Goal: Task Accomplishment & Management: Manage account settings

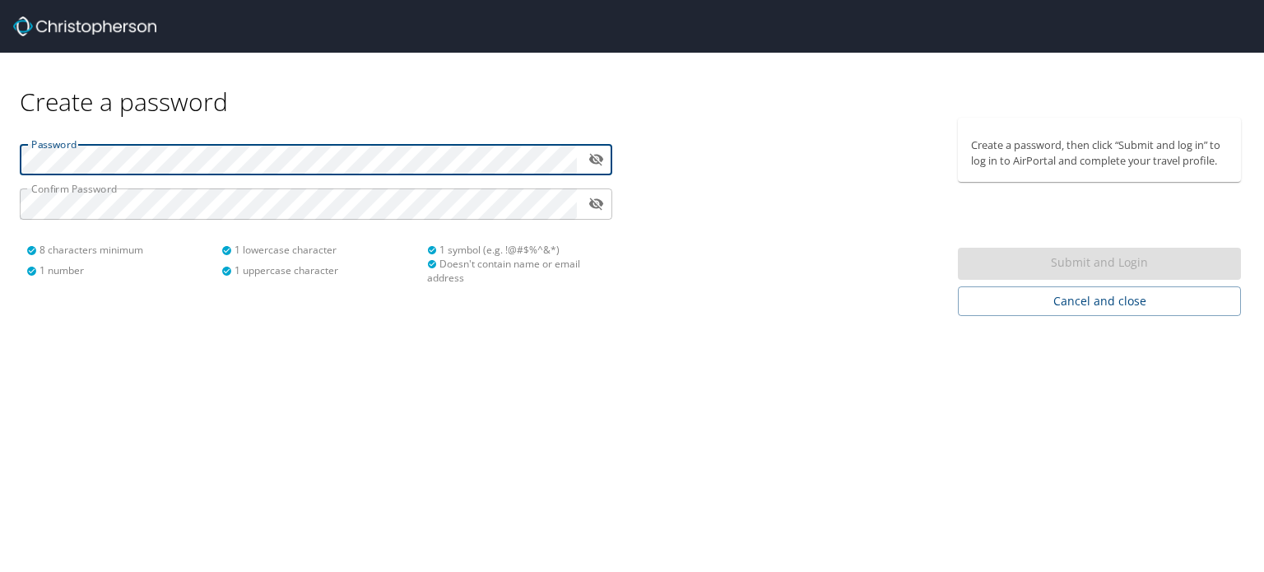
click at [593, 160] on icon "toggle password visibility" at bounding box center [596, 159] width 16 height 16
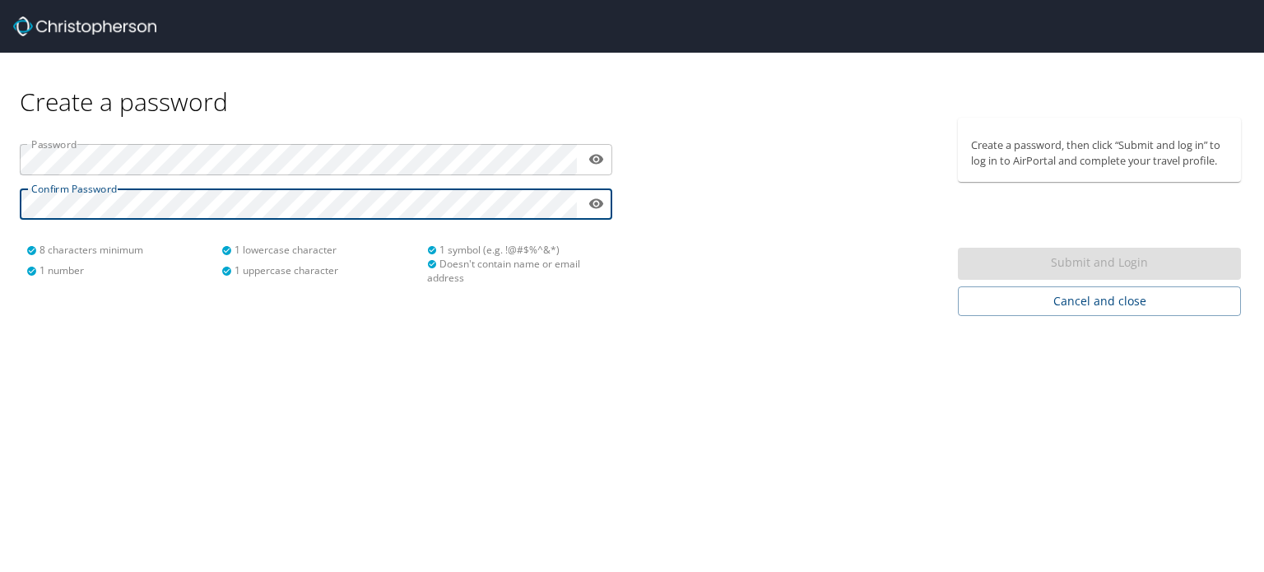
click at [678, 344] on div "Create a password Password ​ Confirm Password ​ 8 characters minimum 1 number 1…" at bounding box center [632, 286] width 1264 height 572
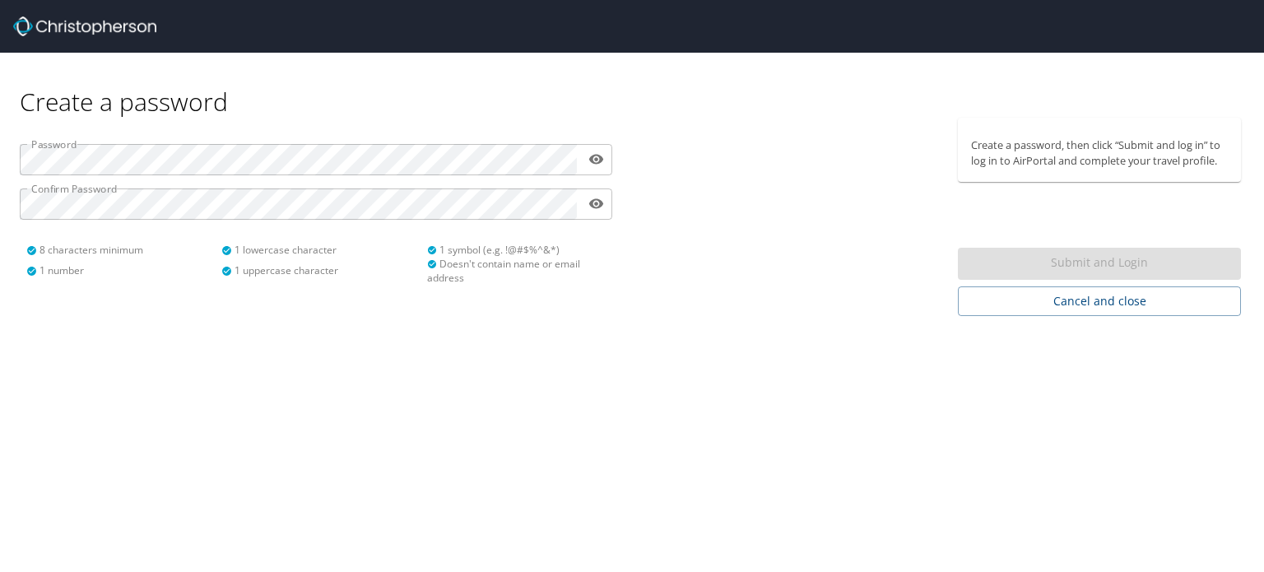
click at [307, 355] on div "Create a password Password ​ Confirm Password ​ 8 characters minimum 1 number 1…" at bounding box center [632, 286] width 1264 height 572
click at [597, 165] on icon "toggle password visibility" at bounding box center [596, 159] width 16 height 16
click at [593, 205] on icon "toggle password visibility" at bounding box center [596, 204] width 16 height 16
click at [671, 260] on div at bounding box center [790, 217] width 316 height 198
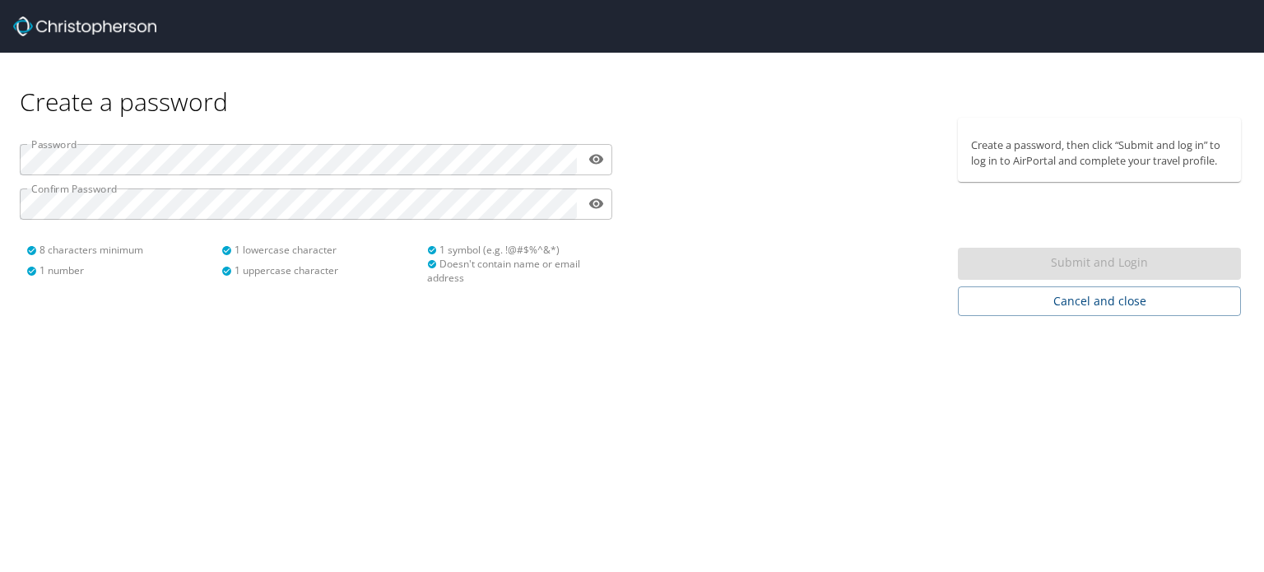
click at [1087, 257] on div "Submit and Login" at bounding box center [1099, 264] width 283 height 32
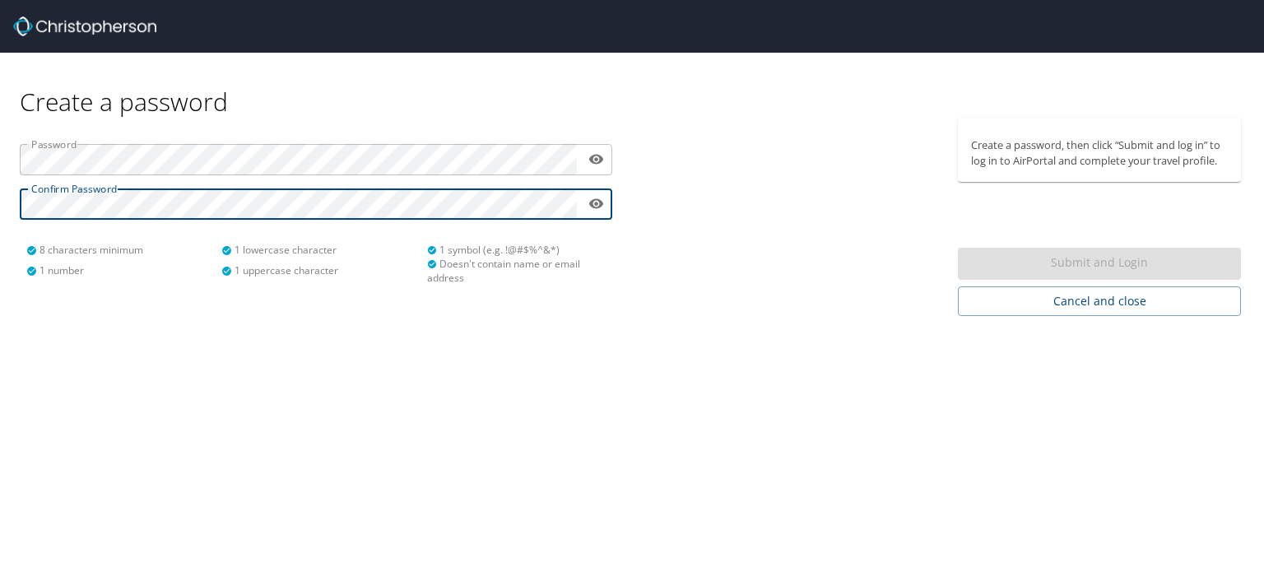
click at [534, 415] on div "Create a password Password ​ Confirm Password ​ 8 characters minimum 1 number 1…" at bounding box center [632, 286] width 1264 height 572
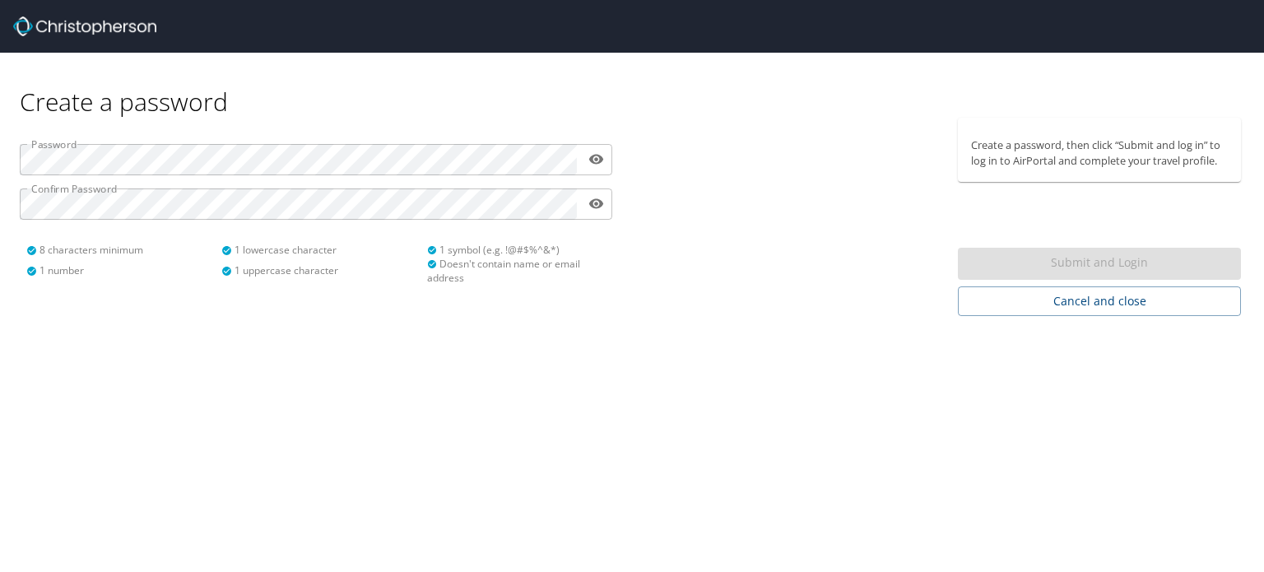
click at [1051, 265] on div "Submit and Login" at bounding box center [1099, 264] width 283 height 32
click at [757, 448] on div "Create a password Password ​ Confirm Password ​ 8 characters minimum 1 number 1…" at bounding box center [632, 286] width 1264 height 572
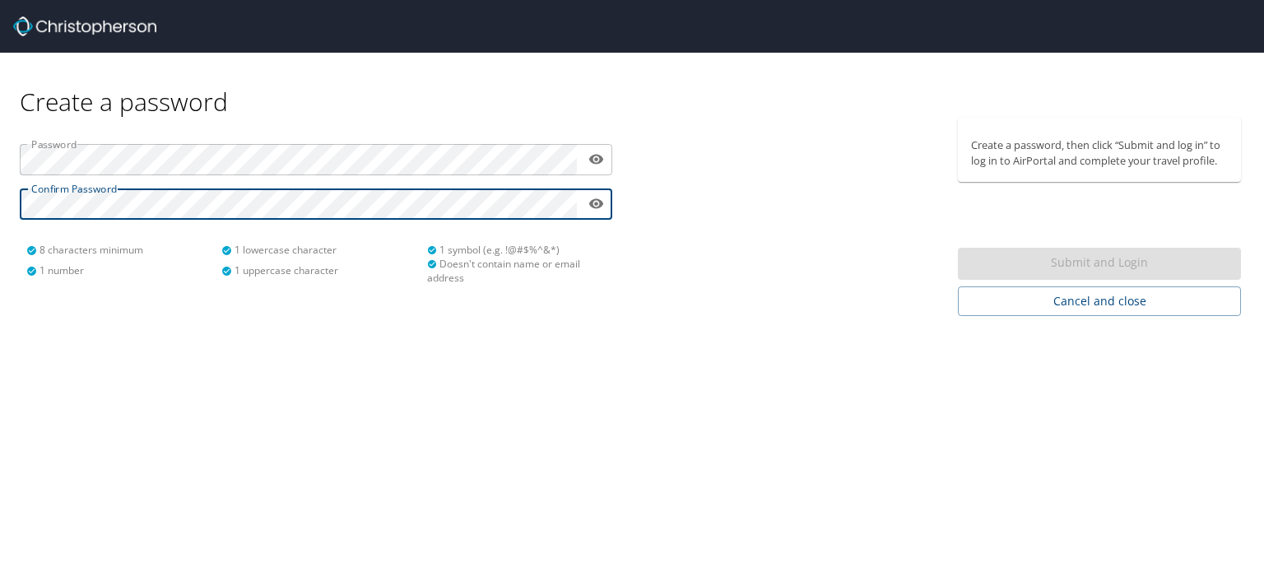
click at [560, 342] on div "Create a password Password ​ Confirm Password ​ 8 characters minimum 1 number 1…" at bounding box center [632, 286] width 1264 height 572
click at [560, 314] on div "Password ​ Confirm Password ​ 8 characters minimum 1 number 1 lowercase charact…" at bounding box center [316, 217] width 632 height 198
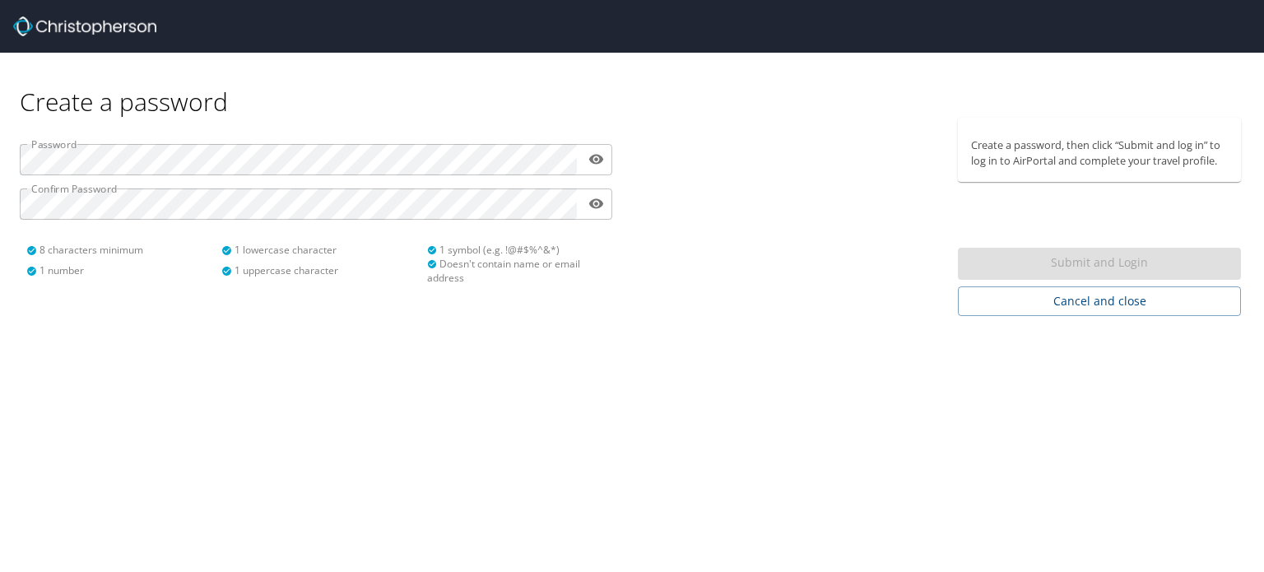
click at [766, 333] on div "Create a password Password ​ Confirm Password ​ 8 characters minimum 1 number 1…" at bounding box center [632, 286] width 1264 height 572
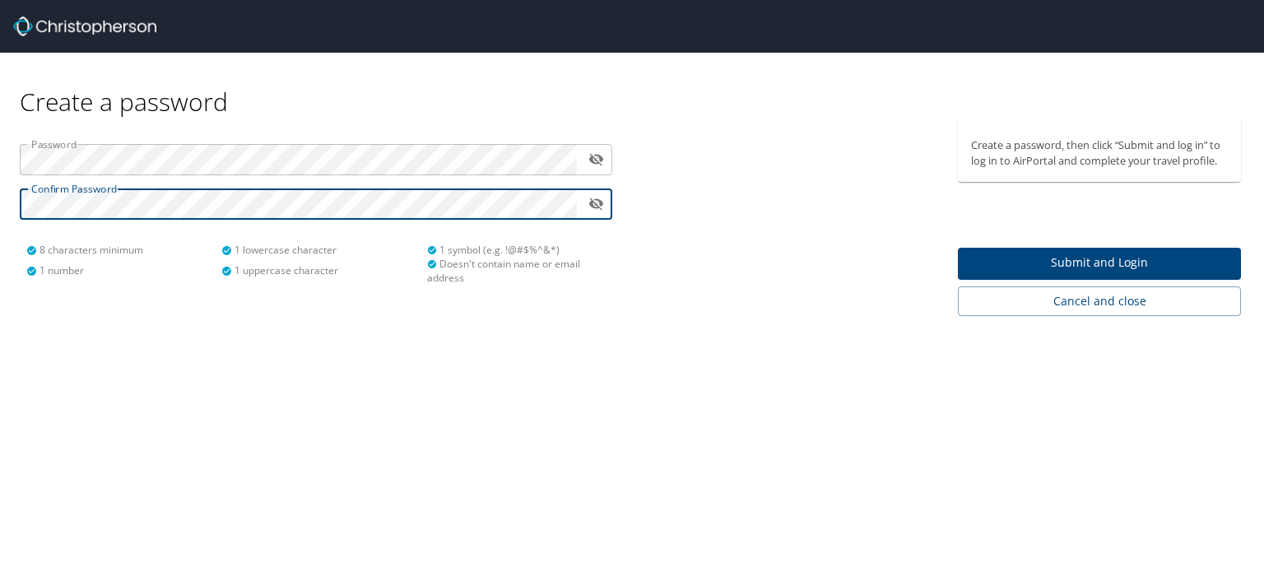
click at [675, 283] on div at bounding box center [790, 217] width 316 height 198
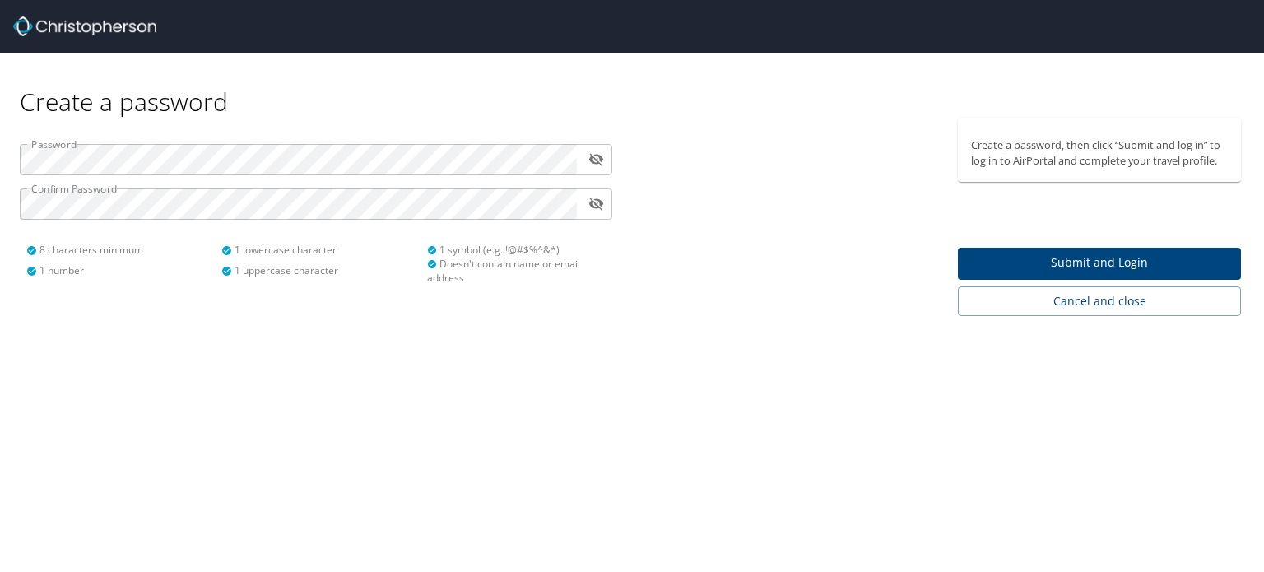
click at [1035, 263] on span "Submit and Login" at bounding box center [1099, 263] width 257 height 21
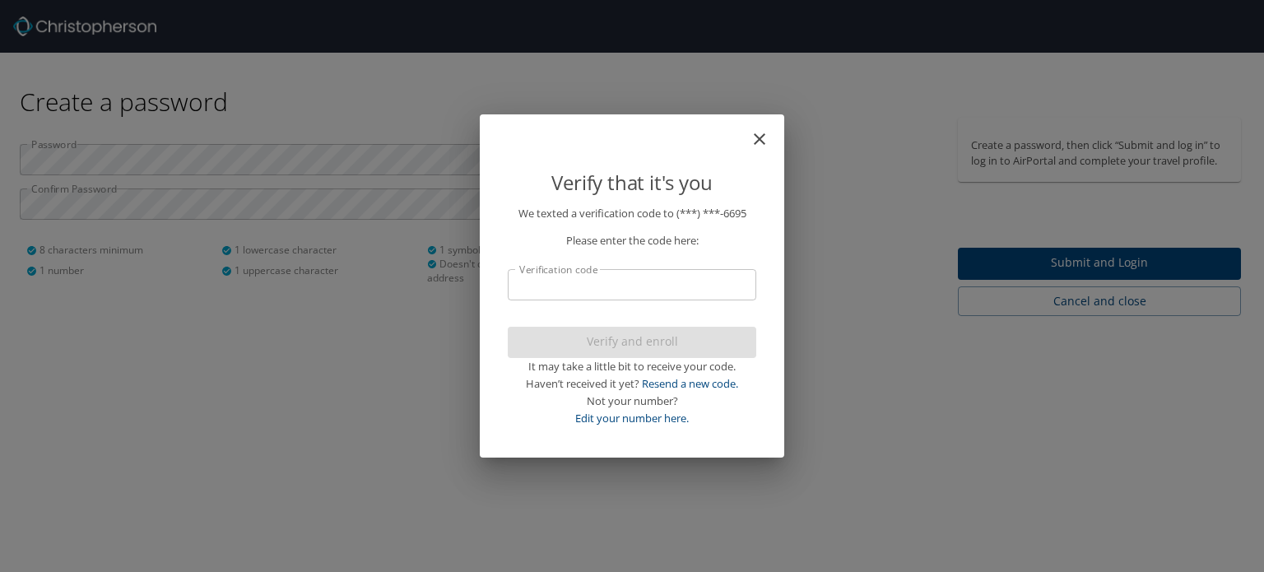
click at [580, 281] on input "Verification code" at bounding box center [632, 284] width 249 height 31
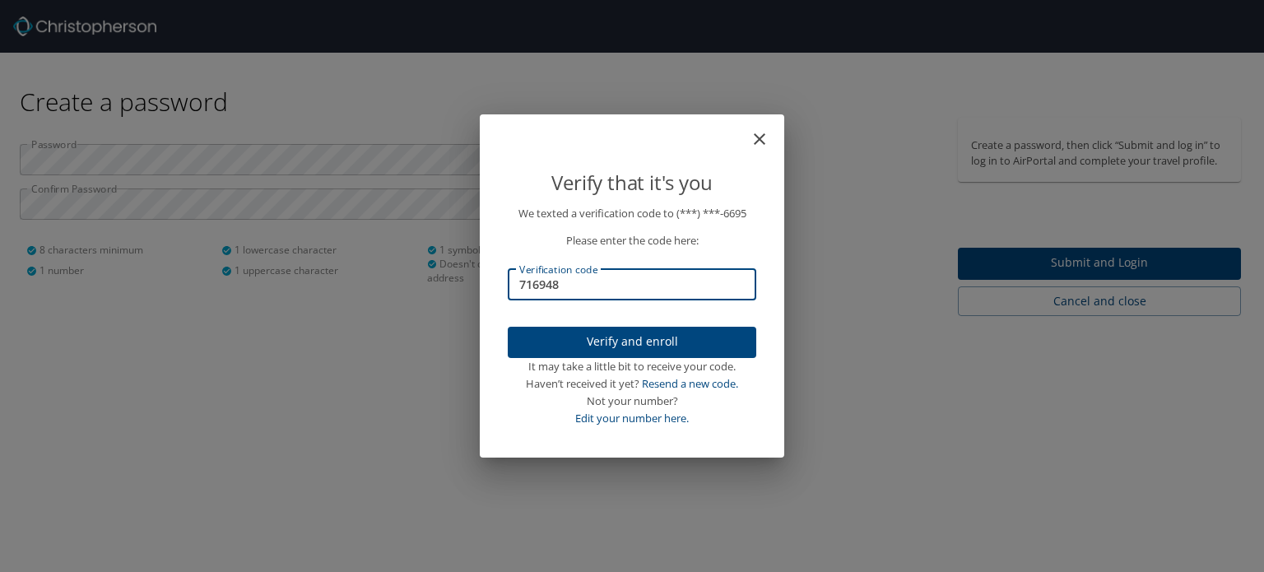
type input "716948"
click at [573, 339] on span "Verify and enroll" at bounding box center [632, 342] width 222 height 21
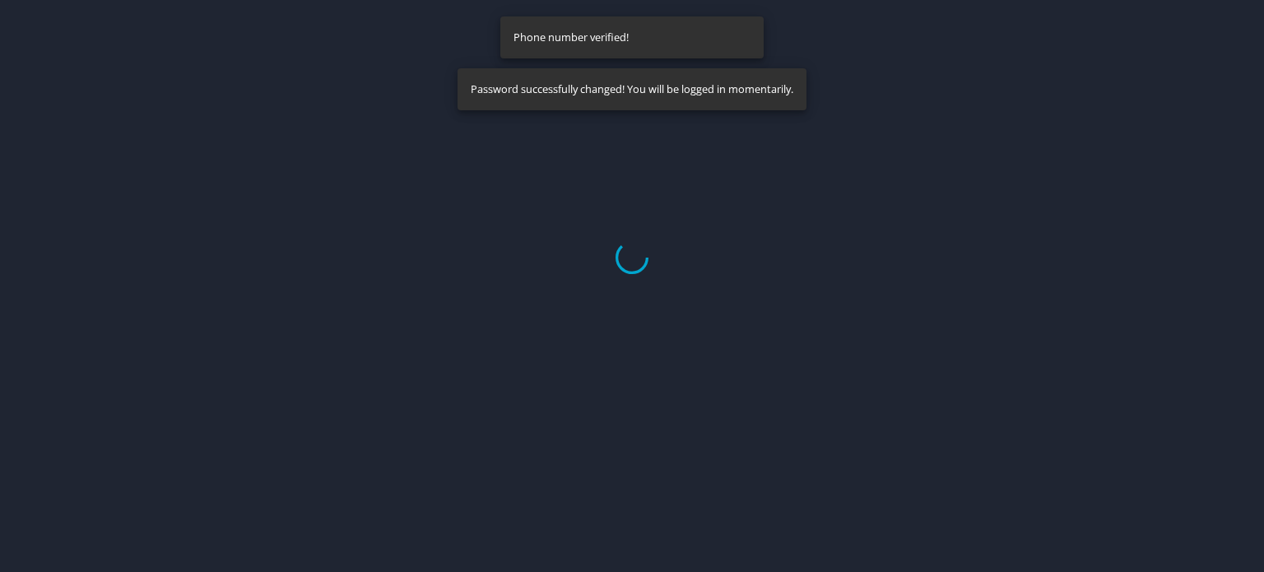
select select "US"
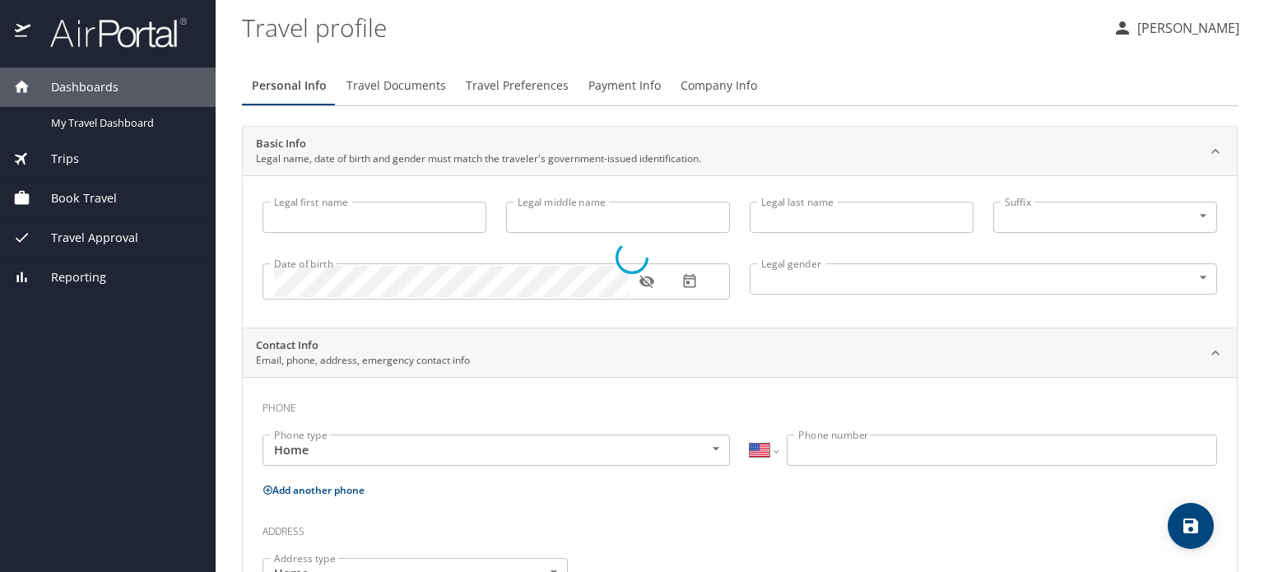
type input "luis"
type input "Fraile"
type input "Male"
select select "US"
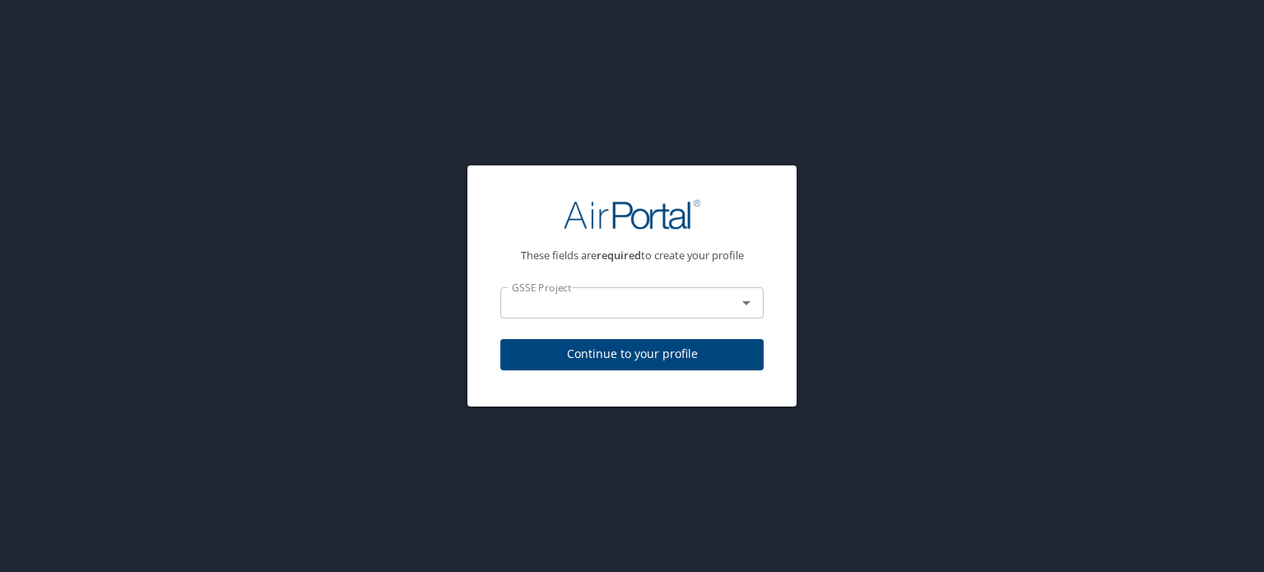
click at [749, 305] on icon "Open" at bounding box center [746, 303] width 20 height 20
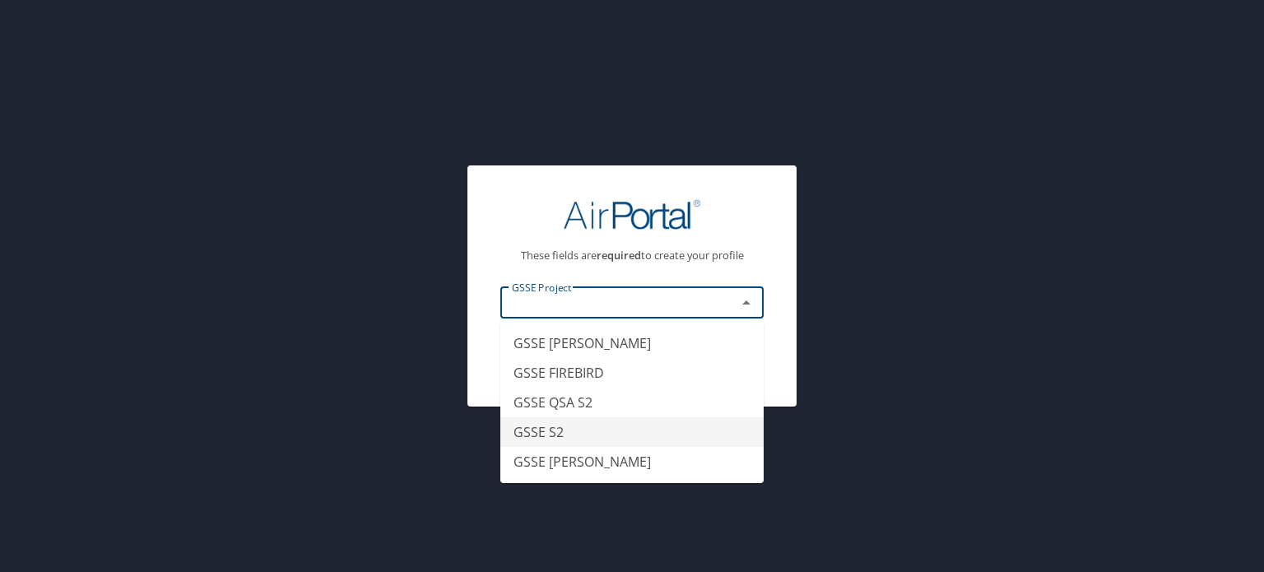
click at [588, 434] on li "GSSE S2" at bounding box center [631, 432] width 263 height 30
type input "GSSE S2"
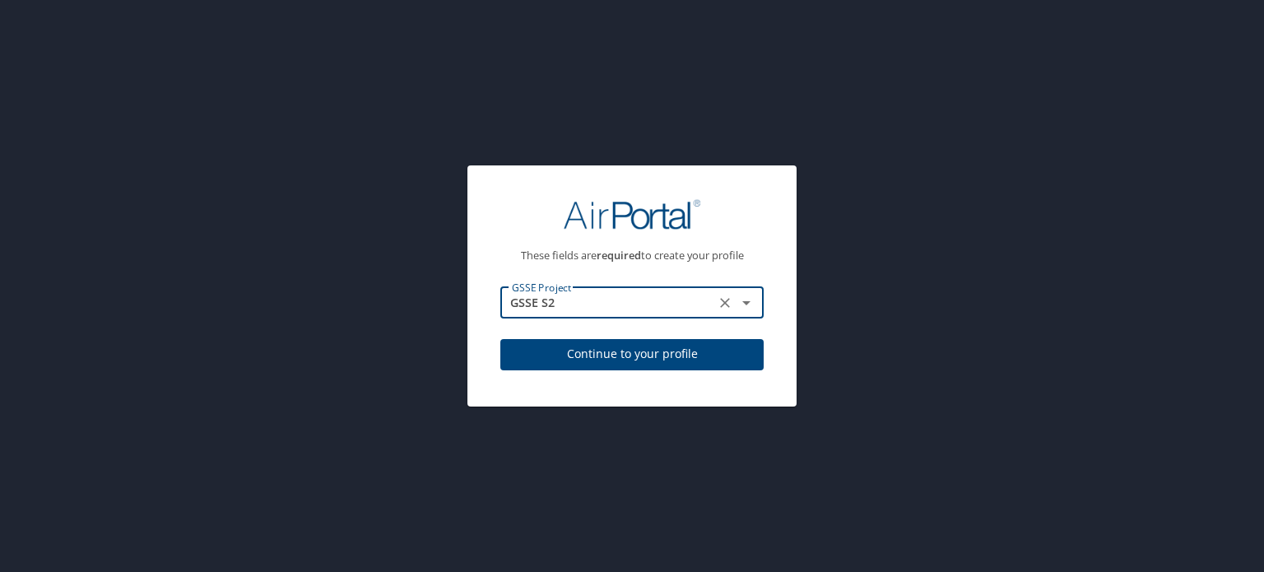
click at [650, 355] on span "Continue to your profile" at bounding box center [631, 354] width 237 height 21
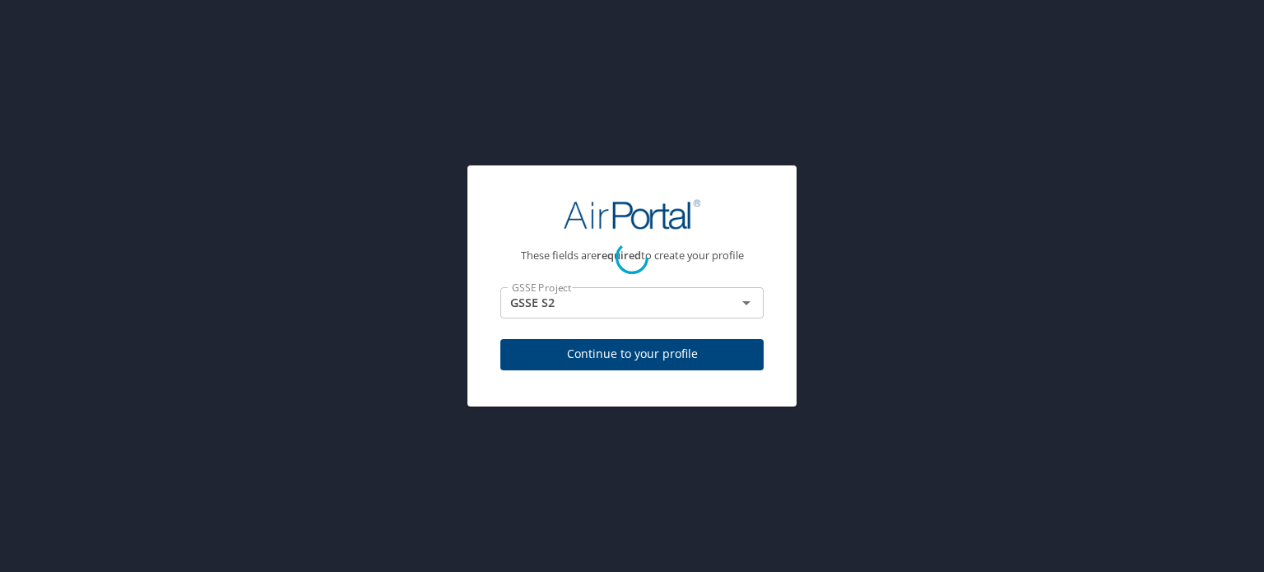
select select "US"
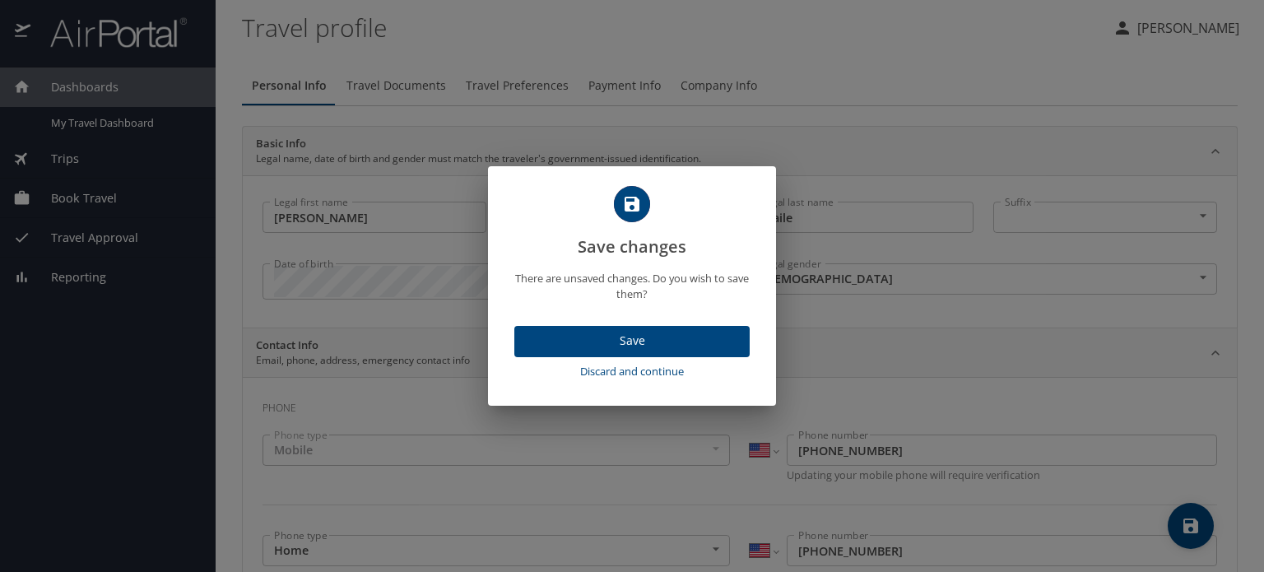
click at [590, 333] on span "Save" at bounding box center [631, 341] width 209 height 21
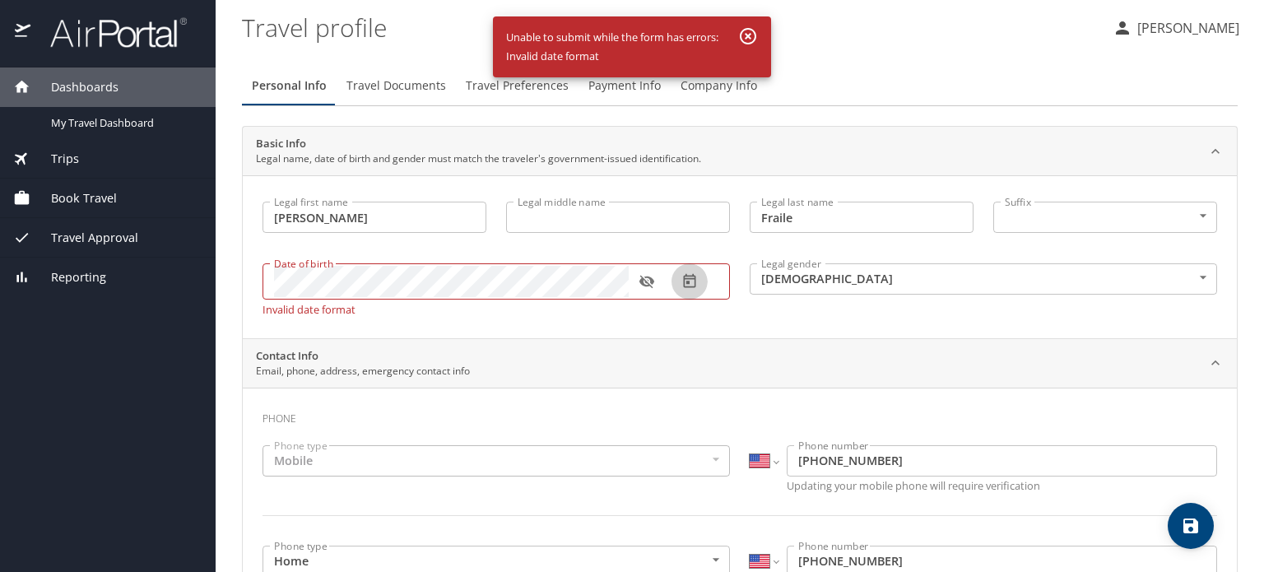
click at [689, 281] on icon "button" at bounding box center [689, 281] width 16 height 16
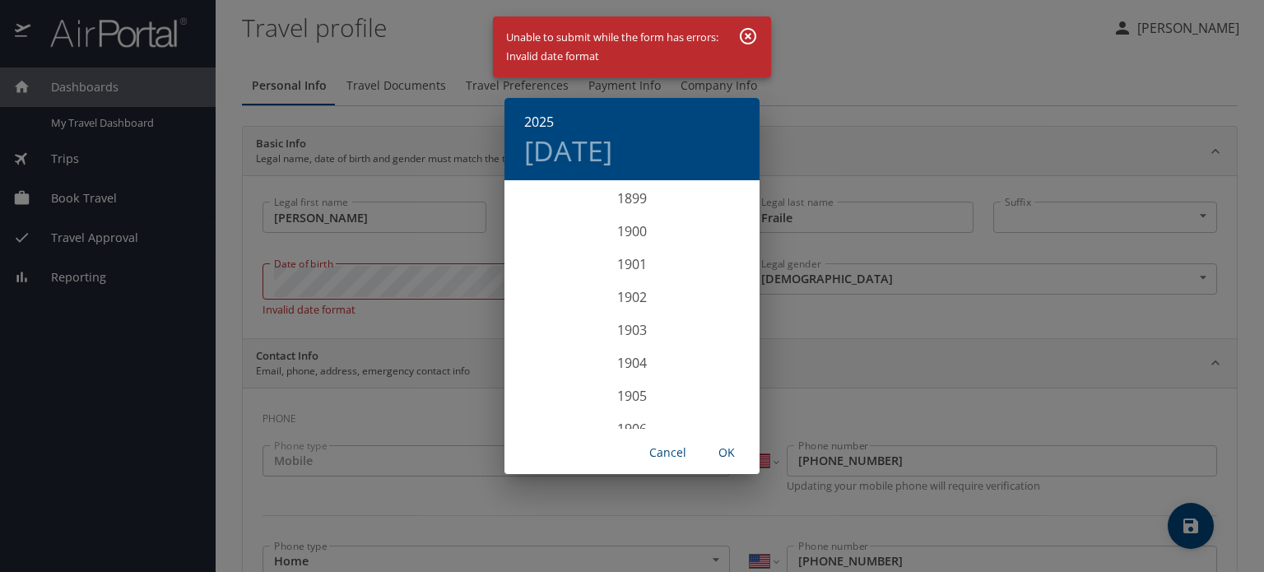
scroll to position [4049, 0]
click at [630, 298] on div "2025" at bounding box center [631, 305] width 255 height 33
click at [541, 120] on h6 "2025" at bounding box center [539, 121] width 30 height 23
click at [625, 308] on div "1986" at bounding box center [631, 307] width 255 height 33
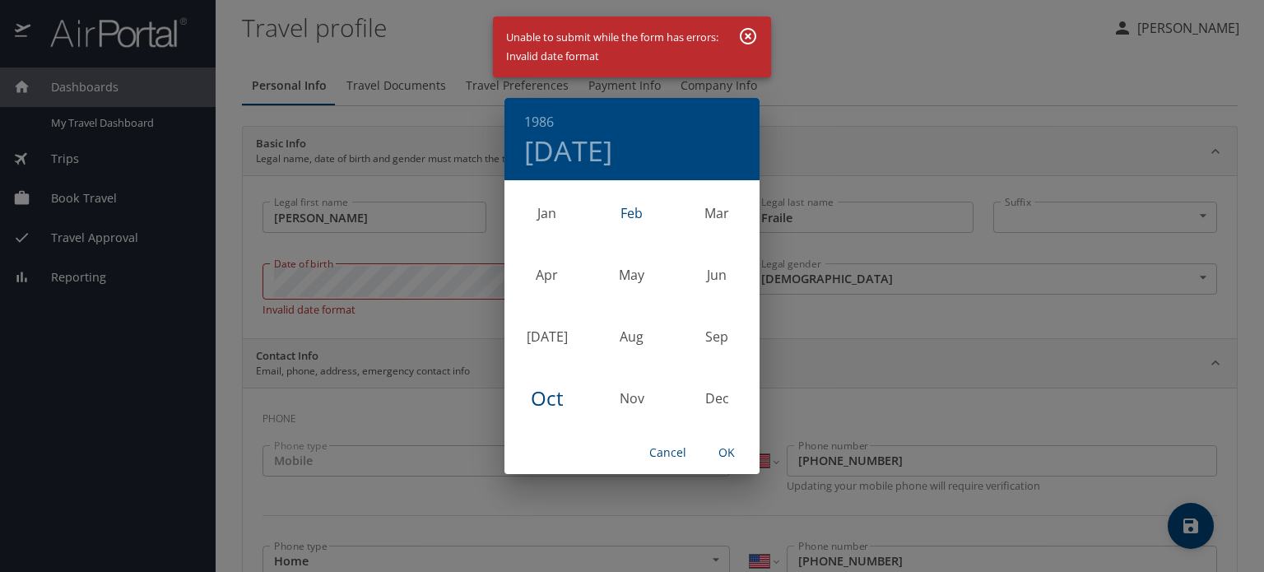
click at [634, 216] on div "Feb" at bounding box center [631, 213] width 85 height 62
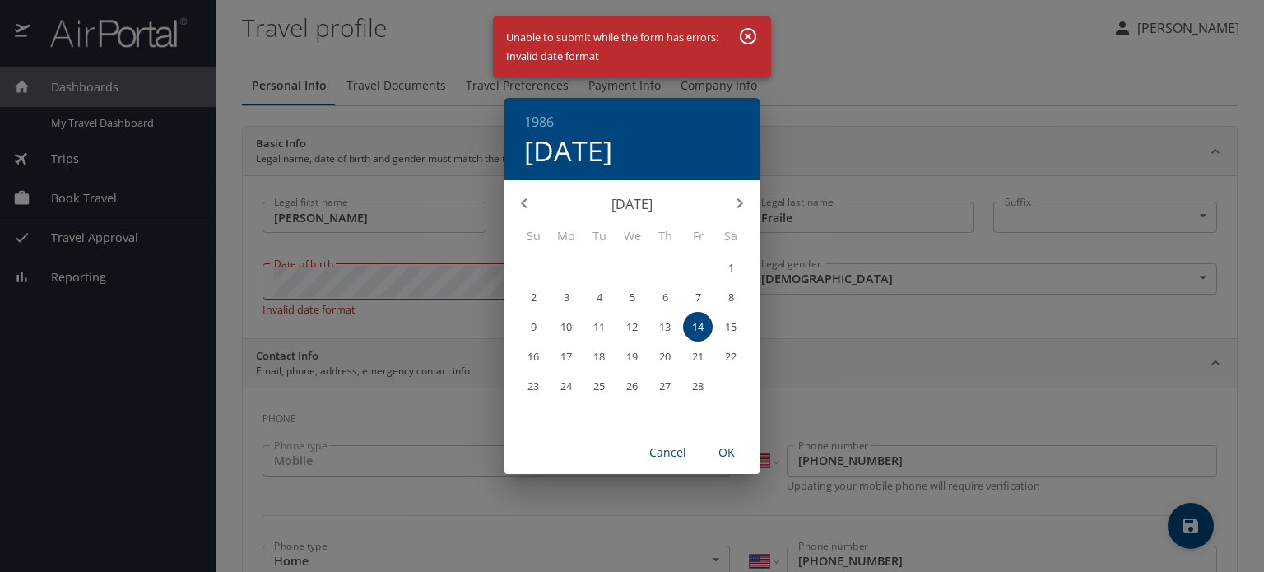
click at [665, 393] on button "27" at bounding box center [665, 386] width 30 height 30
click at [724, 451] on span "OK" at bounding box center [726, 453] width 39 height 21
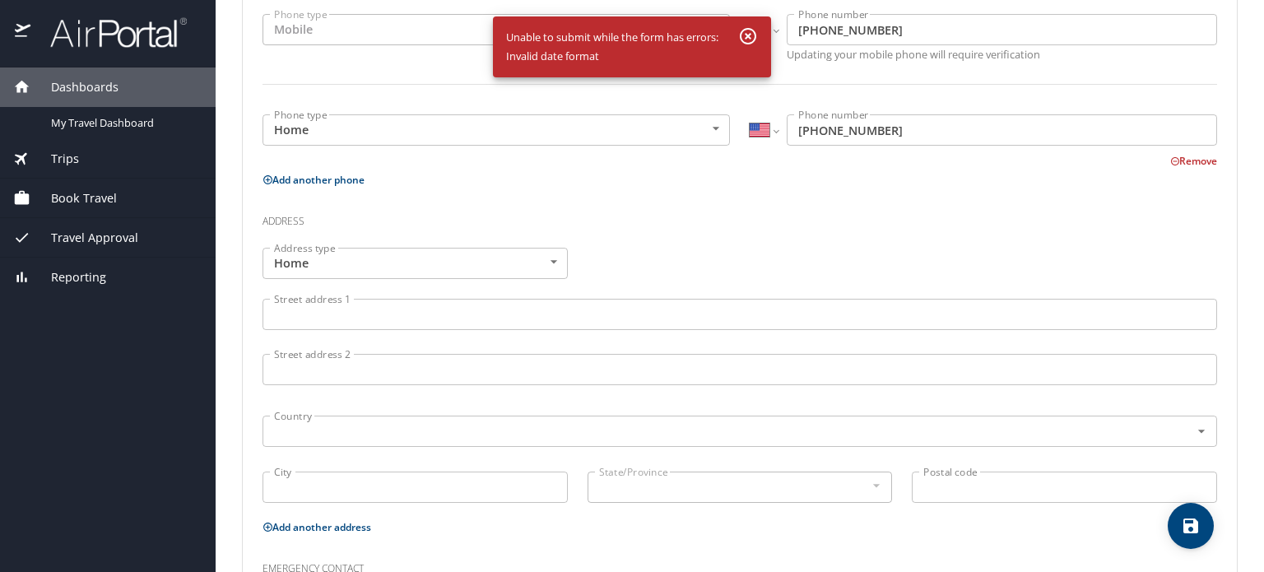
scroll to position [424, 0]
click at [349, 319] on input "Street address 1" at bounding box center [740, 310] width 955 height 31
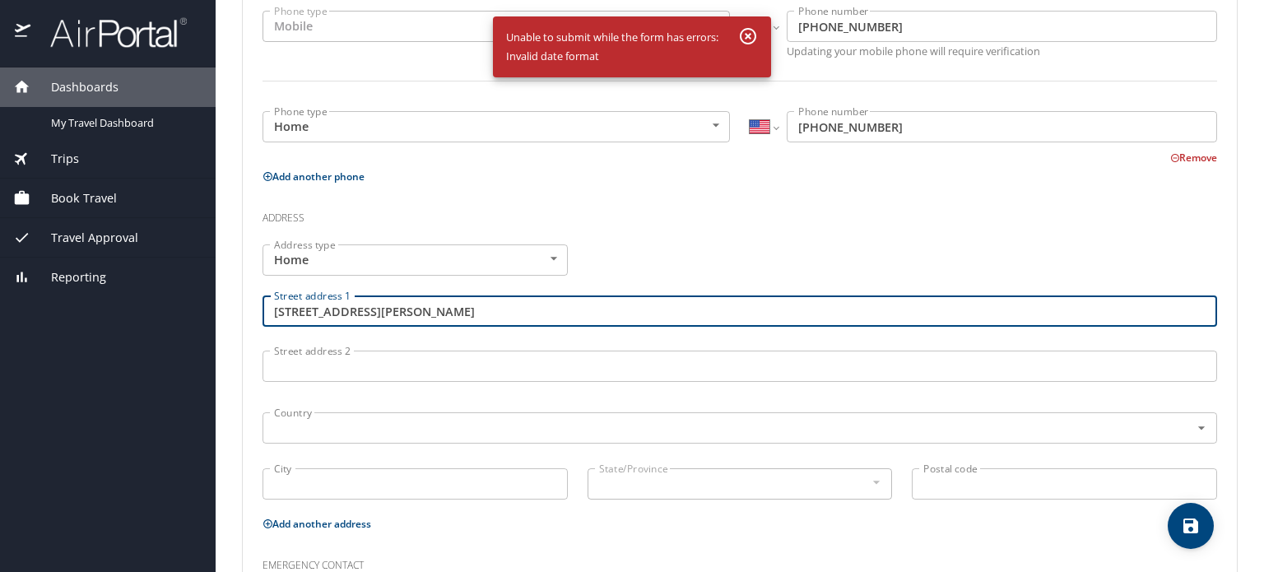
type input "165 Lee Road 477"
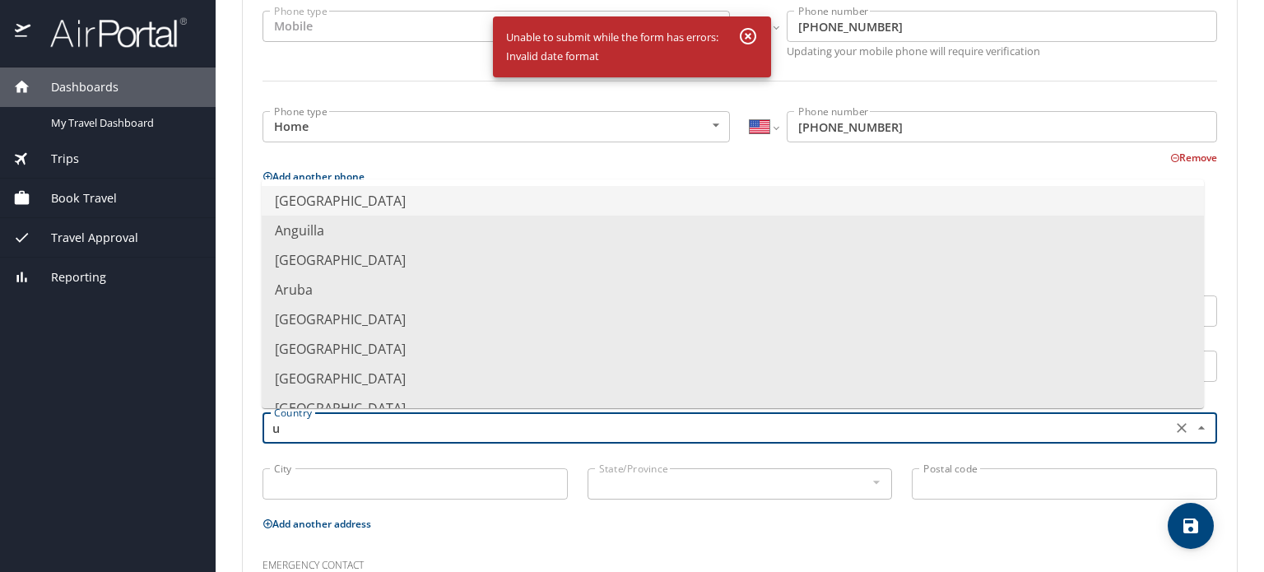
click at [367, 203] on li "United States of America" at bounding box center [733, 201] width 942 height 30
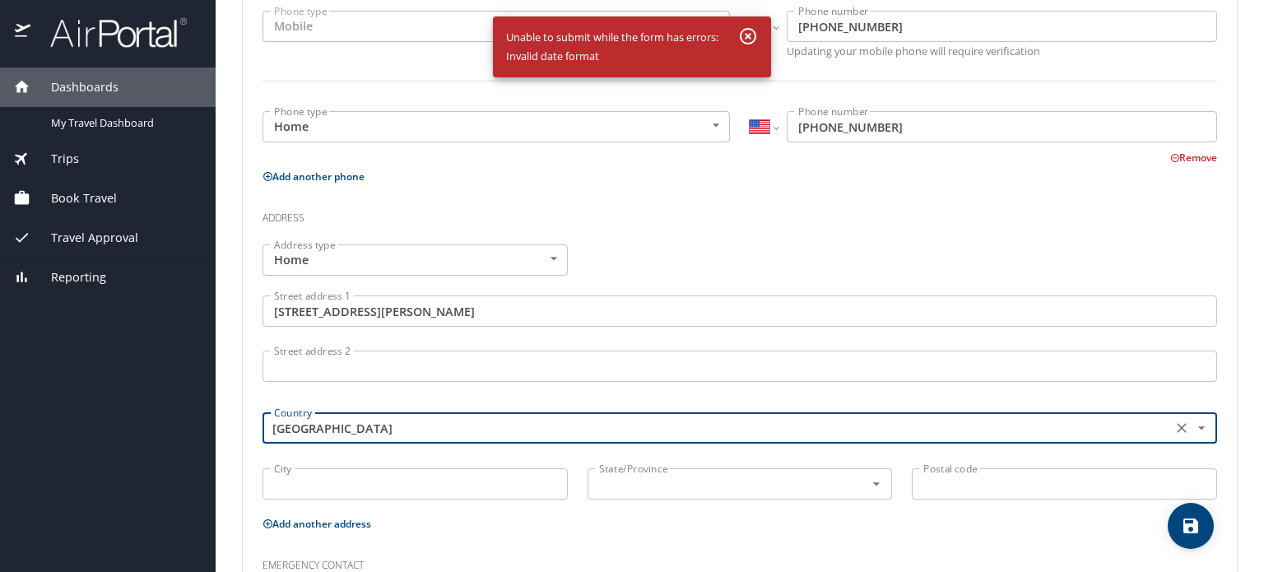
type input "United States of America"
click at [336, 486] on input "City" at bounding box center [415, 483] width 305 height 31
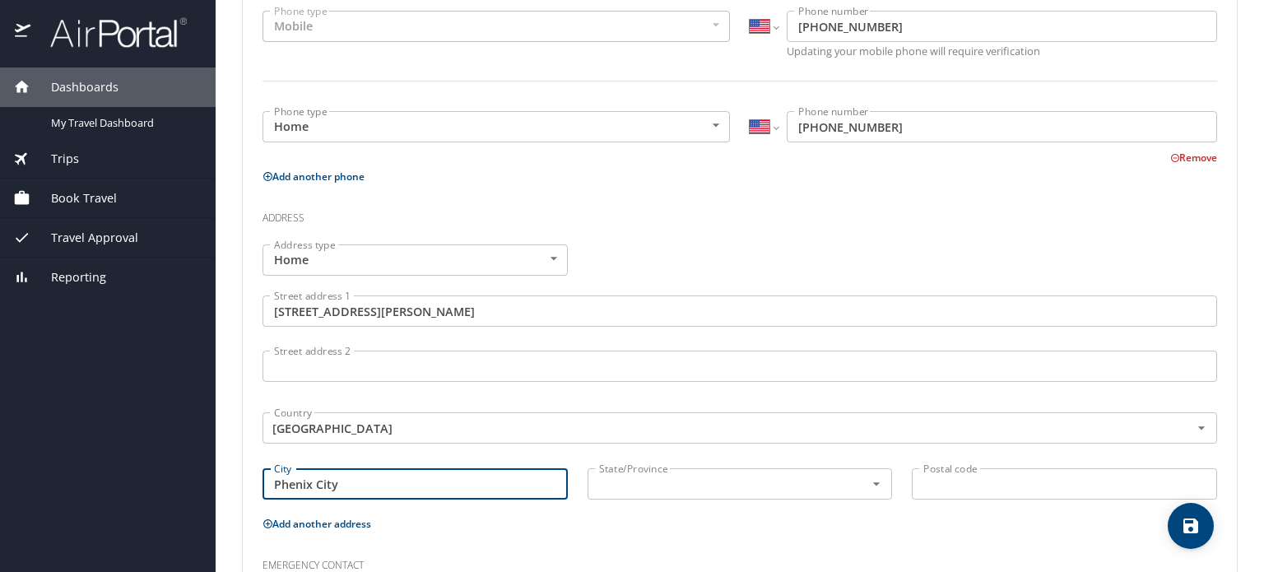
type input "Phenix City"
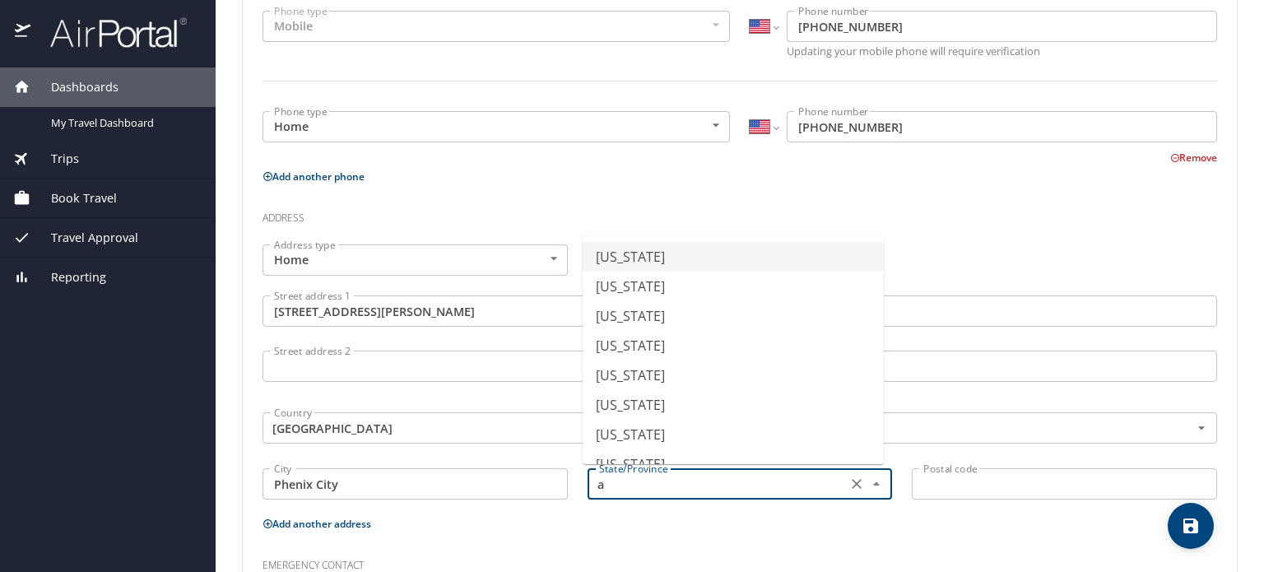
type input "Alabama"
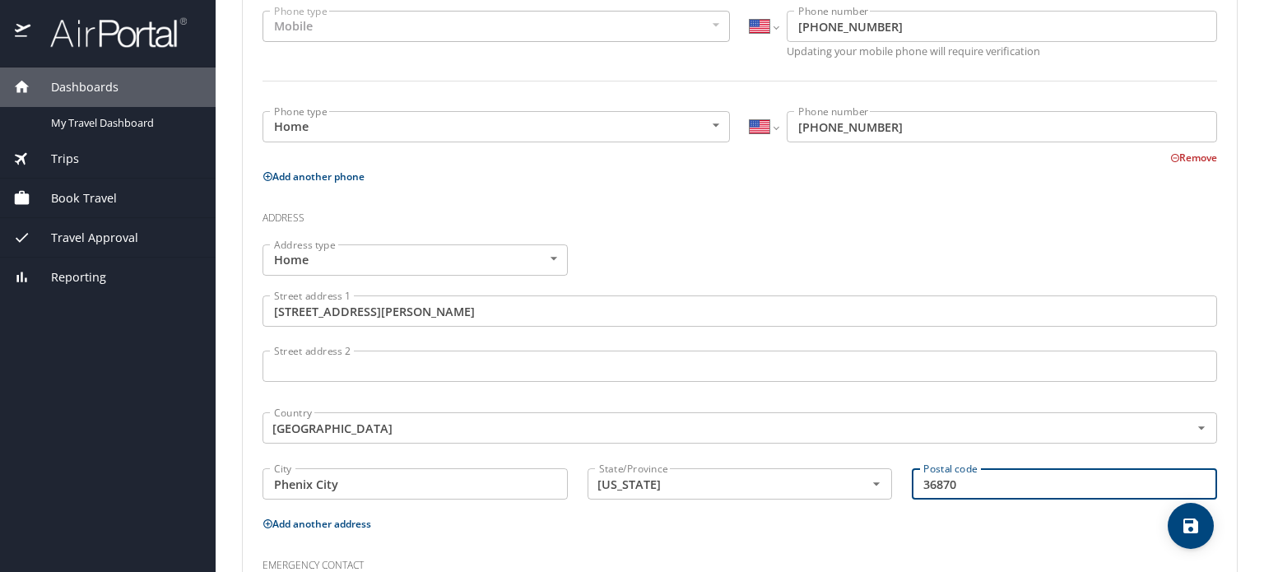
scroll to position [583, 0]
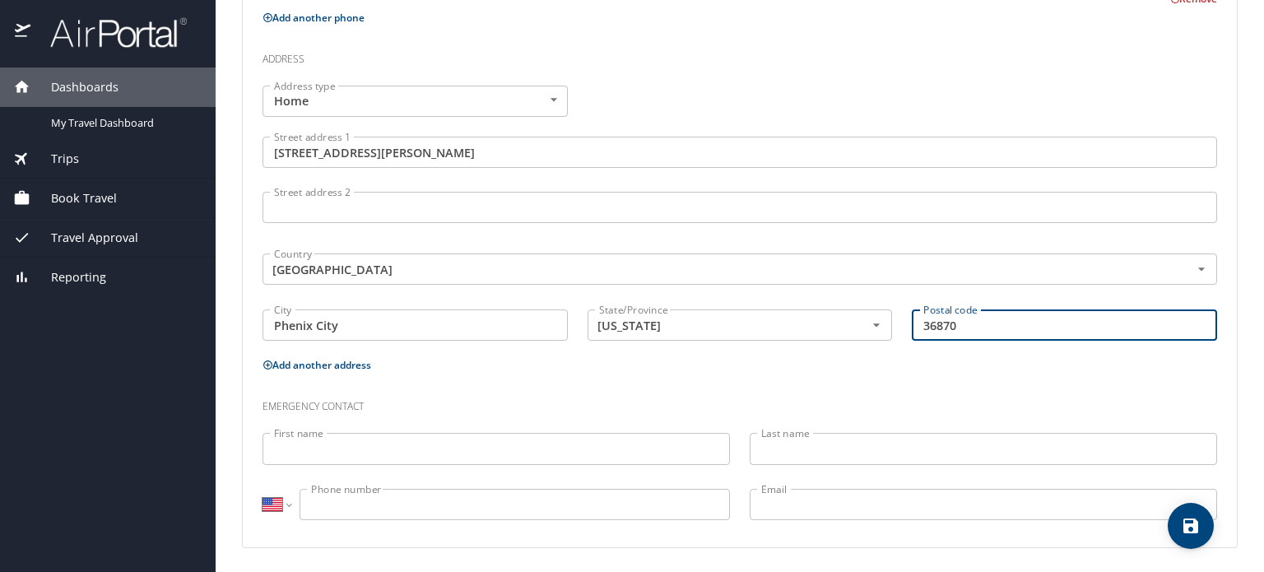
type input "36870"
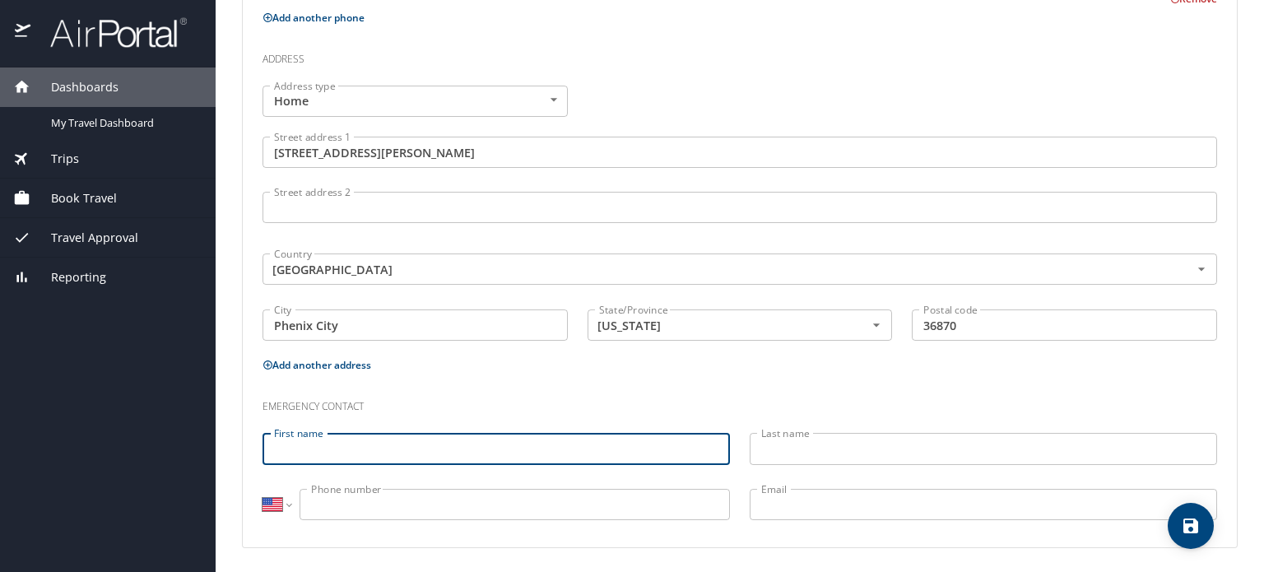
click at [385, 457] on input "First name" at bounding box center [496, 448] width 467 height 31
type input "Alice"
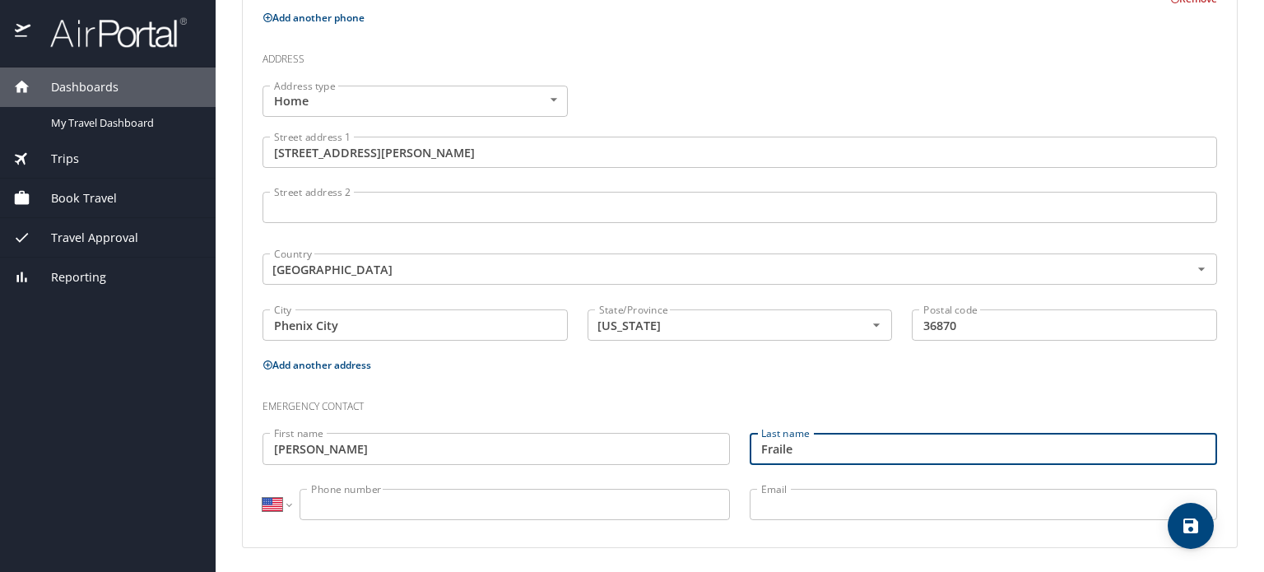
type input "Fraile"
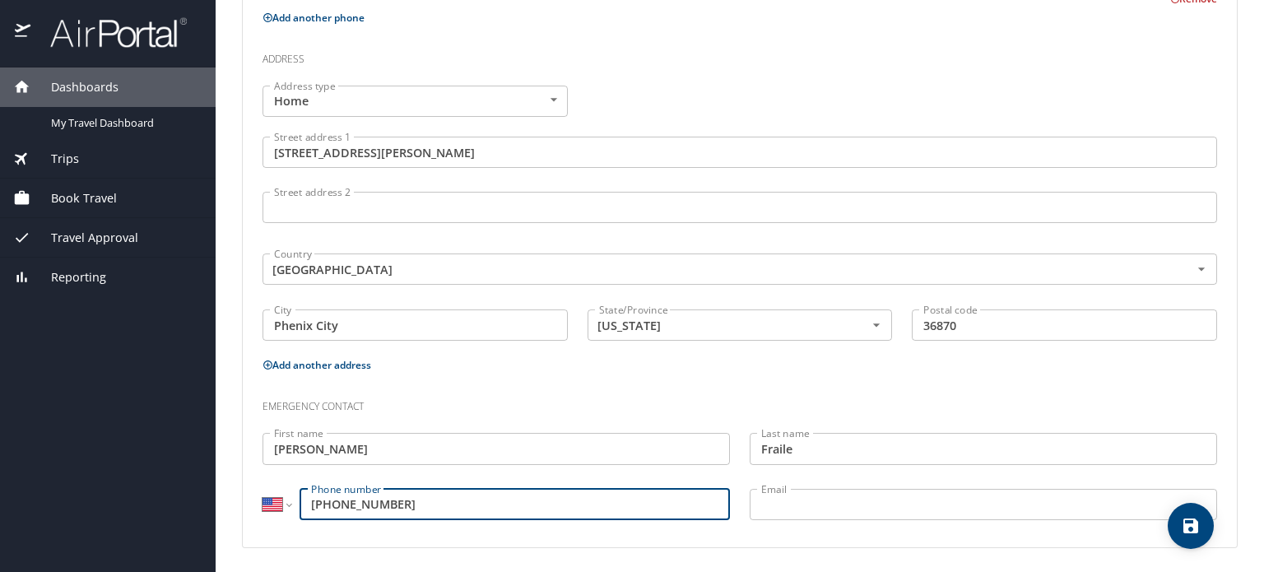
type input "(706) 587-9797"
click at [800, 516] on input "Email" at bounding box center [983, 504] width 467 height 31
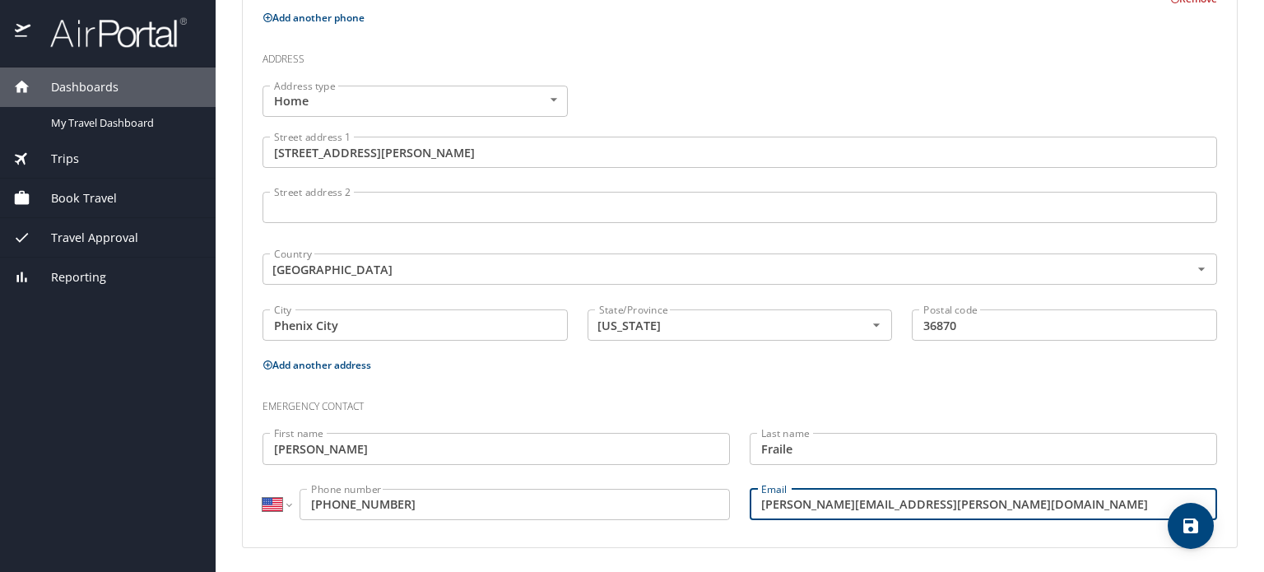
type input "alice.e.fraile@gmail.com"
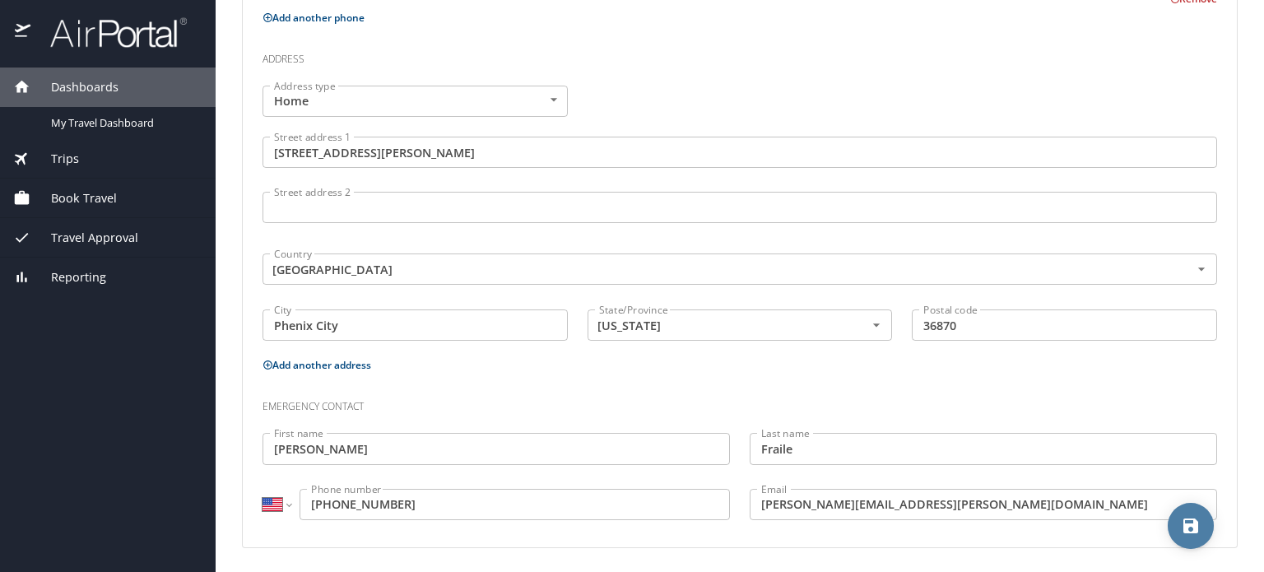
click at [1196, 526] on icon "save" at bounding box center [1190, 525] width 15 height 15
select select "US"
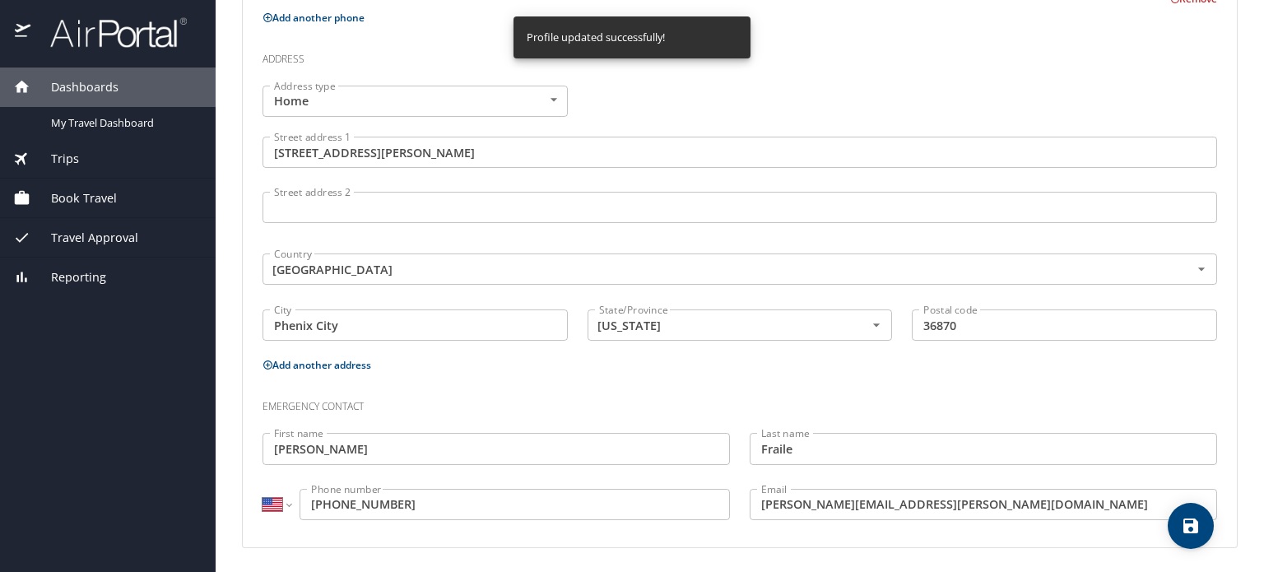
select select "US"
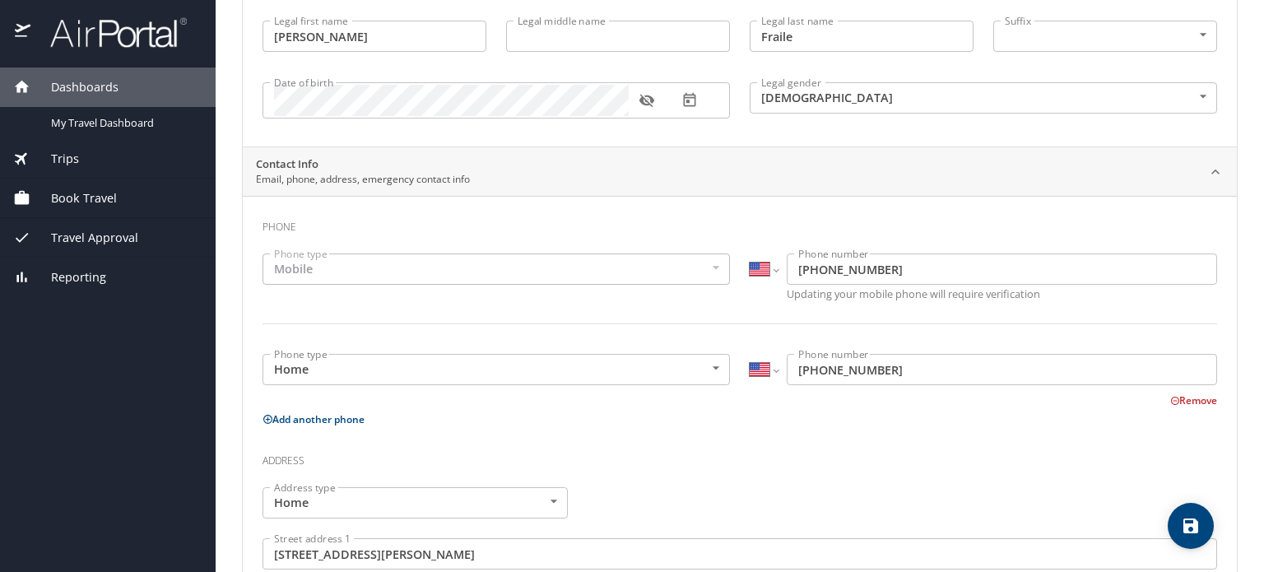
scroll to position [0, 0]
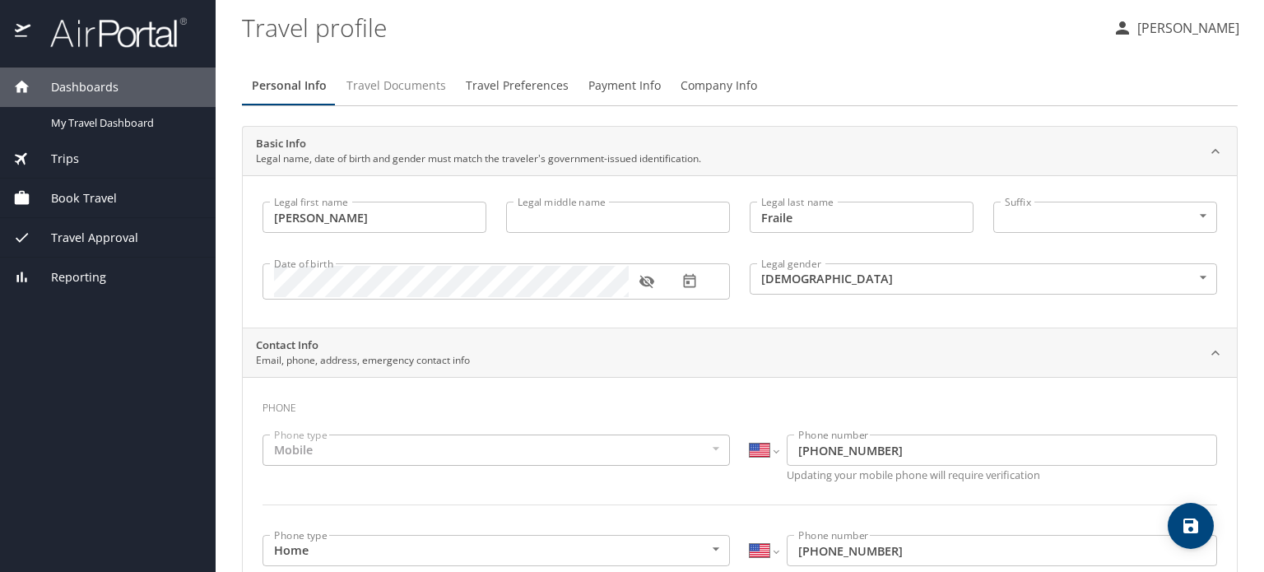
click at [383, 85] on span "Travel Documents" at bounding box center [396, 86] width 100 height 21
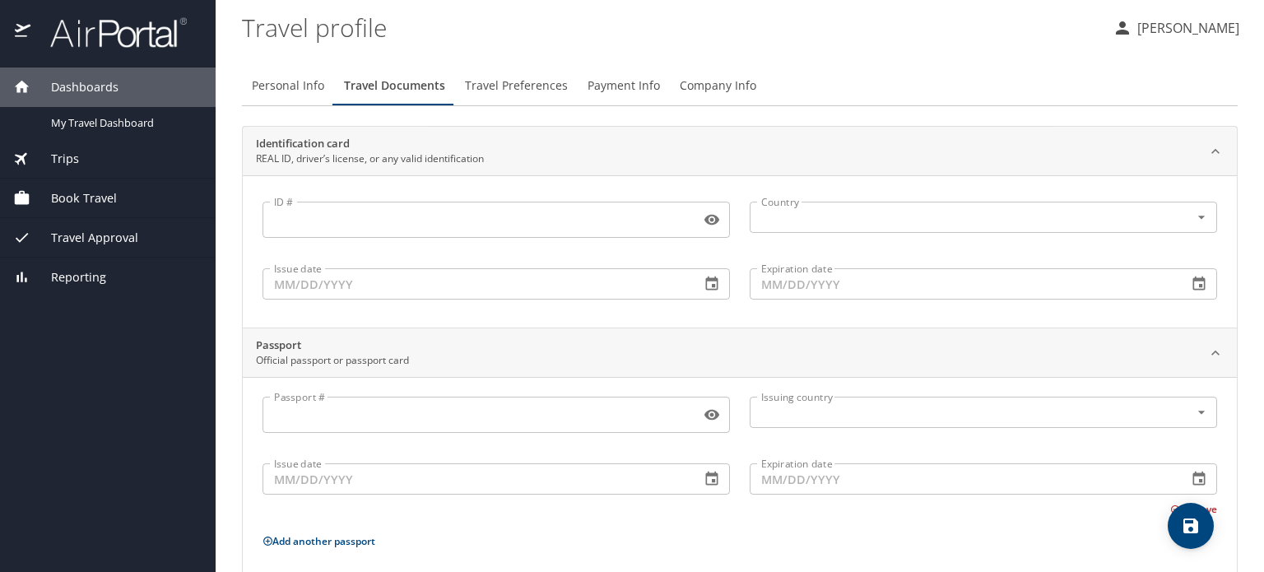
click at [301, 221] on input "ID #" at bounding box center [478, 219] width 431 height 31
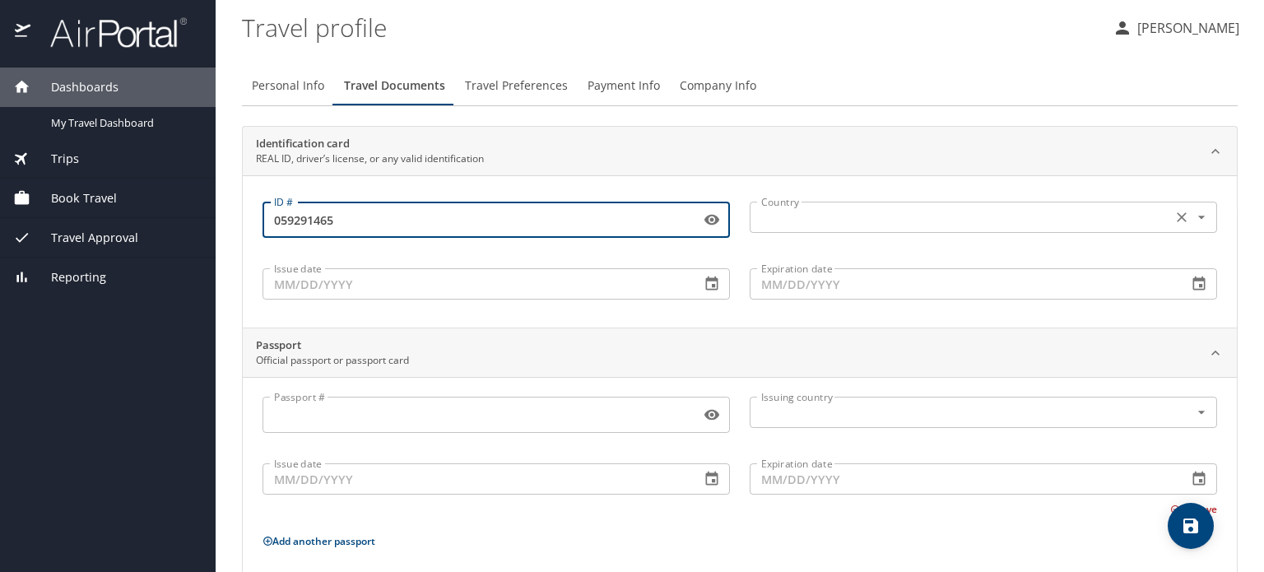
type input "059291465"
click at [771, 217] on input "text" at bounding box center [959, 217] width 409 height 21
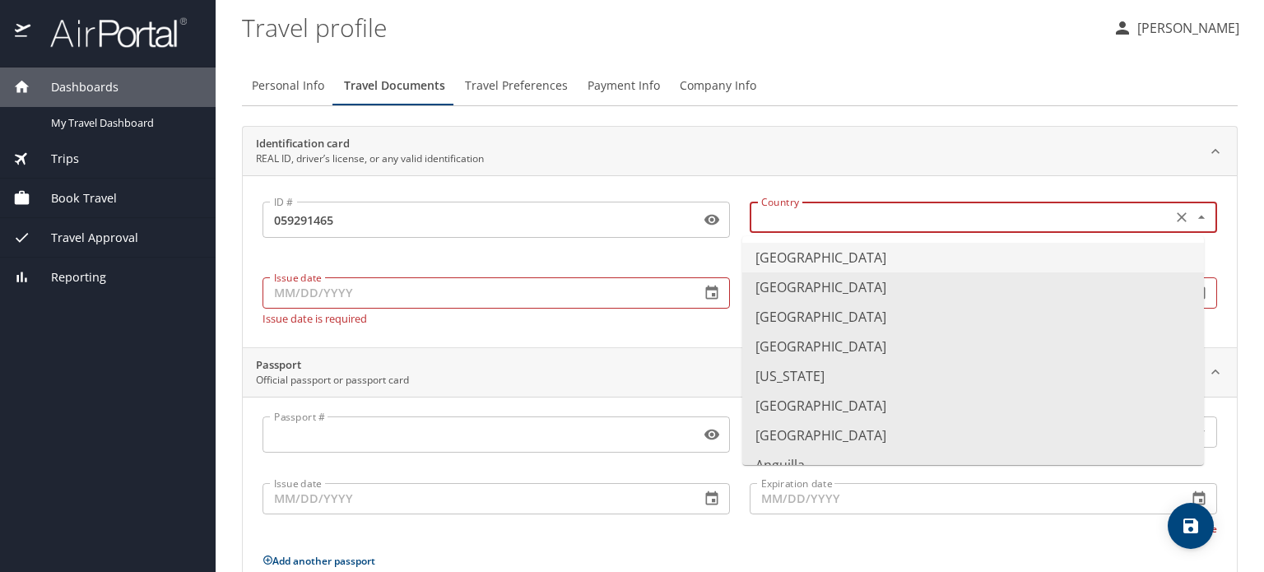
click at [767, 259] on li "United States of America" at bounding box center [973, 258] width 462 height 30
type input "United States of America"
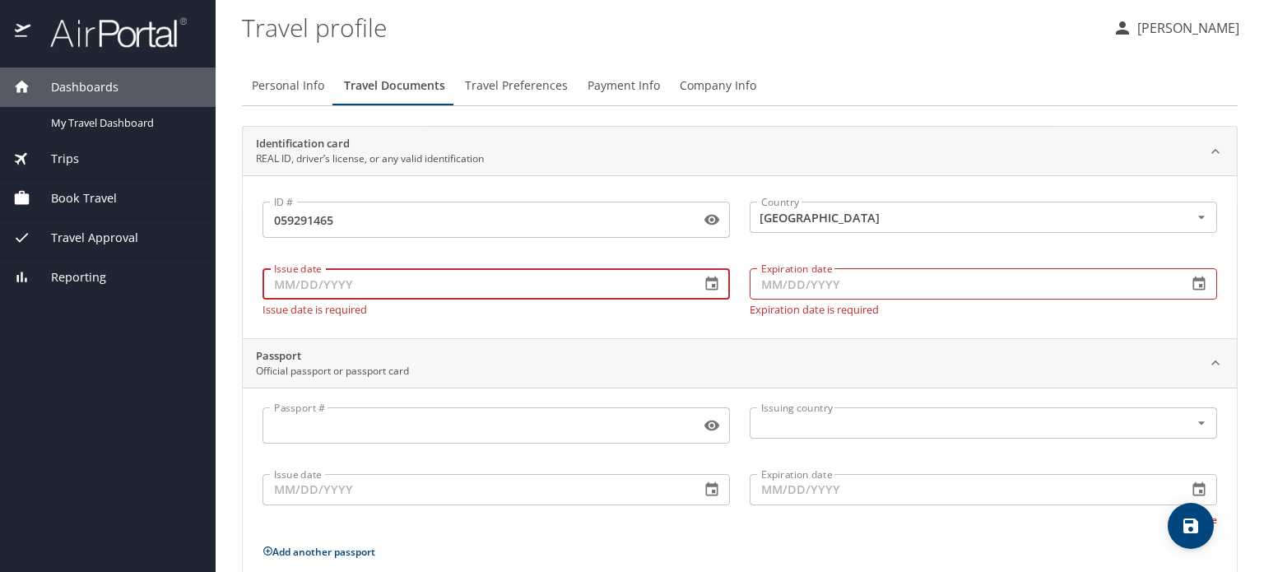
click at [563, 285] on input "Issue date" at bounding box center [475, 283] width 425 height 31
click at [707, 286] on icon "button" at bounding box center [712, 283] width 12 height 14
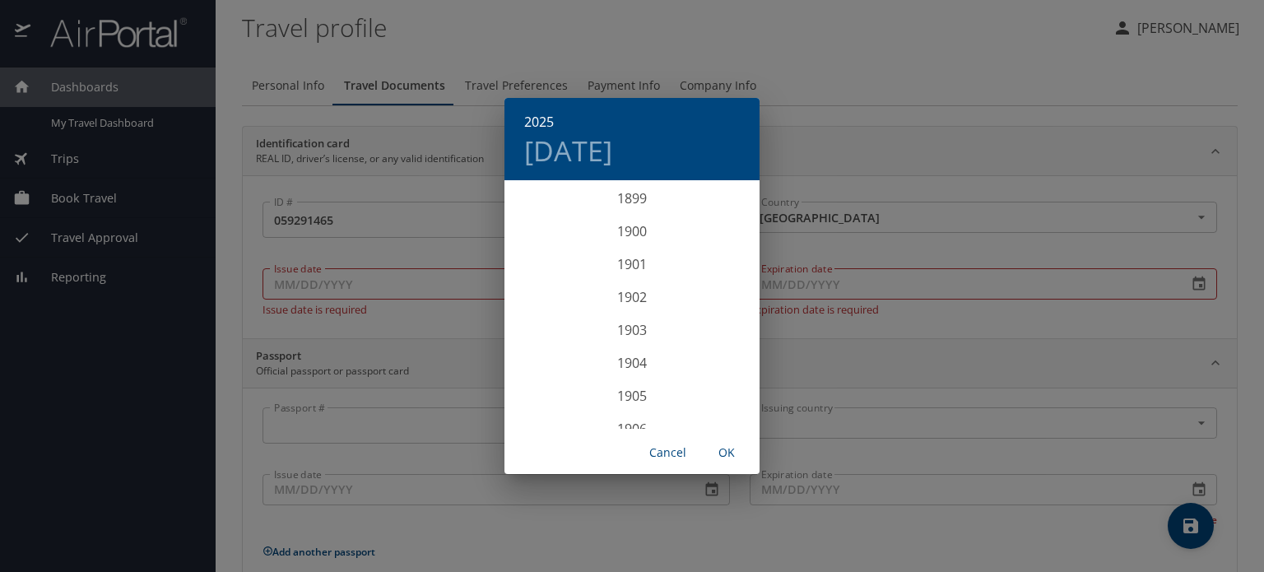
scroll to position [4049, 0]
click at [531, 124] on h6 "2025" at bounding box center [539, 121] width 30 height 23
click at [629, 292] on div "2021" at bounding box center [631, 290] width 255 height 33
click at [718, 393] on div "Dec" at bounding box center [717, 398] width 85 height 62
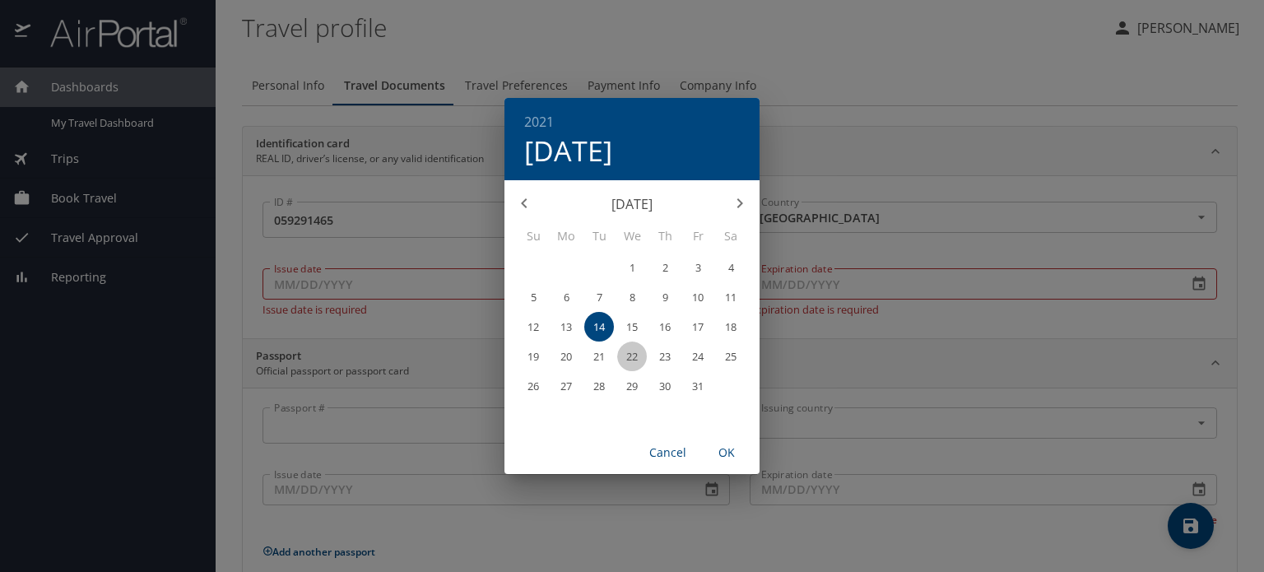
click at [641, 355] on span "22" at bounding box center [632, 356] width 30 height 11
click at [729, 449] on span "OK" at bounding box center [726, 453] width 39 height 21
type input "12/22/2021"
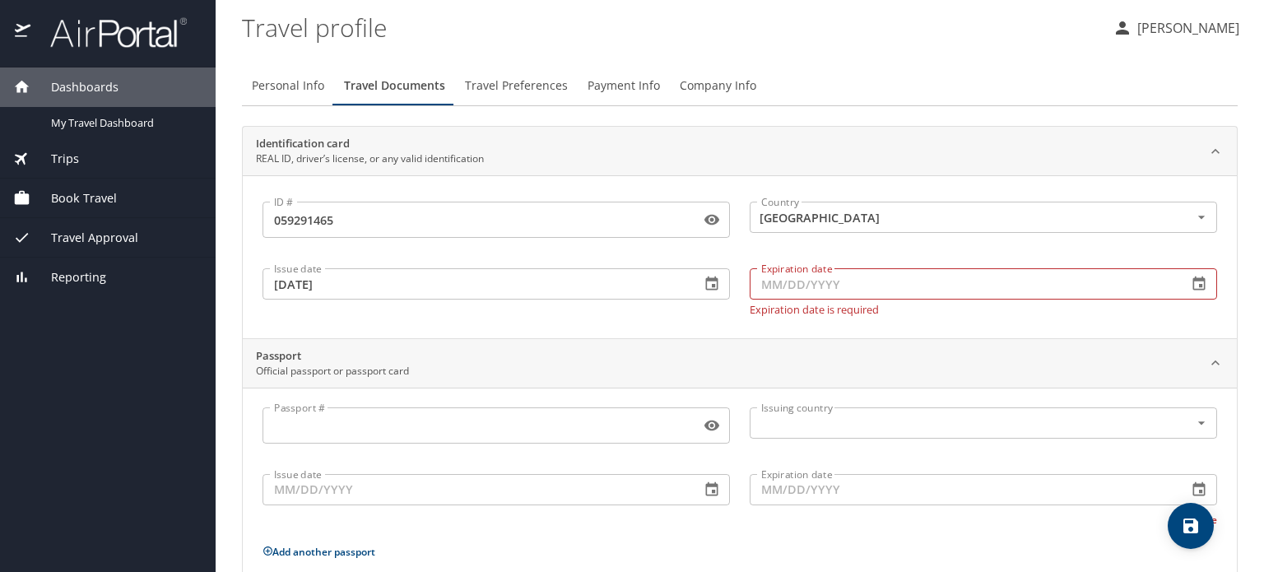
click at [833, 281] on input "Expiration date" at bounding box center [962, 283] width 425 height 31
click at [1193, 280] on icon "button" at bounding box center [1199, 283] width 12 height 14
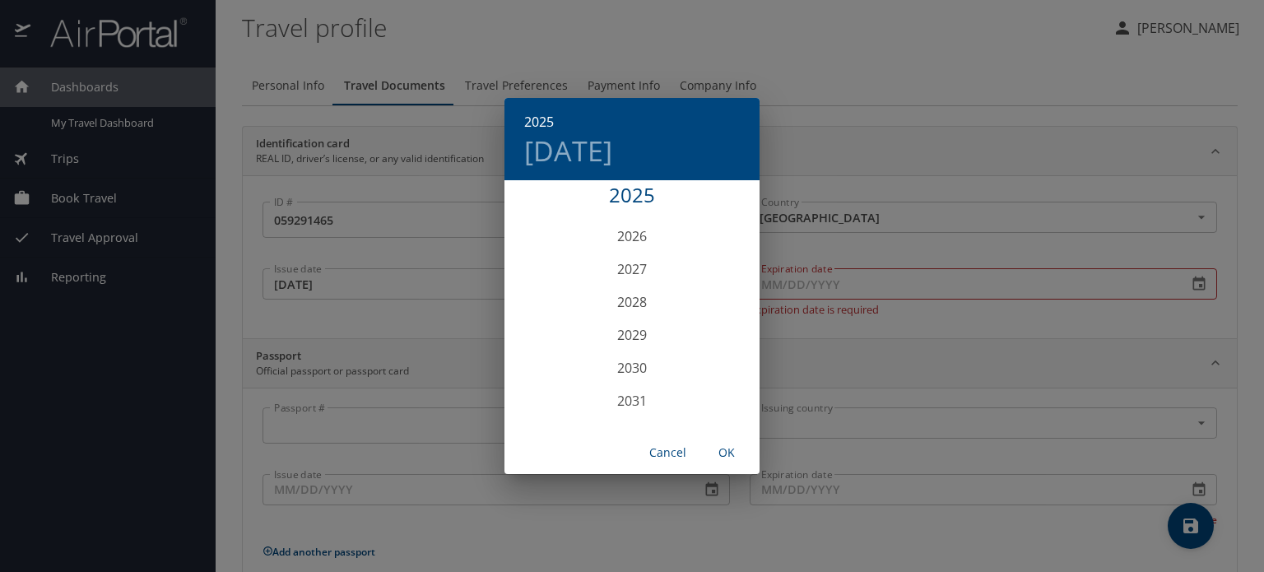
scroll to position [4161, 0]
click at [629, 367] on div "2030" at bounding box center [631, 366] width 255 height 33
click at [630, 215] on div "Feb" at bounding box center [631, 213] width 85 height 62
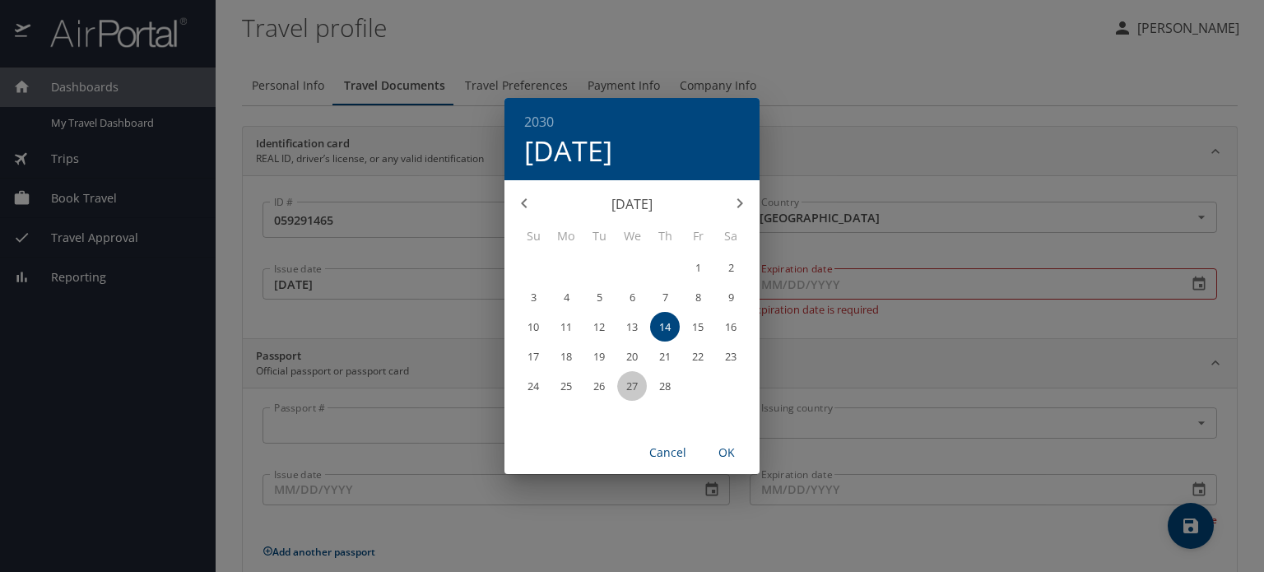
click at [626, 386] on p "27" at bounding box center [632, 386] width 12 height 11
click at [729, 447] on span "OK" at bounding box center [726, 453] width 39 height 21
type input "02/27/2030"
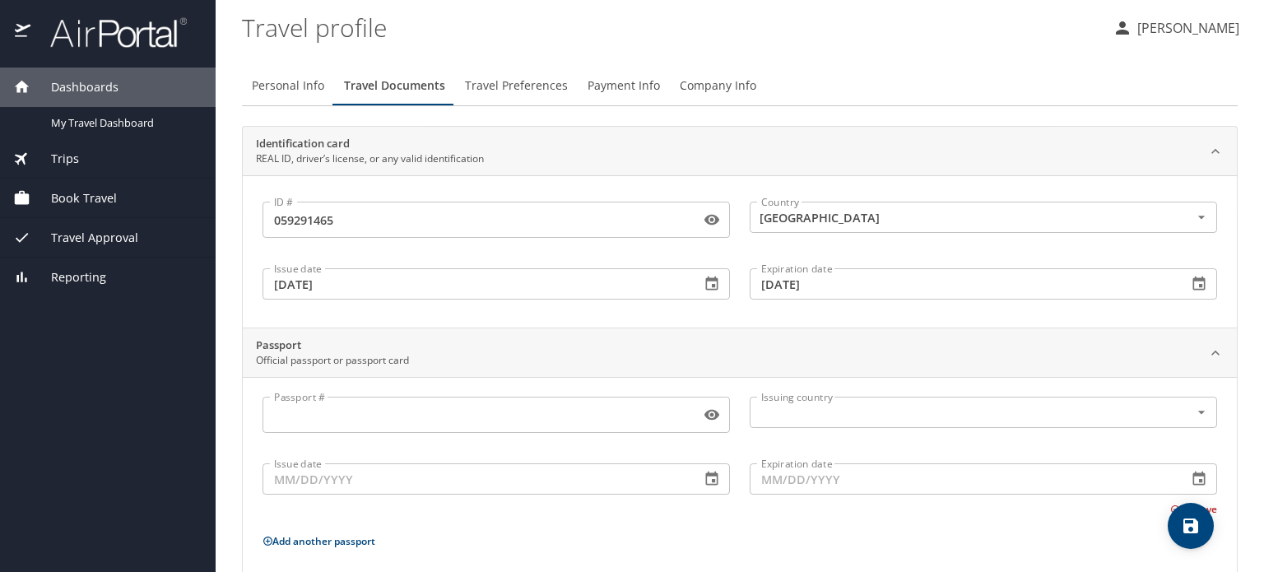
click at [379, 420] on input "Passport #" at bounding box center [478, 414] width 431 height 31
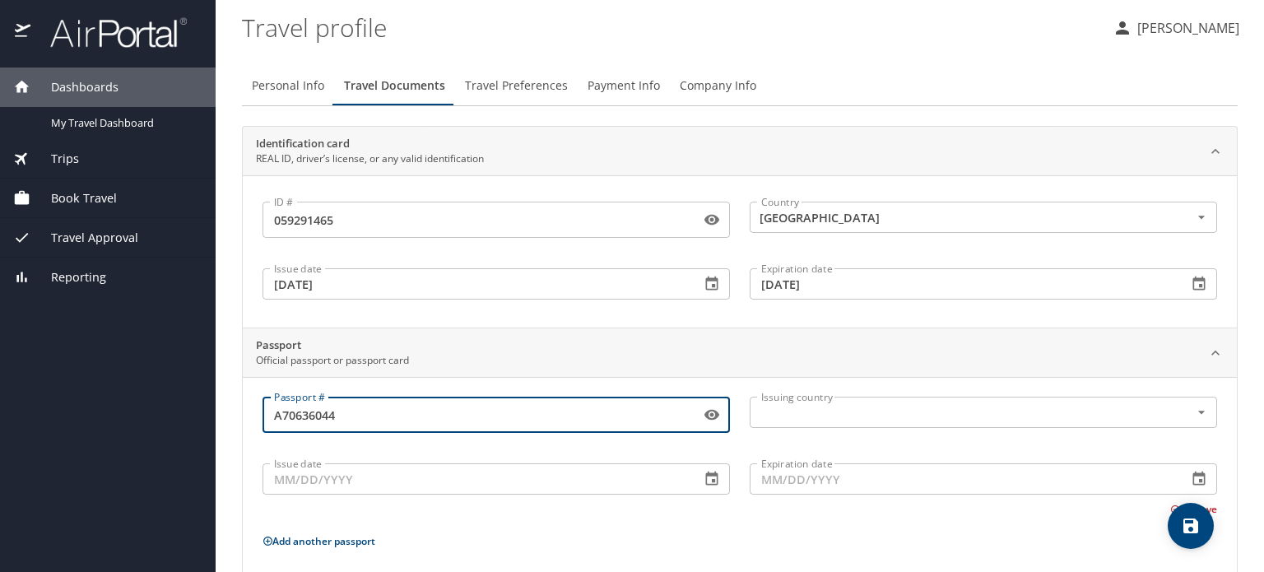
type input "A70636044"
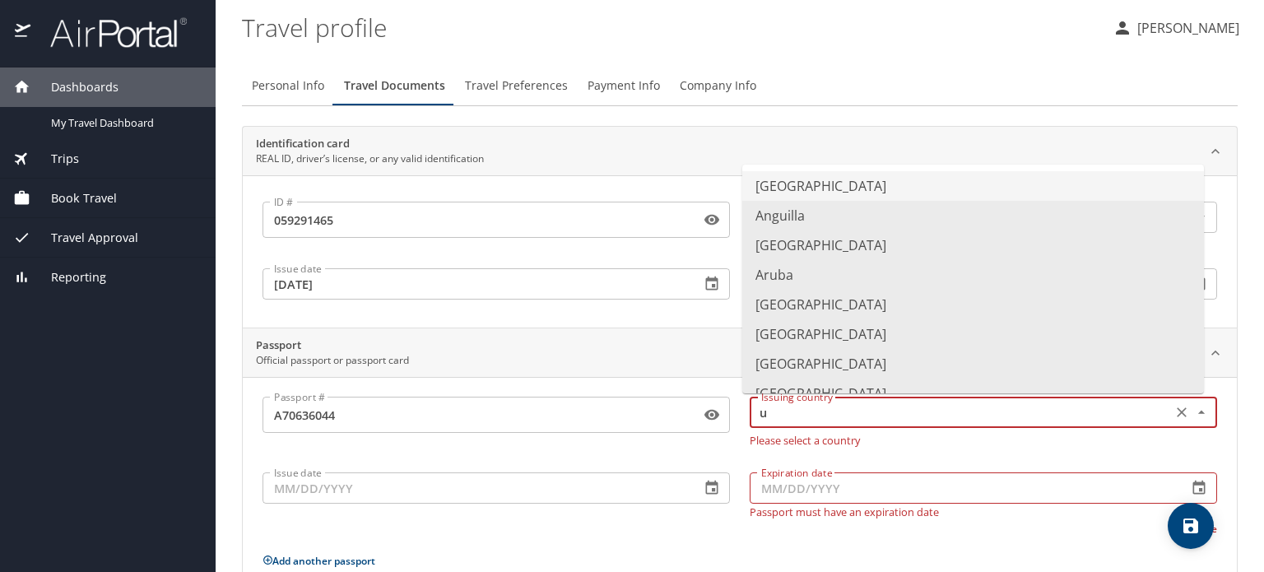
type input "United States of America"
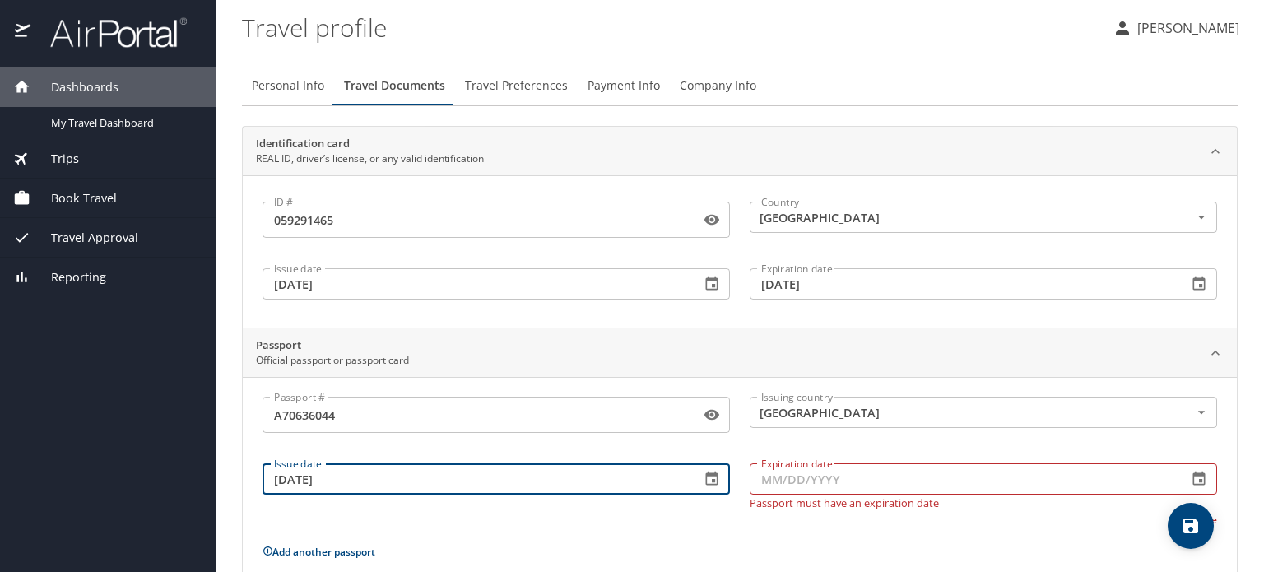
type input "07/11/2025"
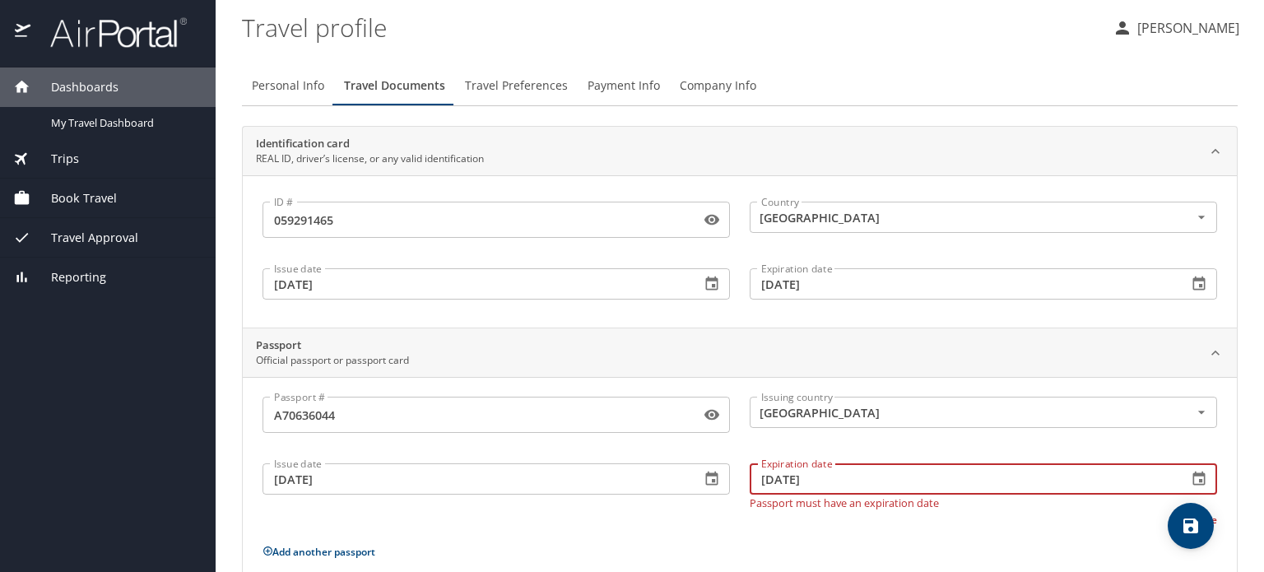
type input "07/10/2035"
click at [663, 337] on div "Passport Official passport or passport card" at bounding box center [726, 352] width 941 height 31
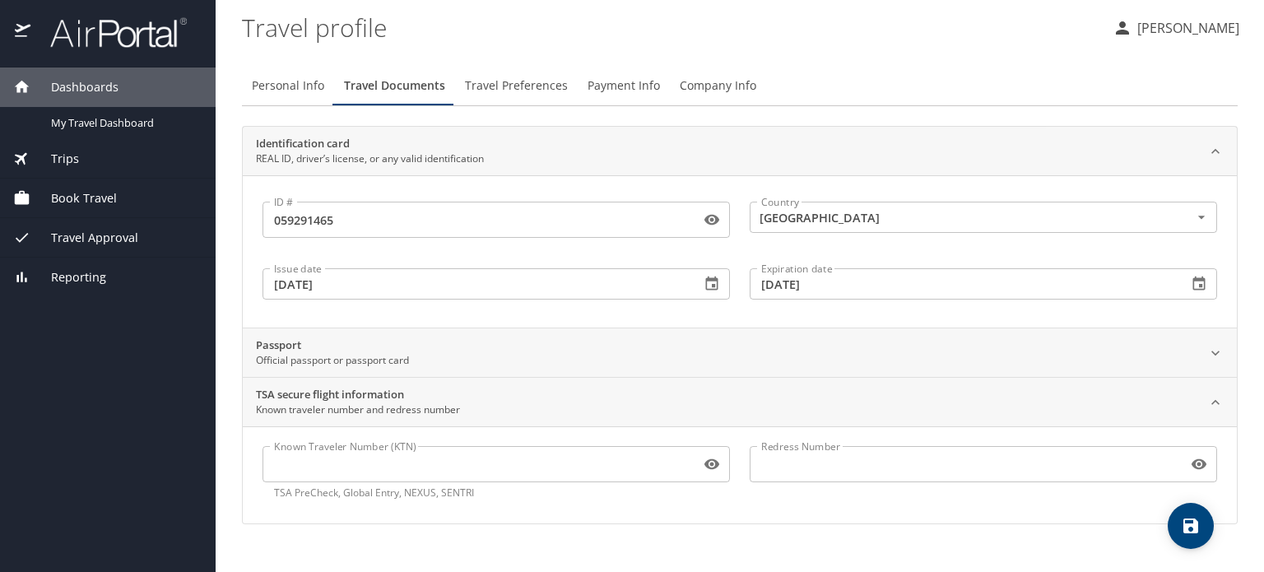
click at [444, 460] on input "Known Traveler Number (KTN)" at bounding box center [478, 463] width 431 height 31
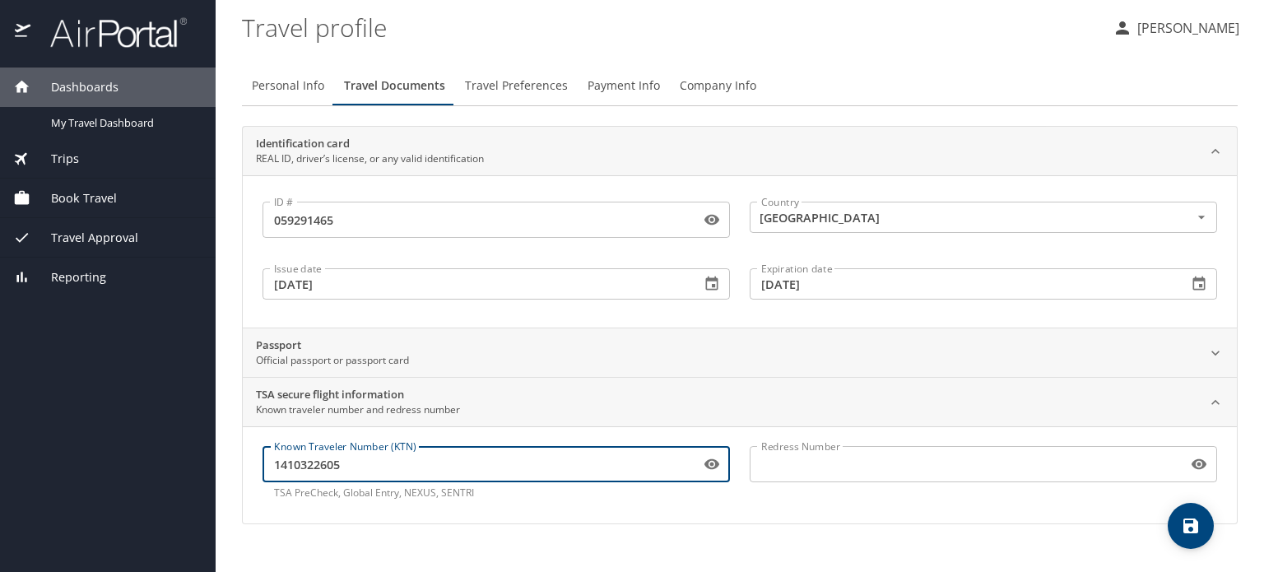
type input "1410322605"
click at [236, 490] on main "Travel profile luis Fraile Personal Info Travel Documents Travel Preferences Pa…" at bounding box center [740, 286] width 1048 height 572
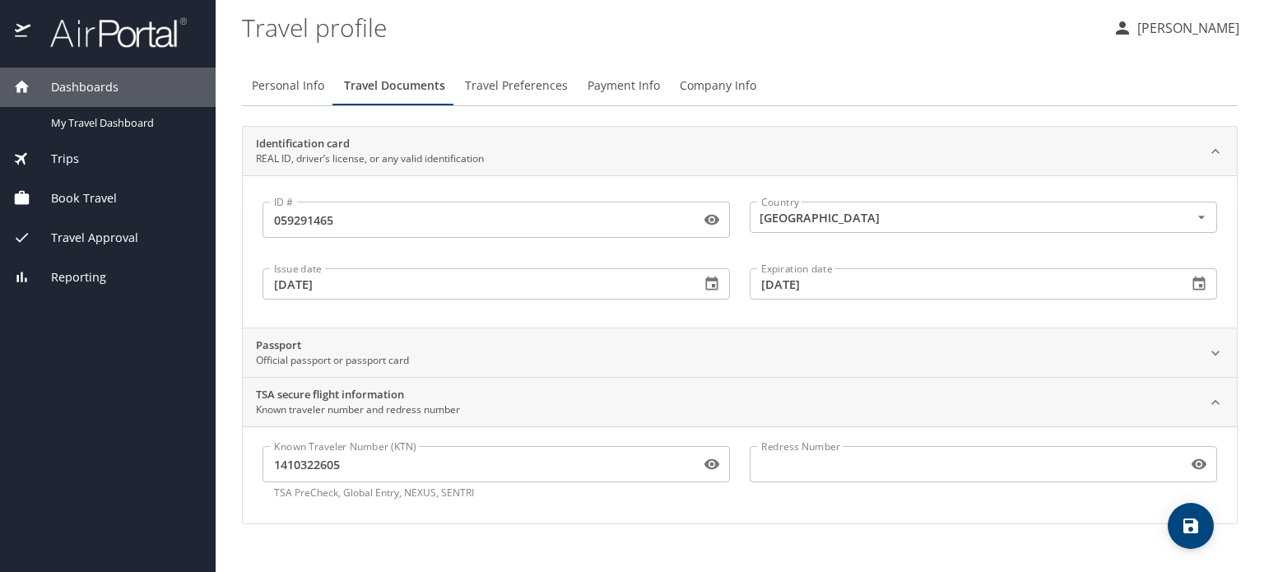
click at [1213, 401] on icon at bounding box center [1215, 401] width 8 height 5
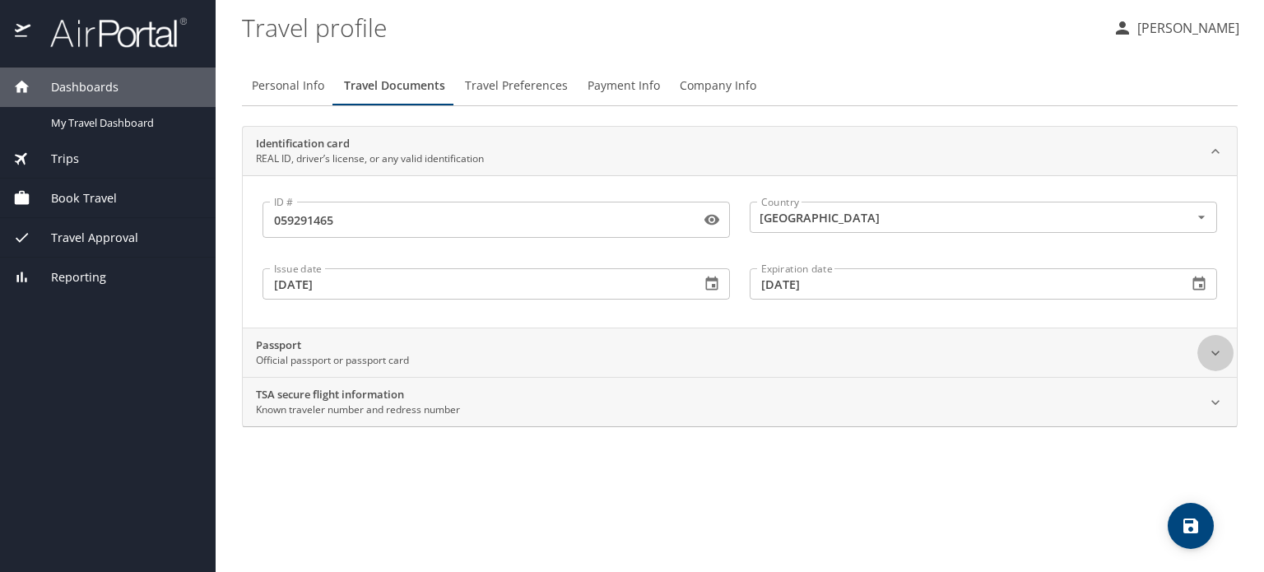
click at [1215, 355] on icon at bounding box center [1215, 353] width 16 height 16
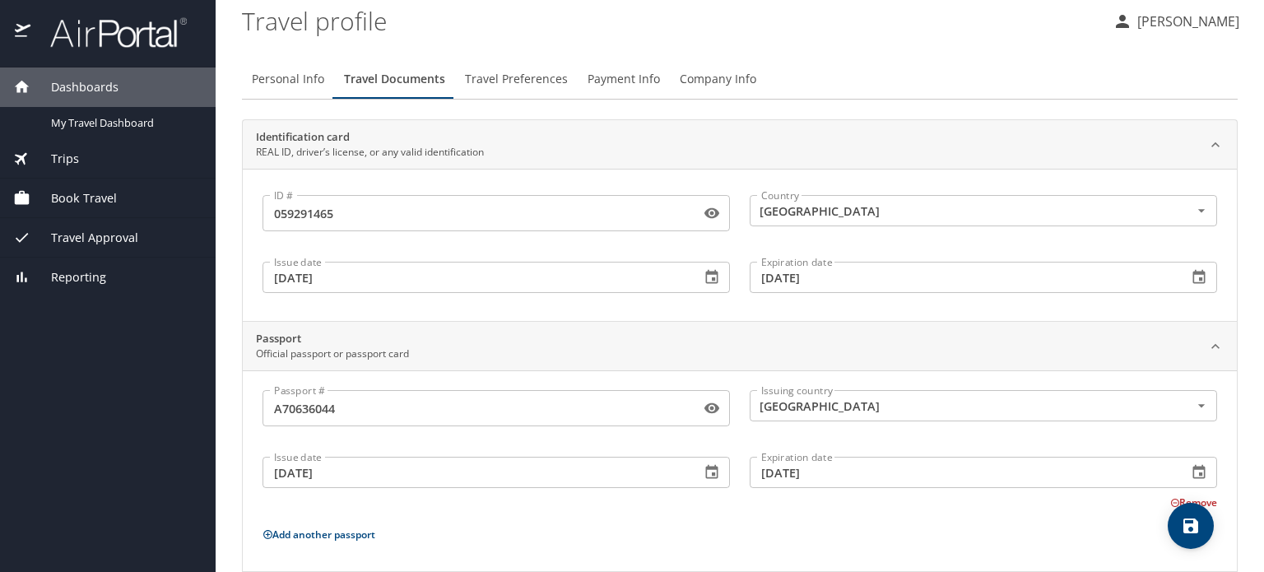
scroll to position [0, 0]
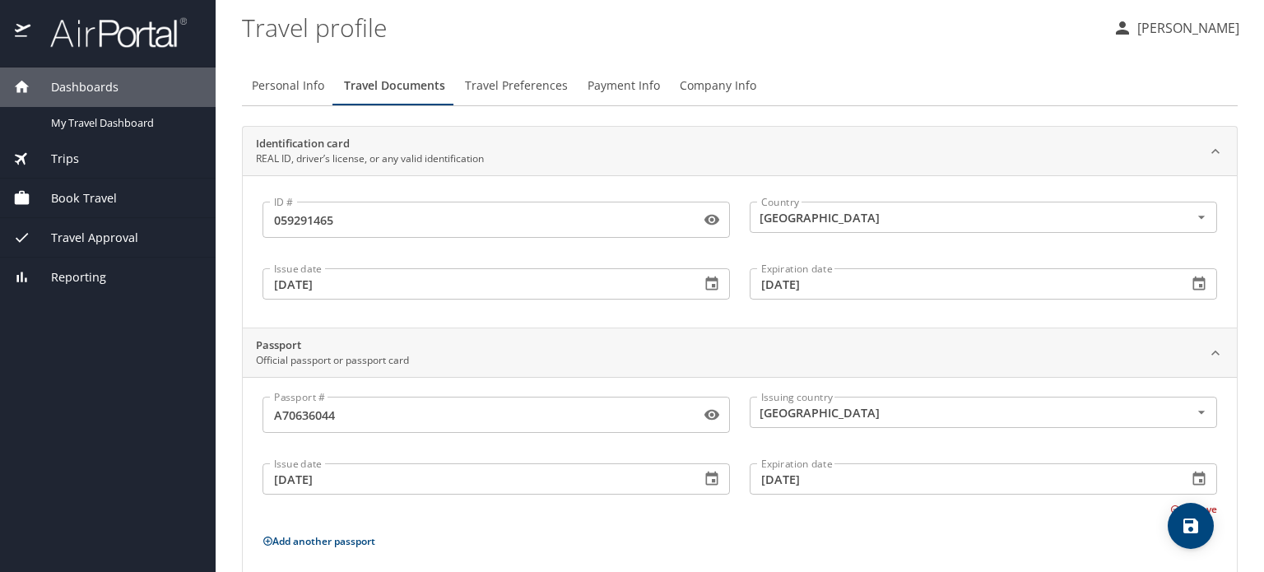
click at [1185, 532] on icon "save" at bounding box center [1190, 525] width 15 height 15
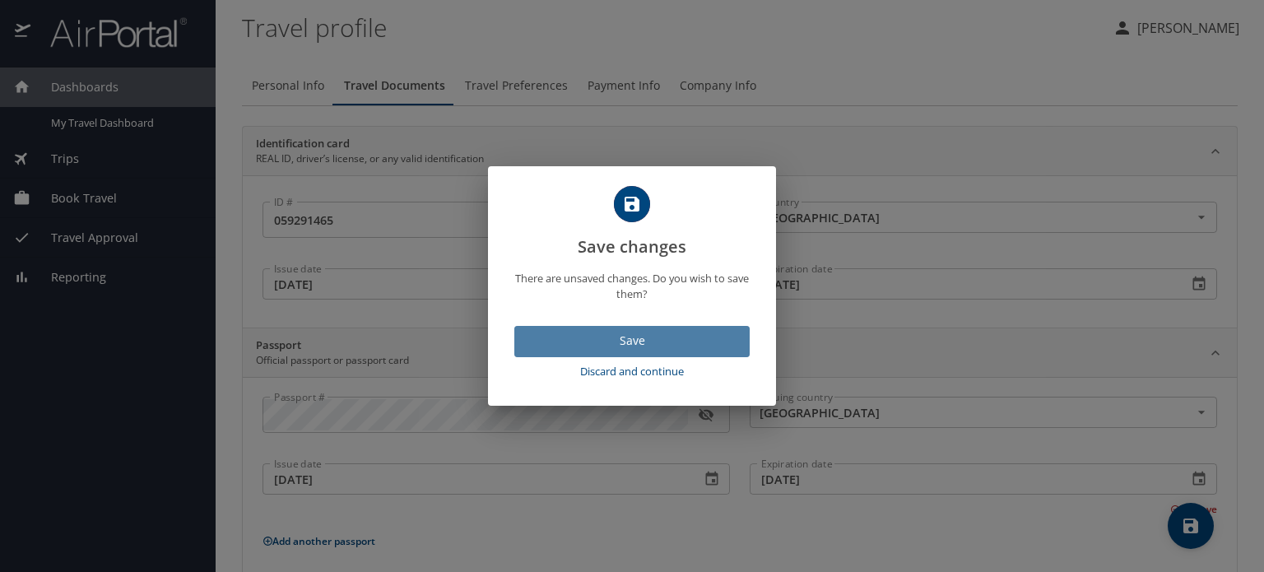
click at [630, 345] on span "Save" at bounding box center [631, 341] width 209 height 21
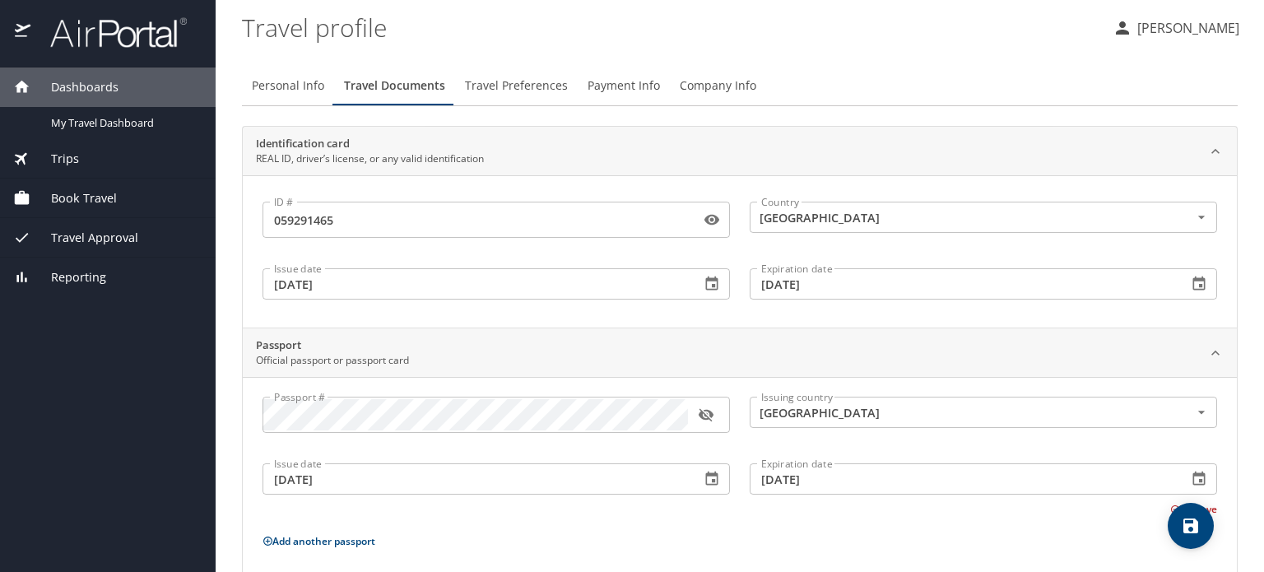
click at [520, 79] on span "Travel Preferences" at bounding box center [516, 86] width 103 height 21
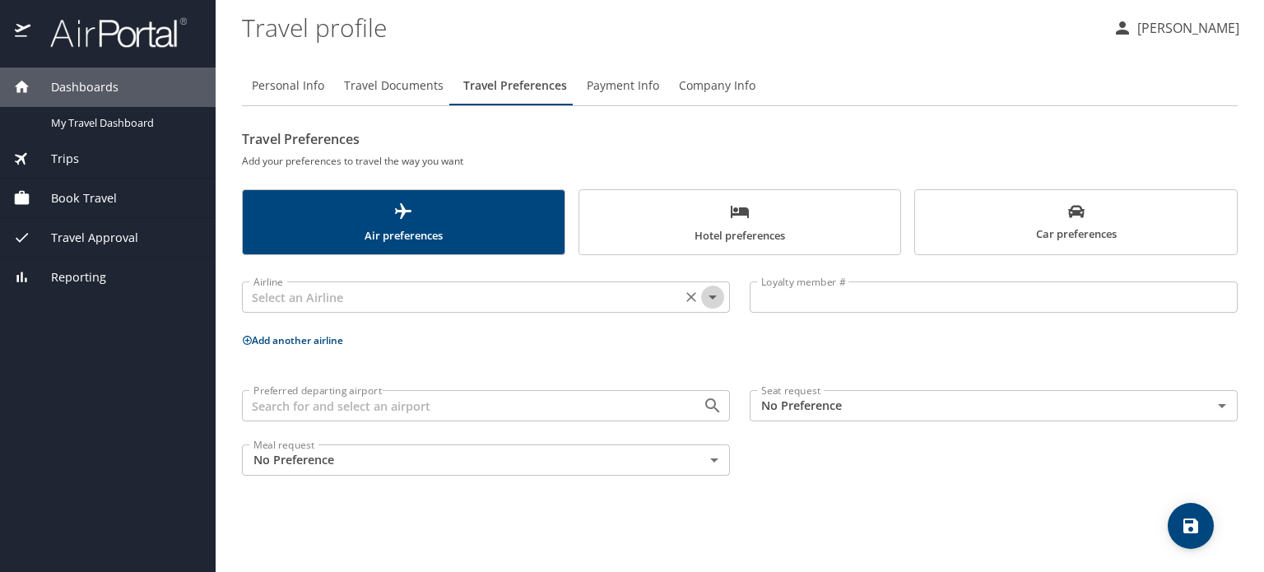
click at [714, 297] on icon "Open" at bounding box center [713, 297] width 20 height 20
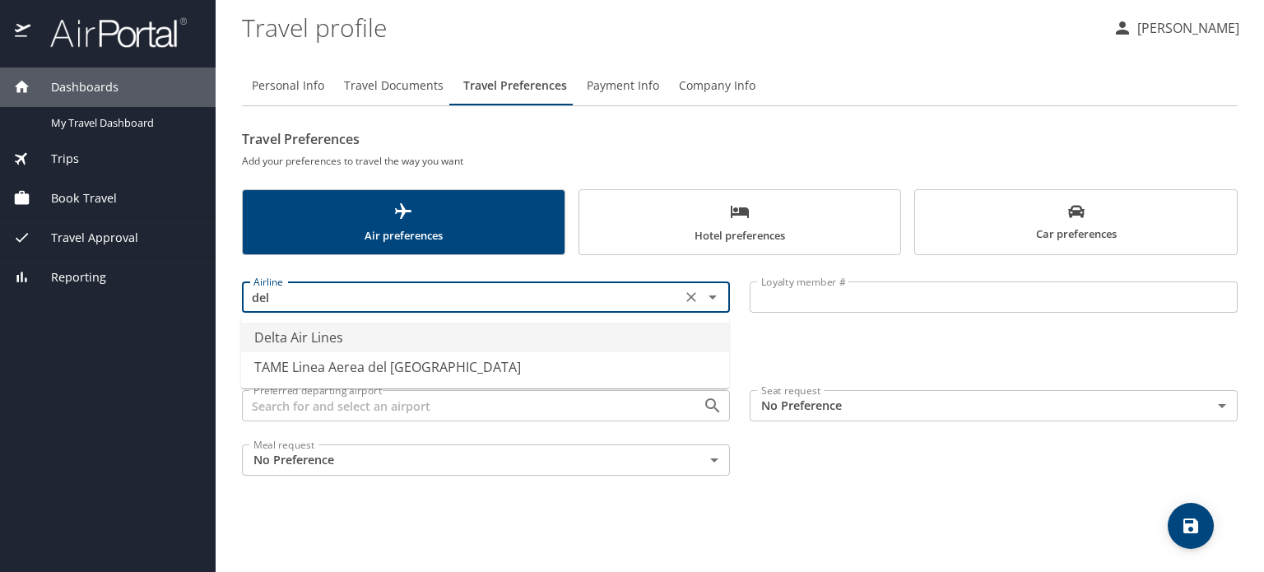
click at [317, 332] on li "Delta Air Lines" at bounding box center [485, 338] width 488 height 30
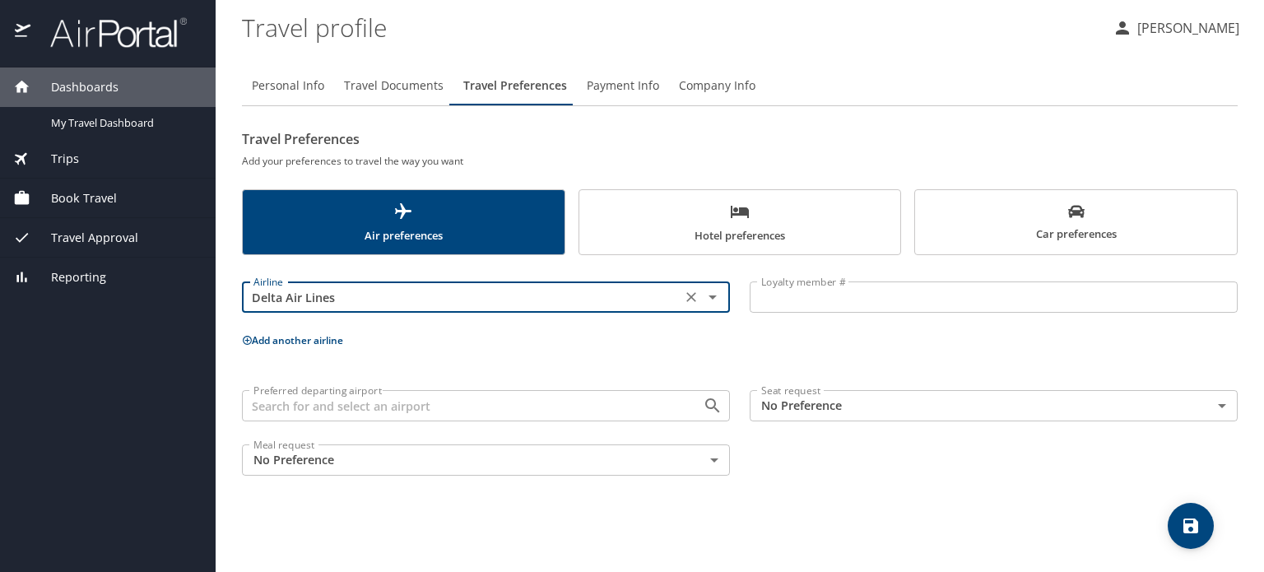
type input "Delta Air Lines"
click at [753, 350] on div "Airline Delta Air Lines Airline Loyalty member # Loyalty member # Add another a…" at bounding box center [740, 375] width 996 height 221
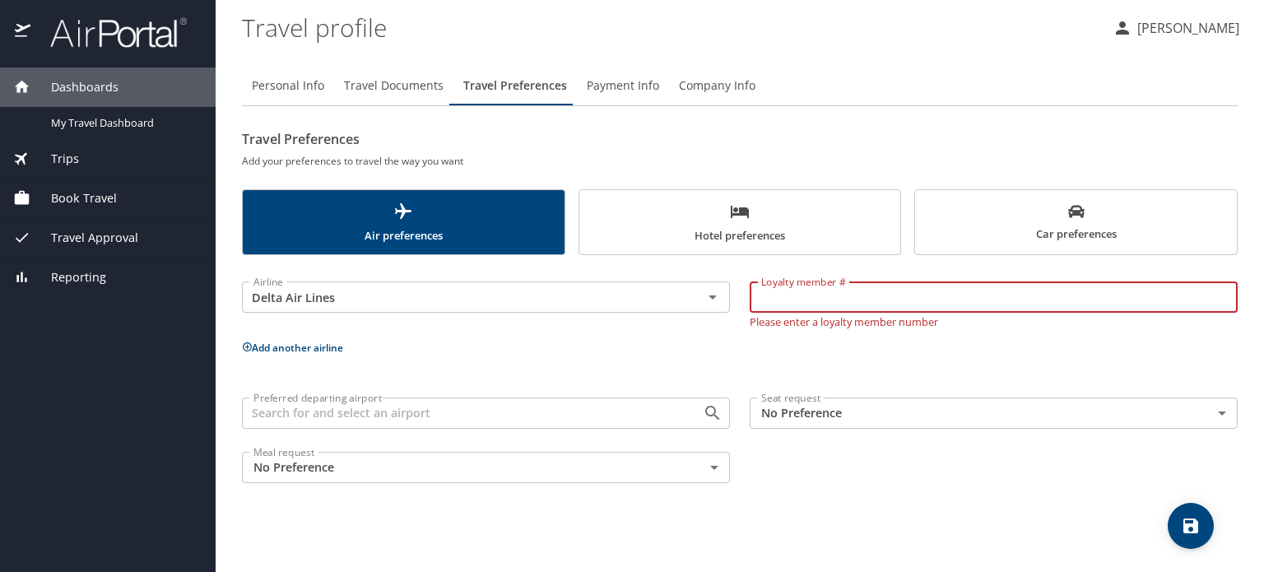
click at [788, 304] on input "Loyalty member #" at bounding box center [994, 296] width 488 height 31
type input "9446747850"
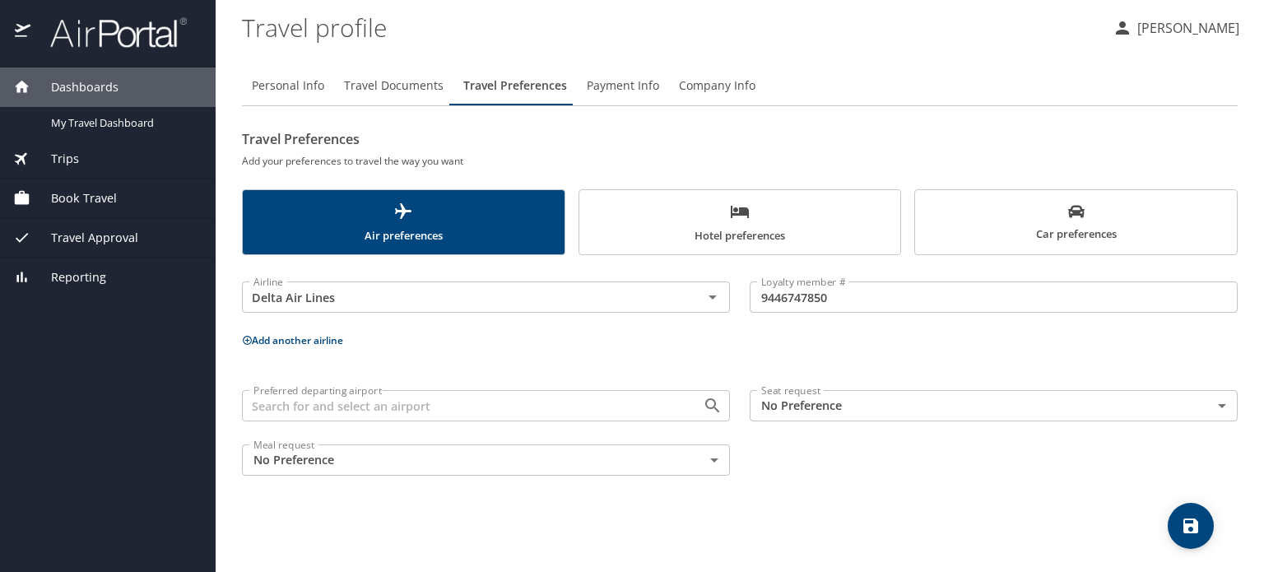
click at [679, 383] on div "Airline Delta Air Lines Airline Loyalty member # 9446747850 Loyalty member # Ad…" at bounding box center [740, 375] width 996 height 221
click at [458, 409] on input "Preferred departing airport" at bounding box center [462, 405] width 430 height 21
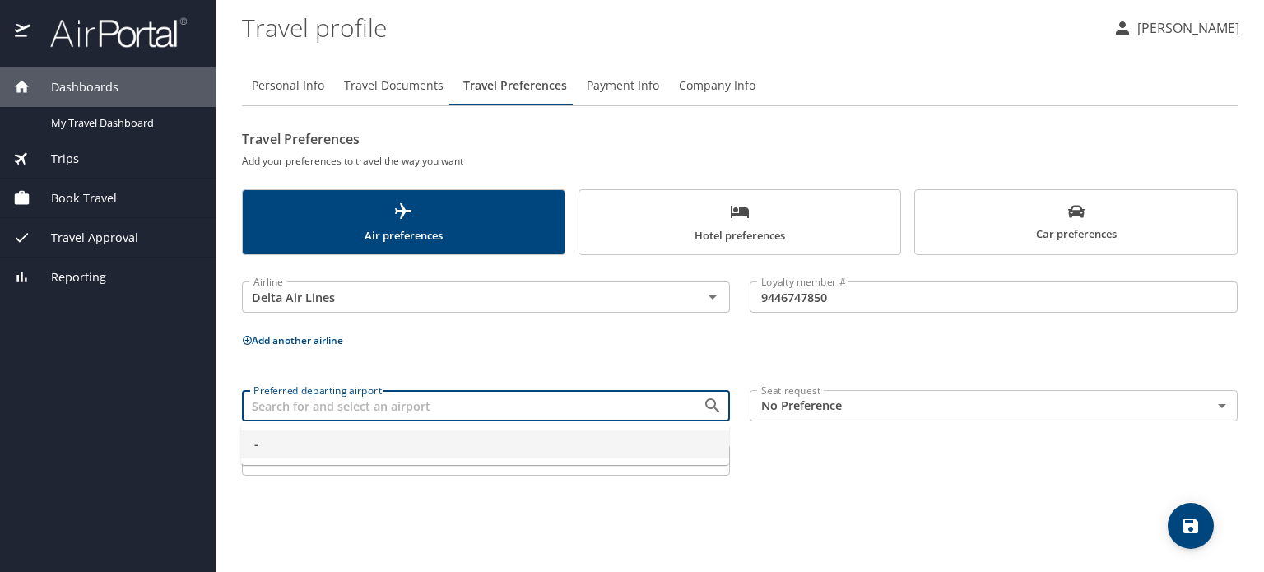
click at [472, 445] on span "-" at bounding box center [485, 444] width 462 height 18
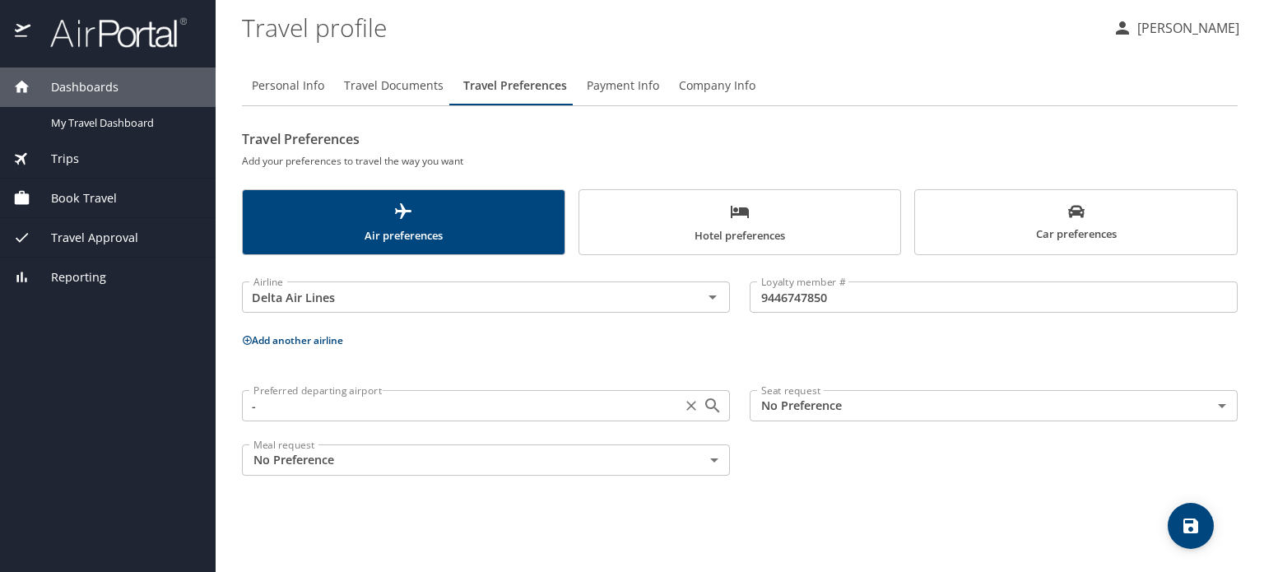
click at [625, 401] on input "-" at bounding box center [462, 405] width 430 height 21
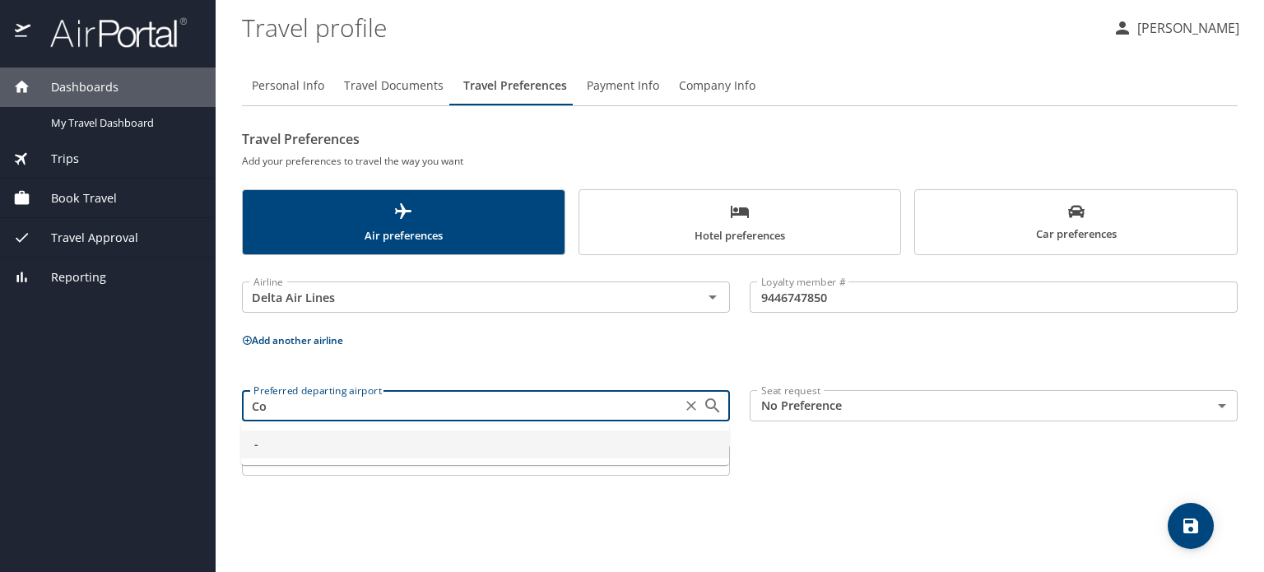
type input "C"
type input "c"
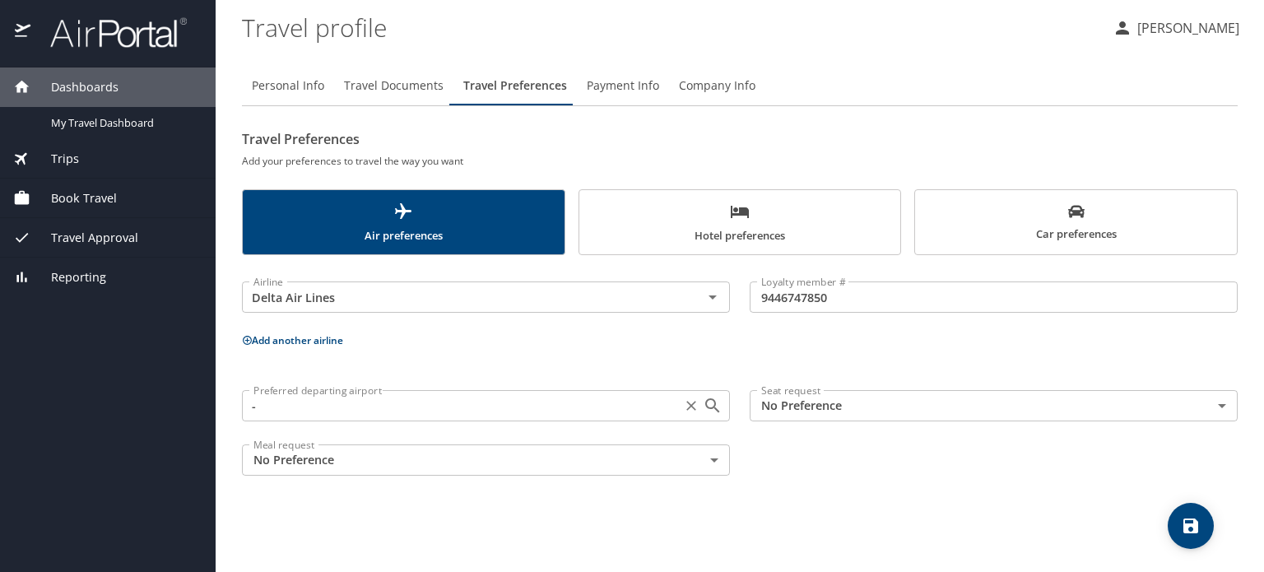
click at [398, 400] on input "-" at bounding box center [462, 405] width 430 height 21
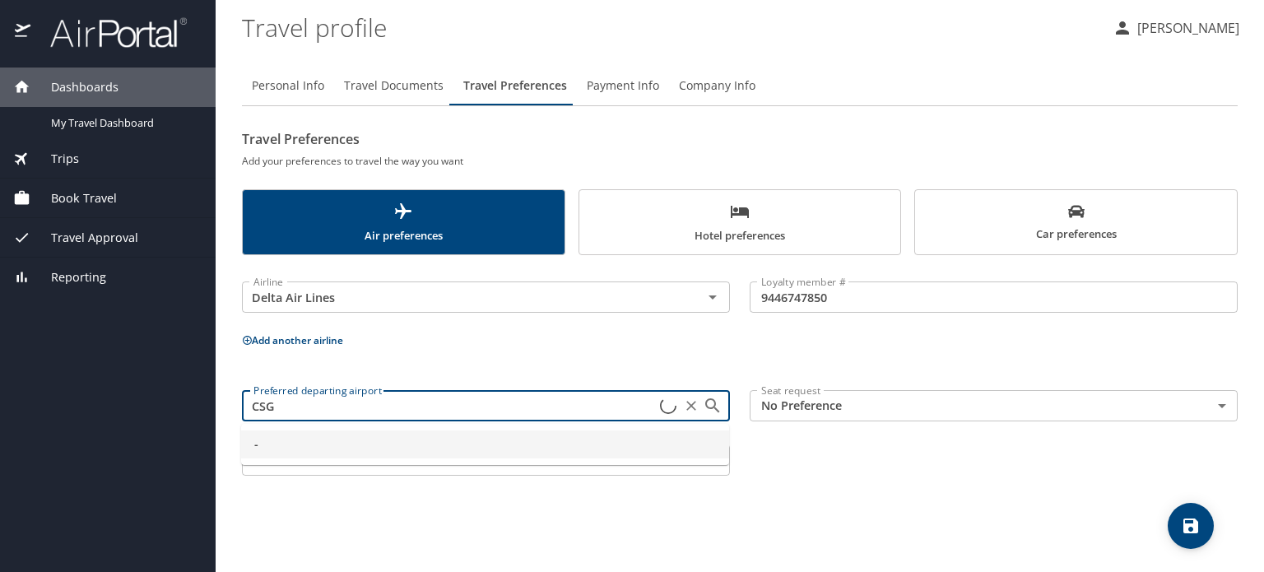
type input "-"
click at [830, 466] on div "Preferred departing airport - Preferred departing airport Seat request No Prefe…" at bounding box center [739, 432] width 1015 height 105
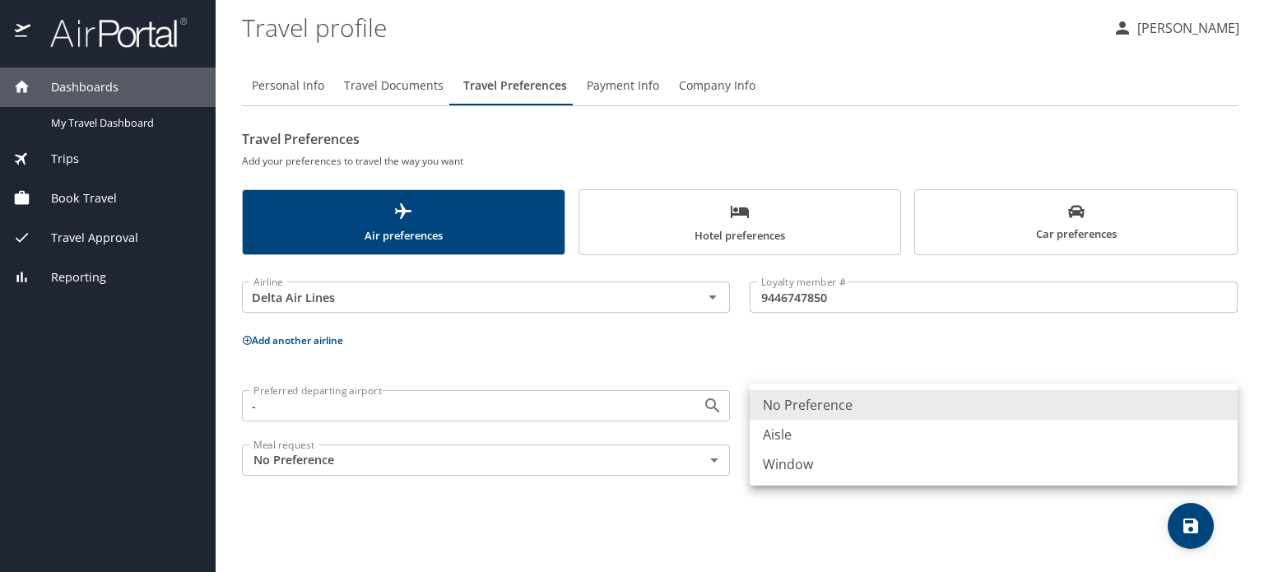
click at [882, 408] on body "Dashboards My Travel Dashboard Trips Current / Future Trips Past Trips Trips Mi…" at bounding box center [632, 286] width 1264 height 572
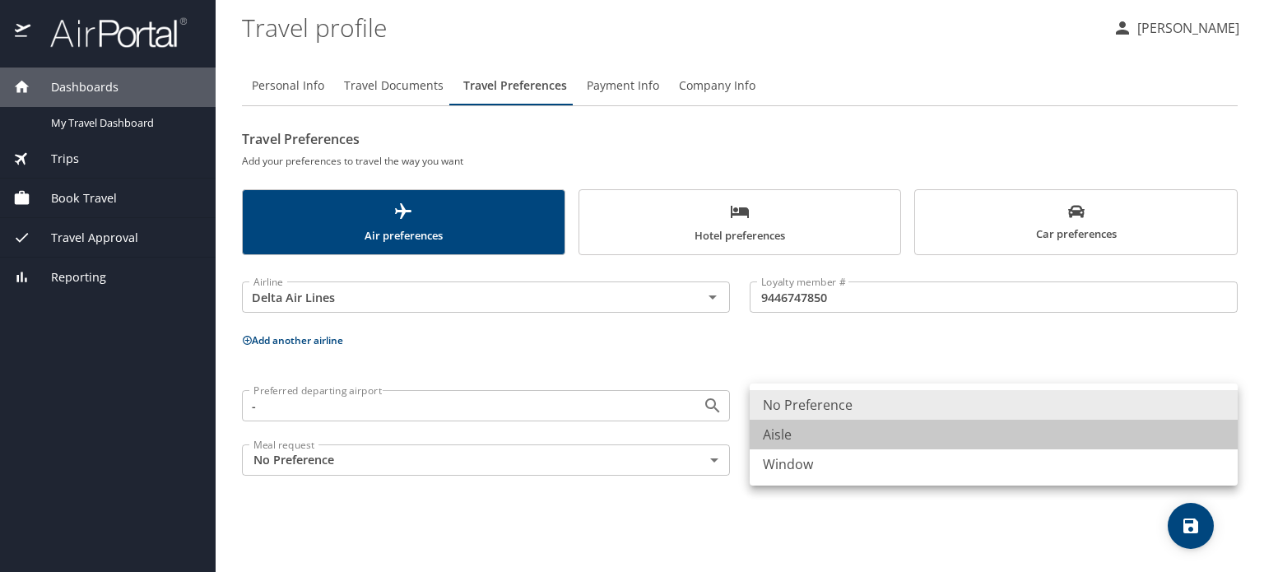
click at [777, 434] on li "Aisle" at bounding box center [994, 435] width 488 height 30
type input "Aisle"
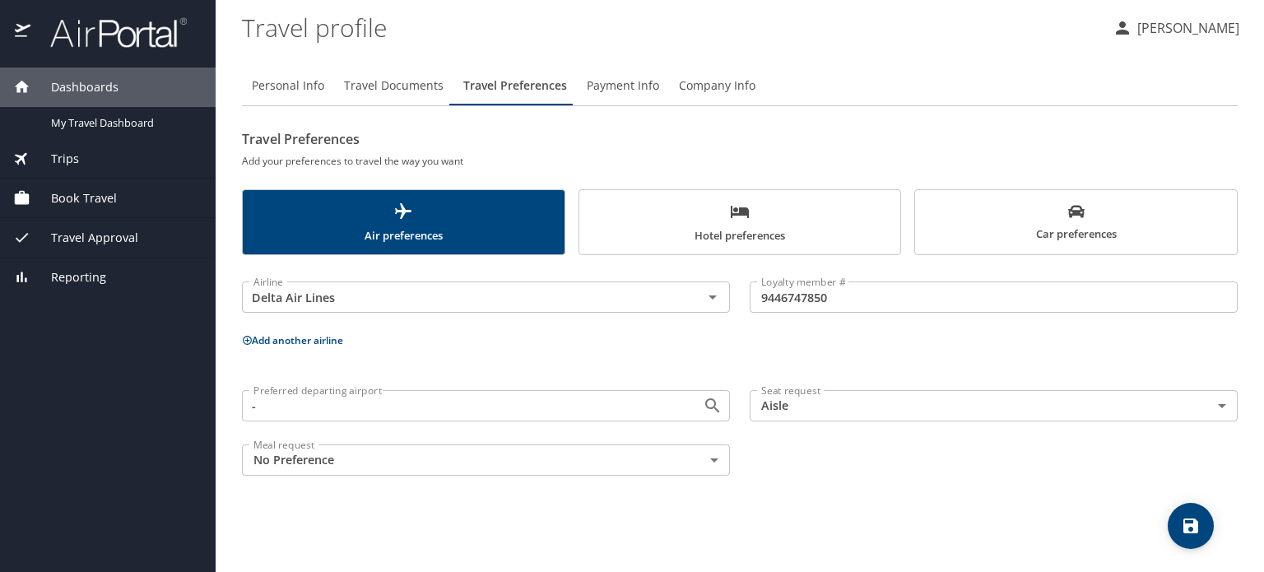
click at [747, 468] on div "Preferred departing airport - Preferred departing airport Seat request Aisle Ai…" at bounding box center [739, 432] width 1015 height 105
click at [576, 461] on body "Dashboards My Travel Dashboard Trips Current / Future Trips Past Trips Trips Mi…" at bounding box center [632, 286] width 1264 height 572
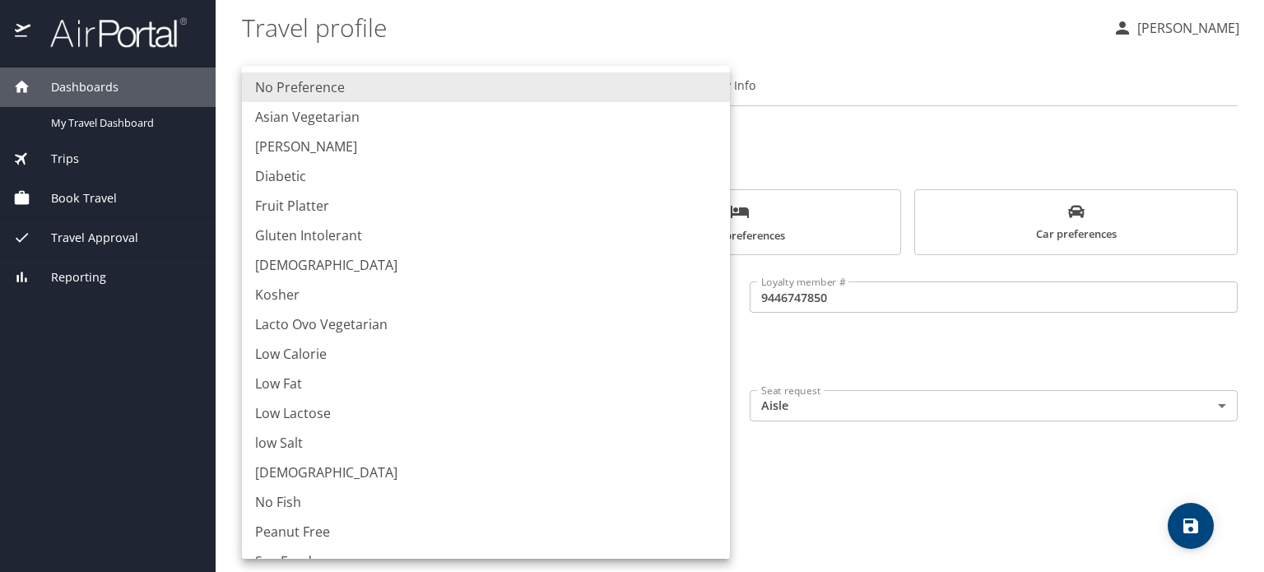
click at [857, 473] on div at bounding box center [632, 286] width 1264 height 572
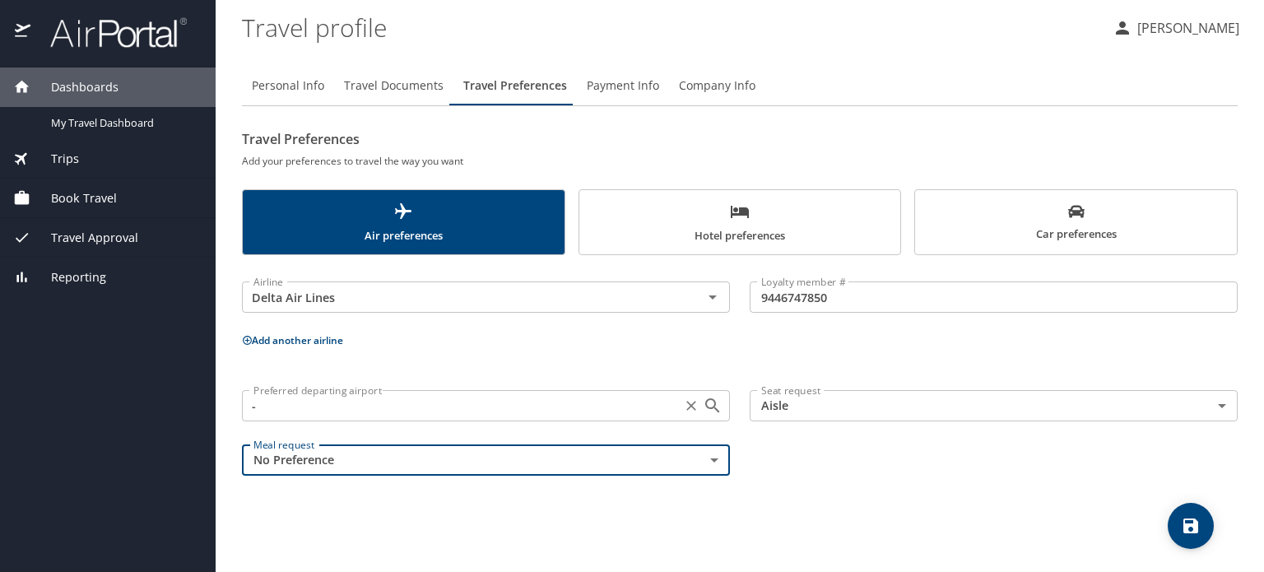
click at [709, 404] on icon "Open" at bounding box center [713, 406] width 20 height 20
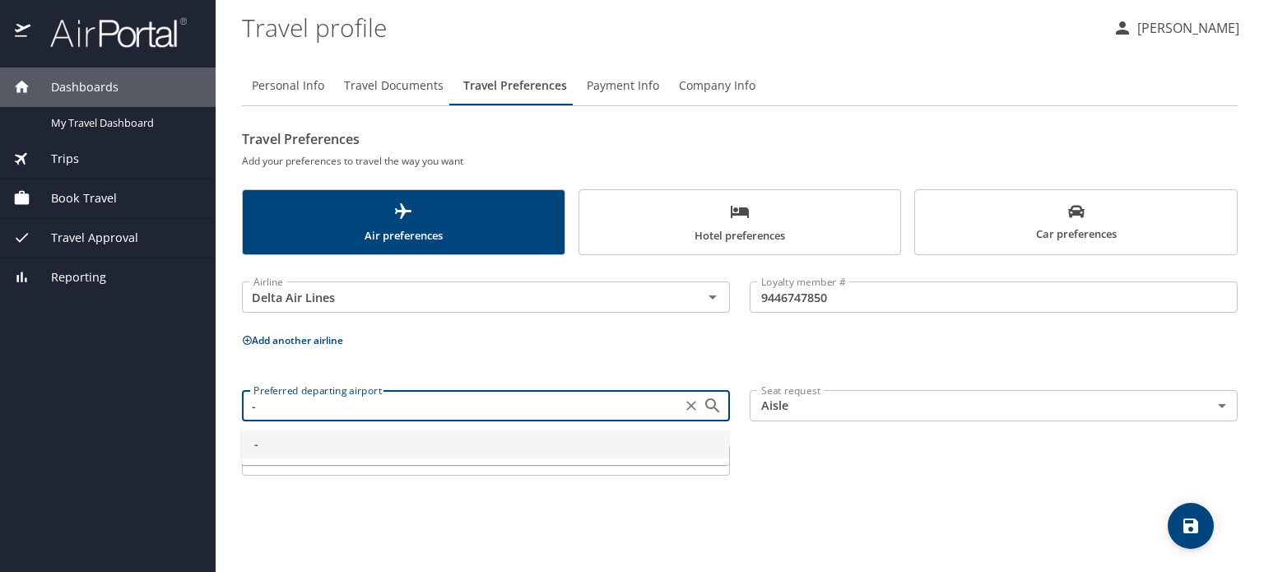
click at [381, 440] on span "-" at bounding box center [485, 444] width 462 height 18
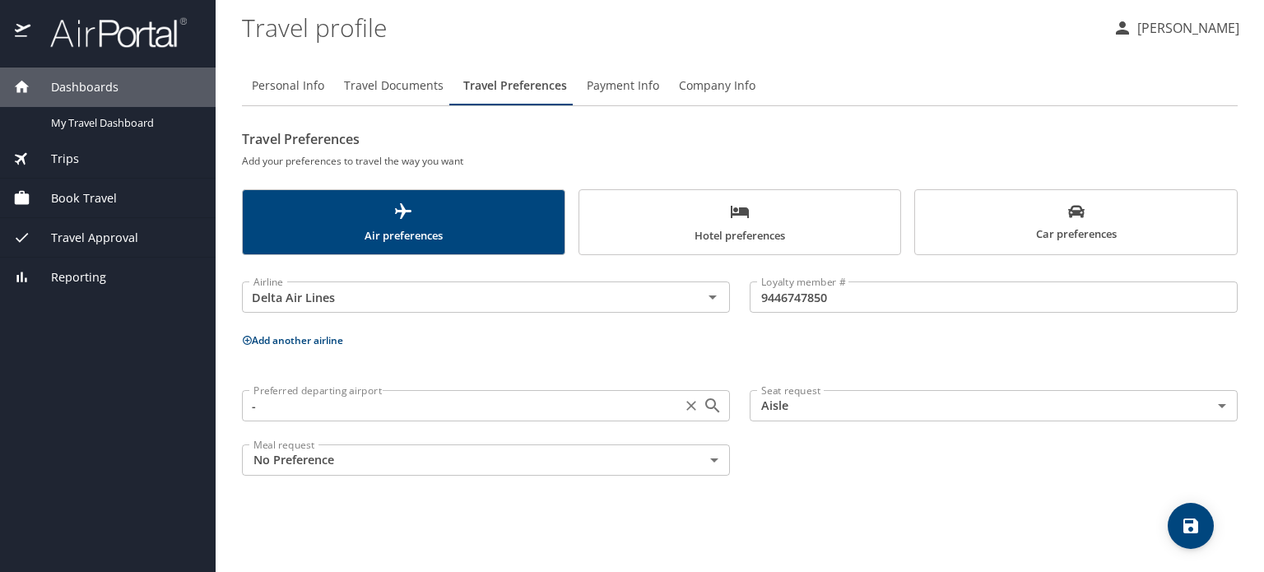
click at [261, 411] on input "-" at bounding box center [462, 405] width 430 height 21
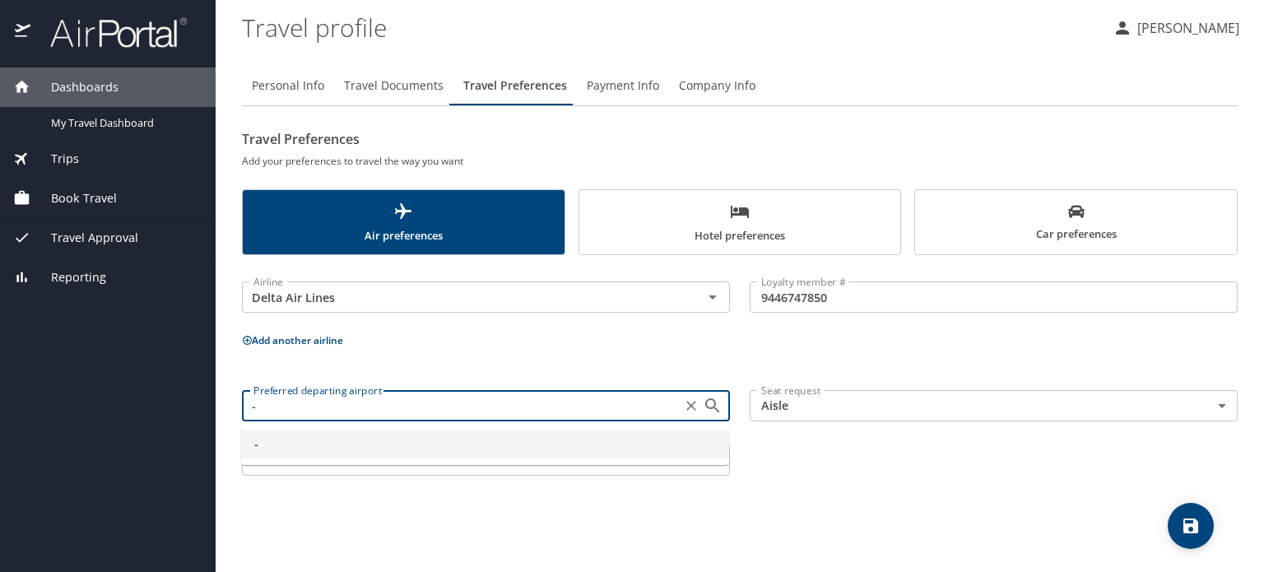
type input "-"
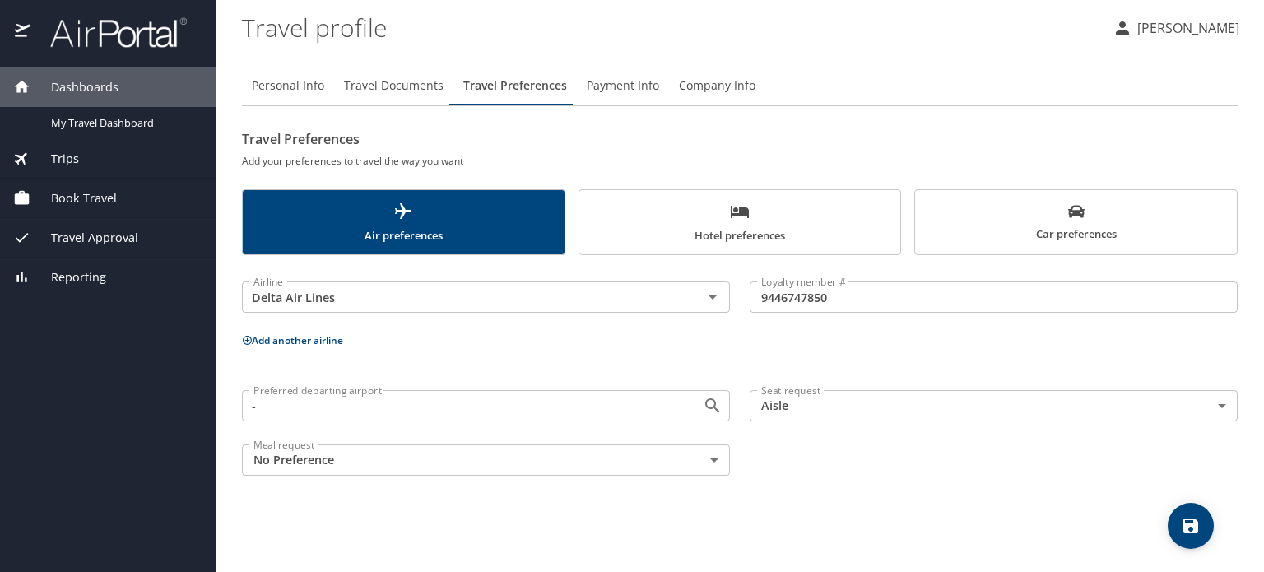
click at [525, 361] on div "Airline Delta Air Lines Airline Loyalty member # 9446747850 Loyalty member # Ad…" at bounding box center [740, 375] width 996 height 221
click at [714, 220] on span "Hotel preferences" at bounding box center [740, 224] width 302 height 44
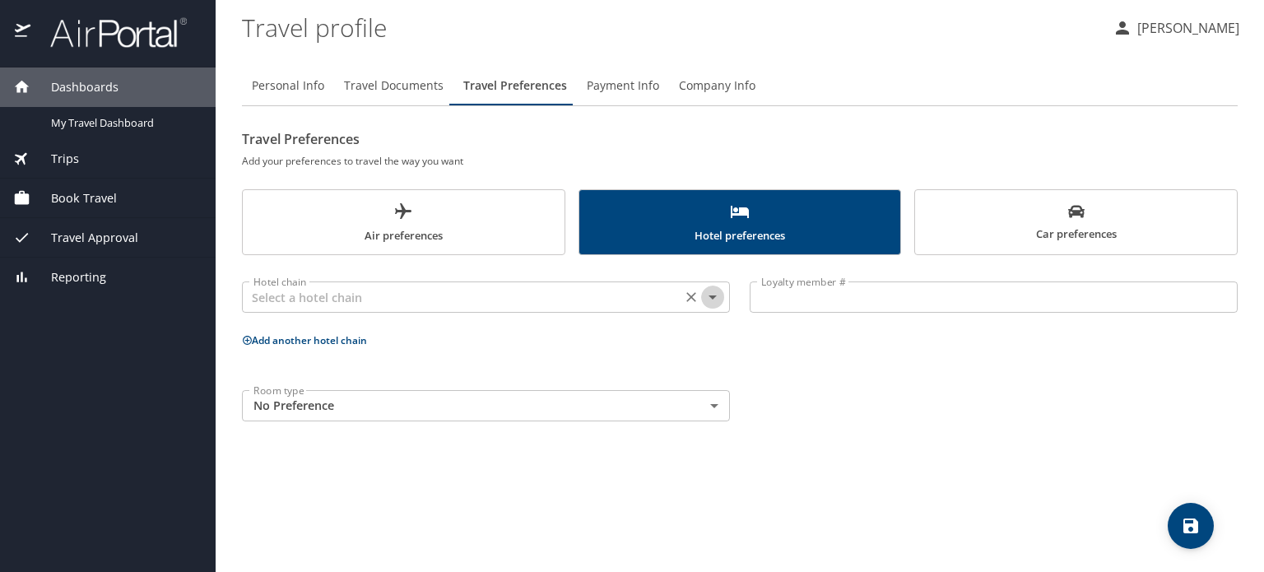
click at [718, 296] on icon "Open" at bounding box center [713, 297] width 20 height 20
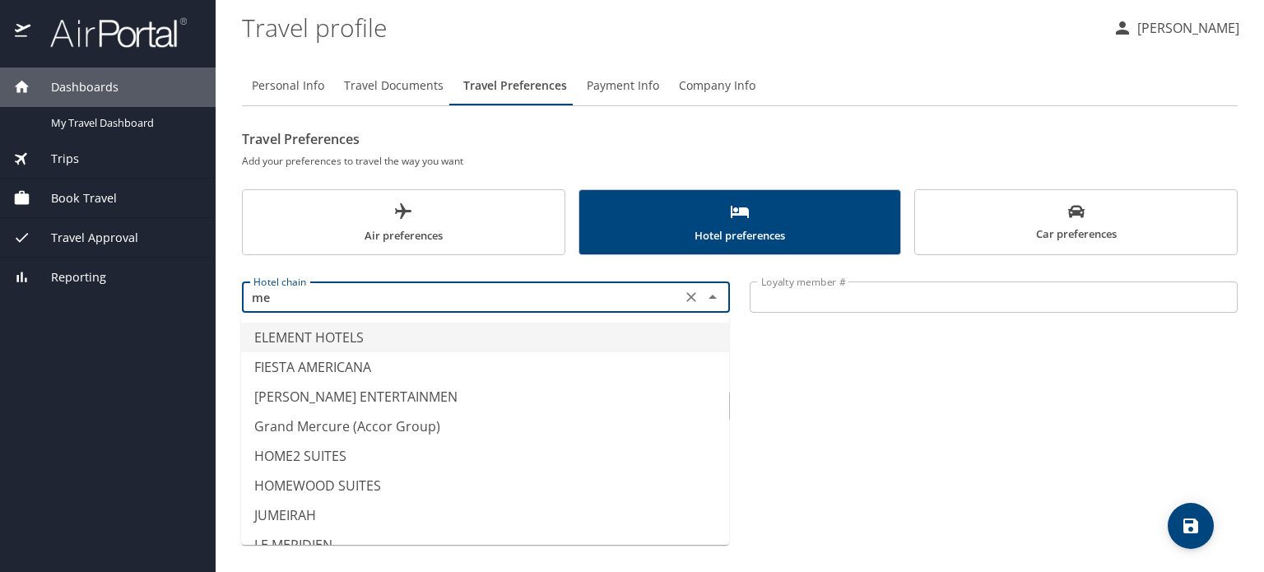
type input "m"
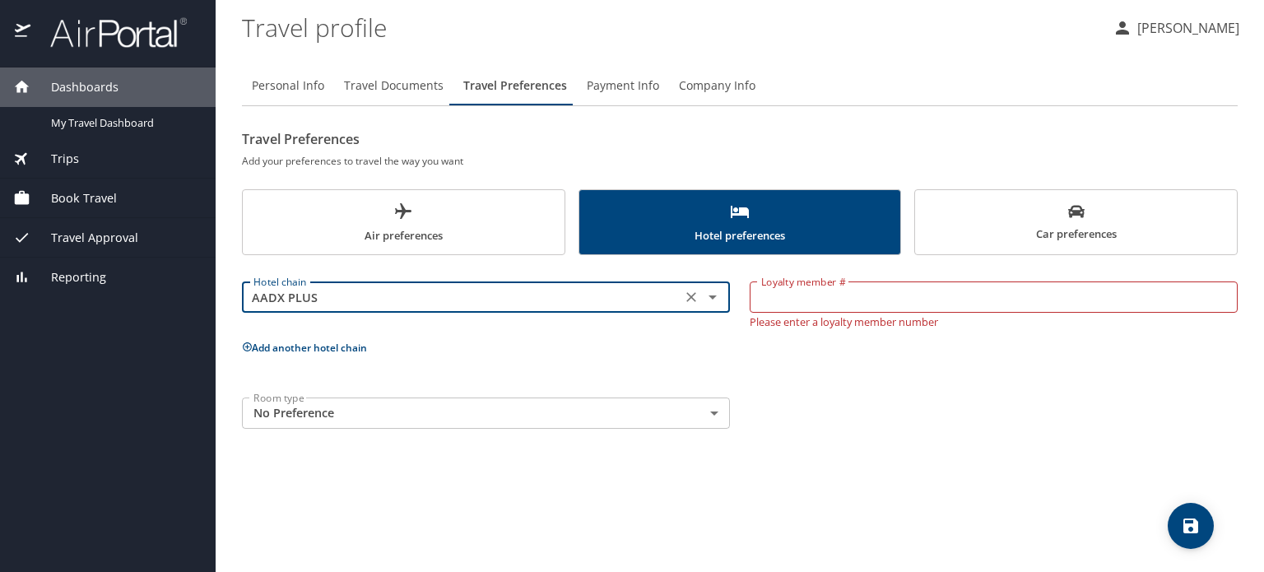
paste input "meriat"
click at [513, 300] on input "AADX PLUS" at bounding box center [462, 296] width 430 height 21
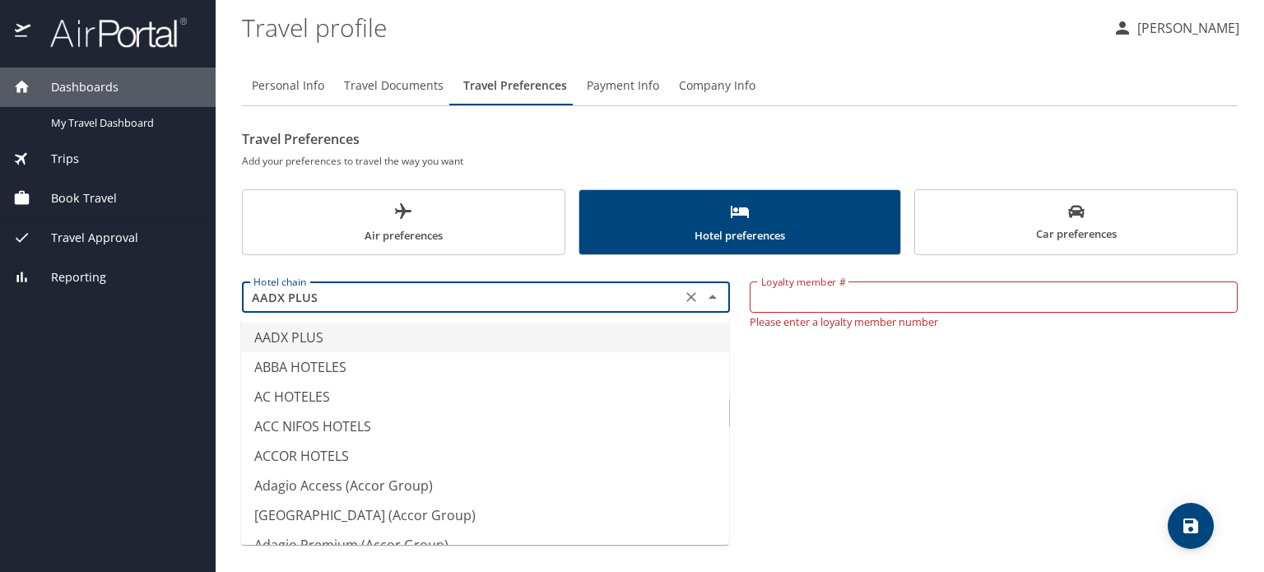
paste input "Marriott"
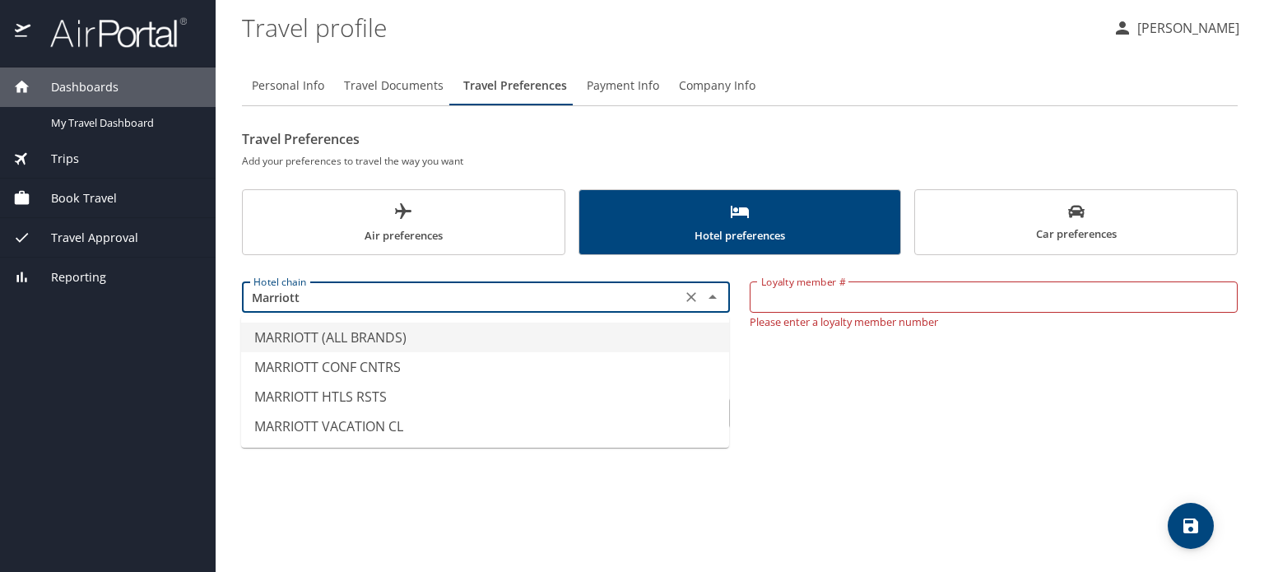
click at [295, 329] on li "MARRIOTT (ALL BRANDS)" at bounding box center [485, 338] width 488 height 30
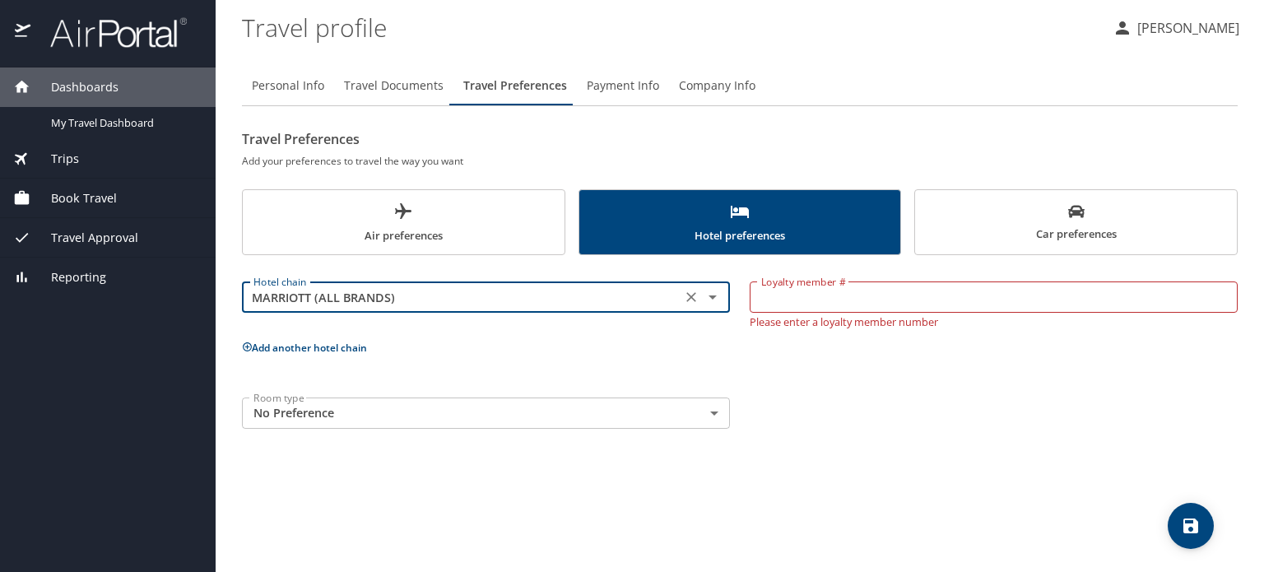
type input "MARRIOTT (ALL BRANDS)"
click at [832, 282] on input "Loyalty member #" at bounding box center [994, 296] width 488 height 31
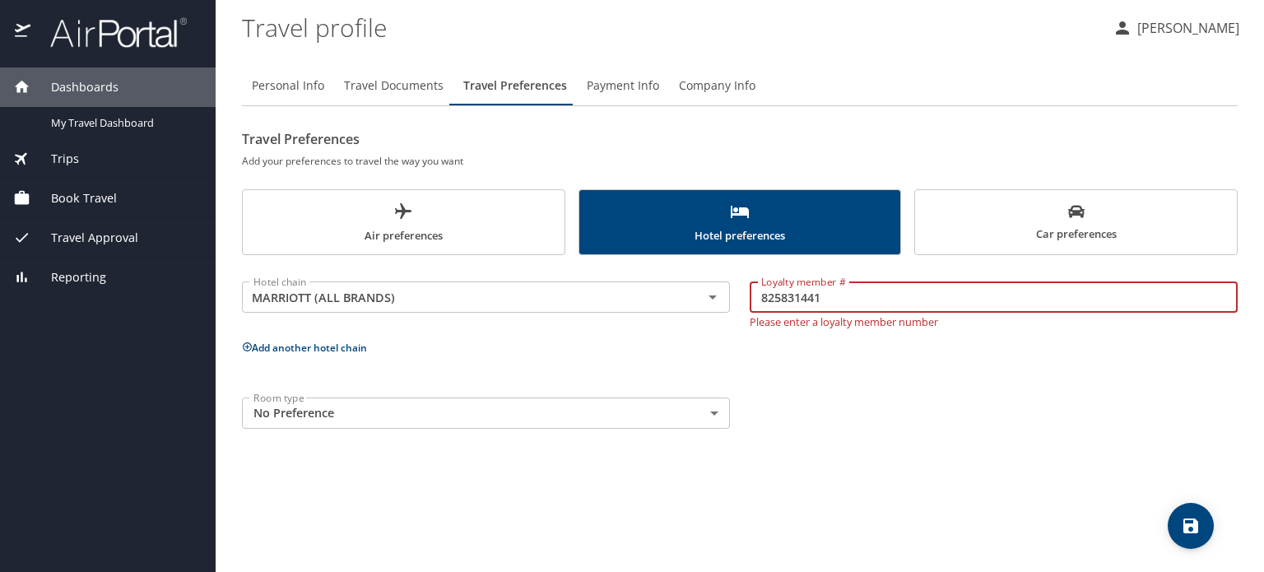
type input "825831441"
click at [723, 329] on div "Hotel chain MARRIOTT (ALL BRANDS) Hotel chain" at bounding box center [486, 301] width 508 height 72
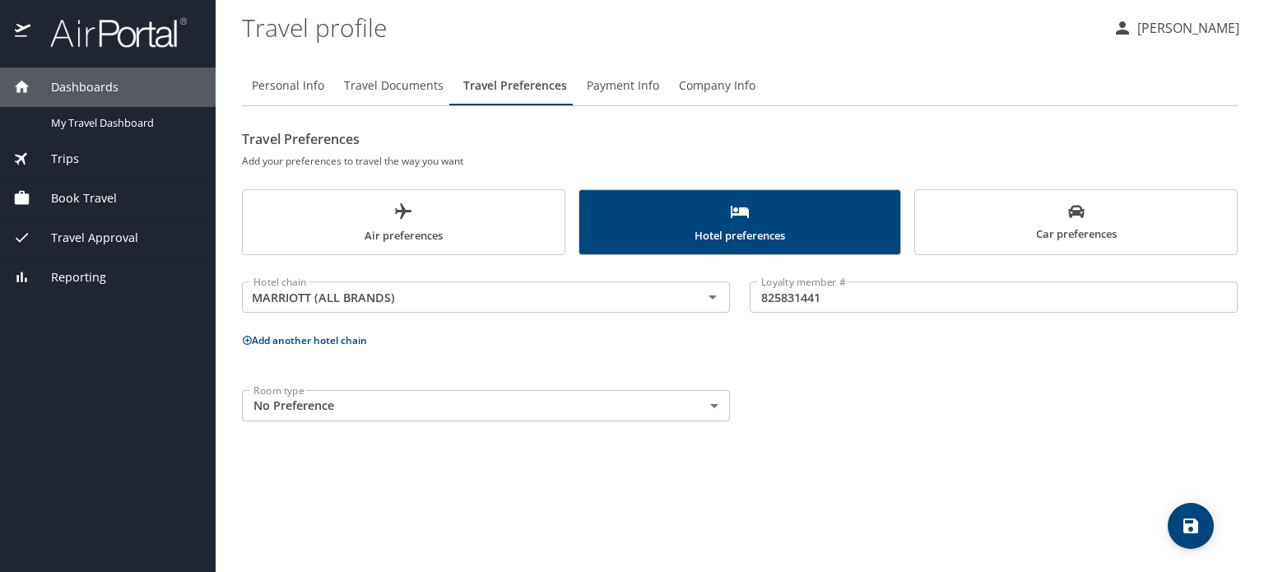
click at [442, 407] on body "Dashboards My Travel Dashboard Trips Current / Future Trips Past Trips Trips Mi…" at bounding box center [632, 286] width 1264 height 572
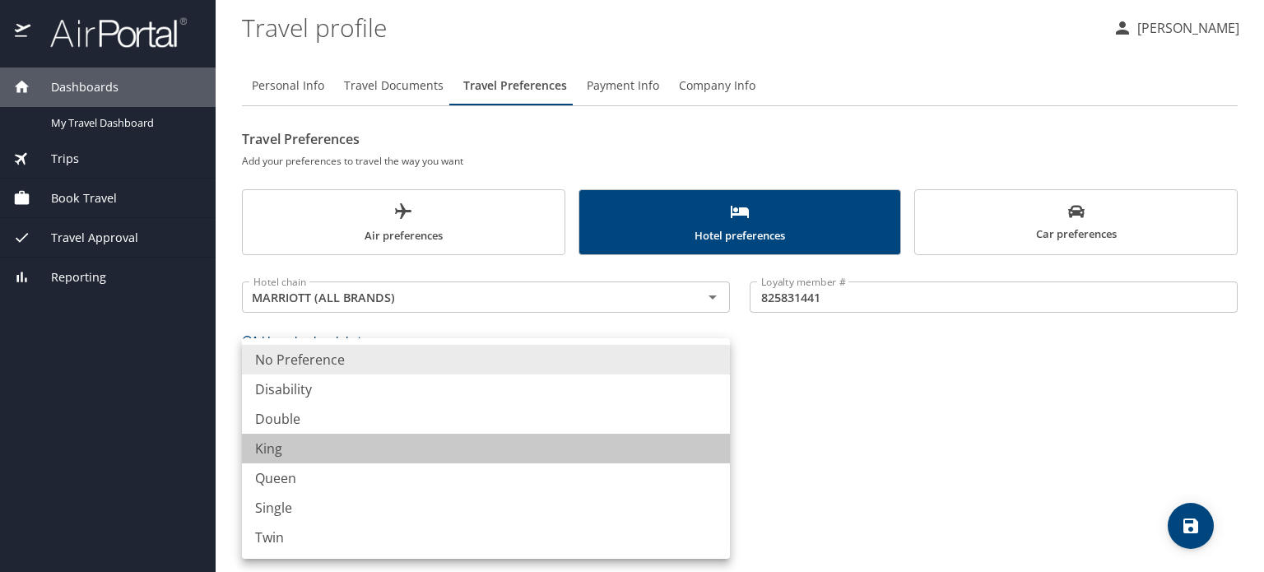
click at [280, 450] on li "King" at bounding box center [486, 449] width 488 height 30
type input "King"
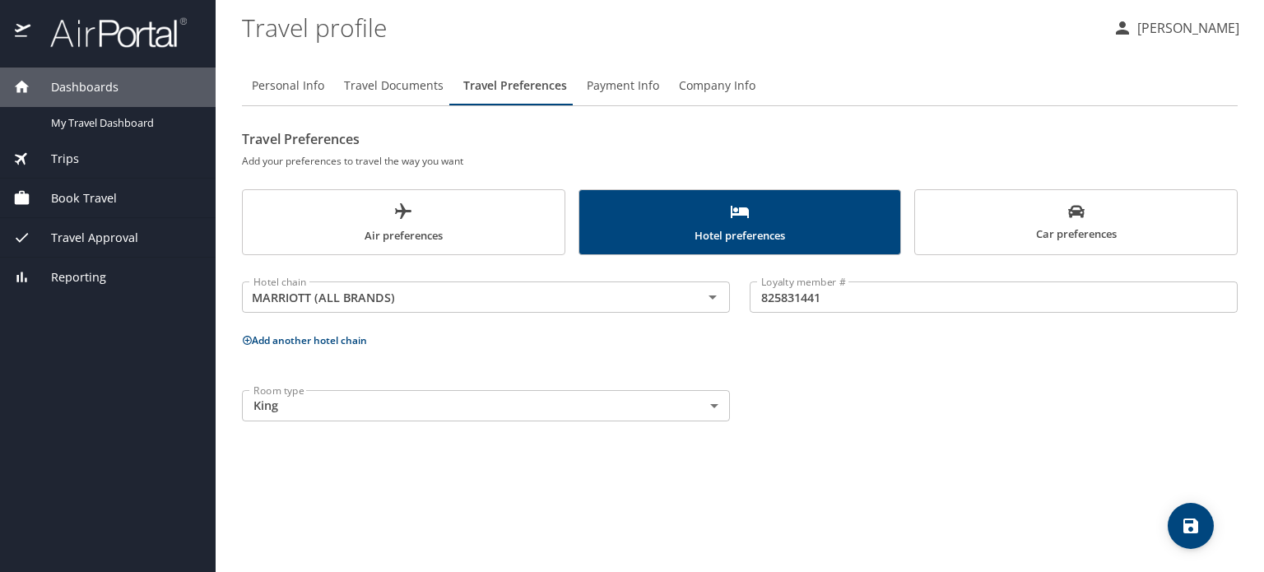
click at [604, 497] on div "Personal Info Travel Documents Travel Preferences Payment Info Company Info Tra…" at bounding box center [740, 312] width 996 height 519
click at [1188, 521] on icon "save" at bounding box center [1191, 526] width 20 height 20
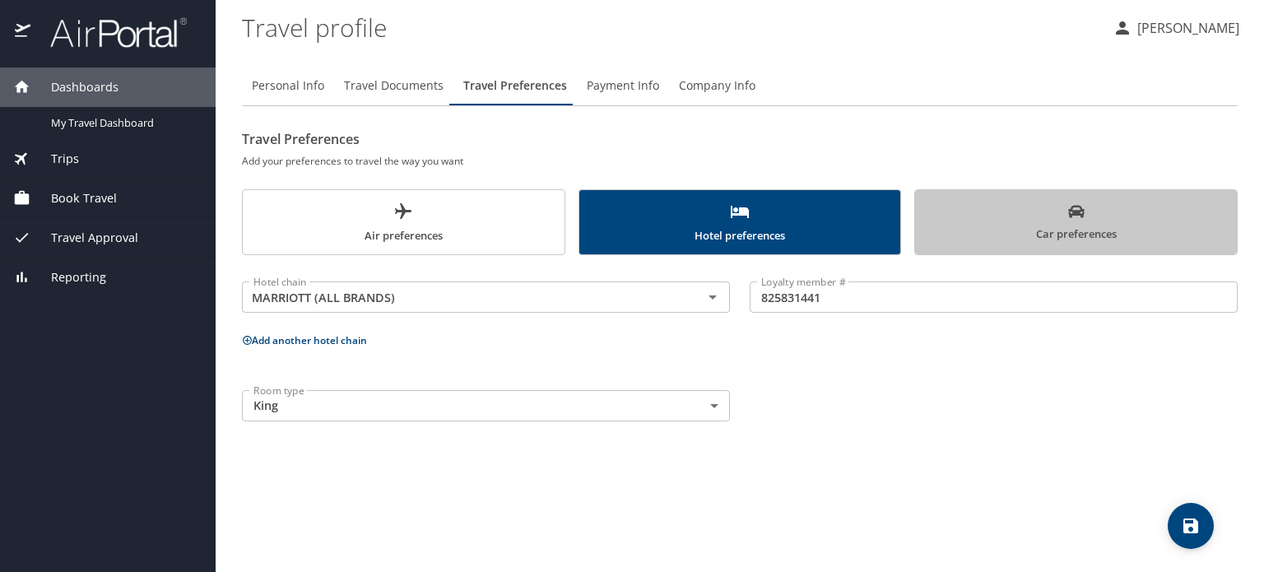
click at [1067, 230] on span "Car preferences" at bounding box center [1076, 223] width 302 height 40
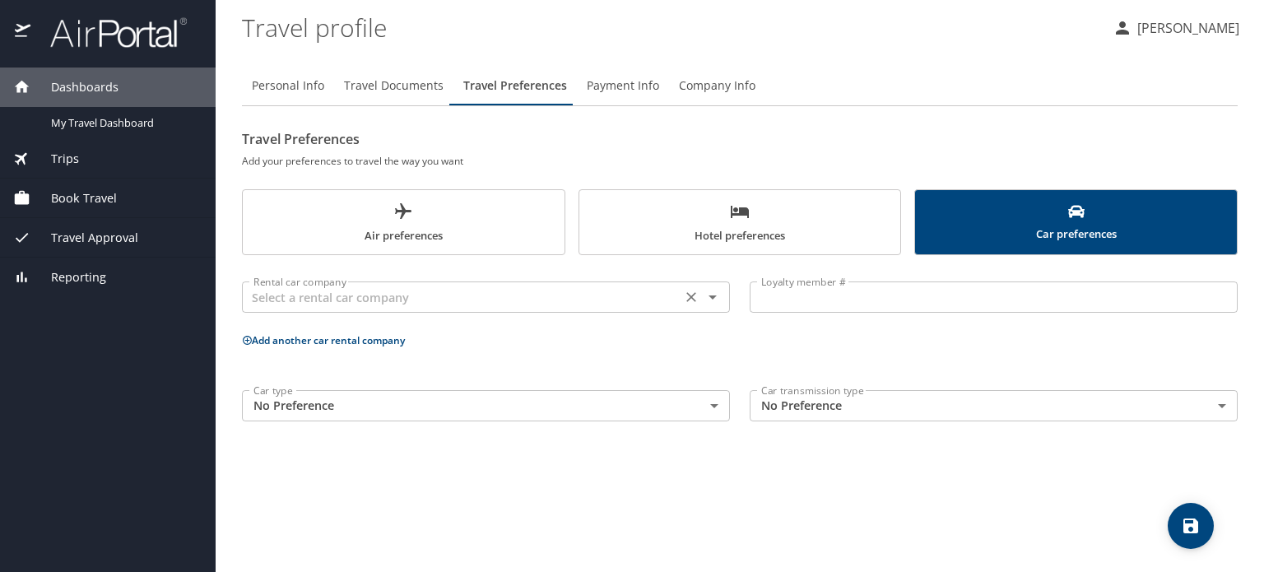
click at [611, 300] on input "text" at bounding box center [462, 296] width 430 height 21
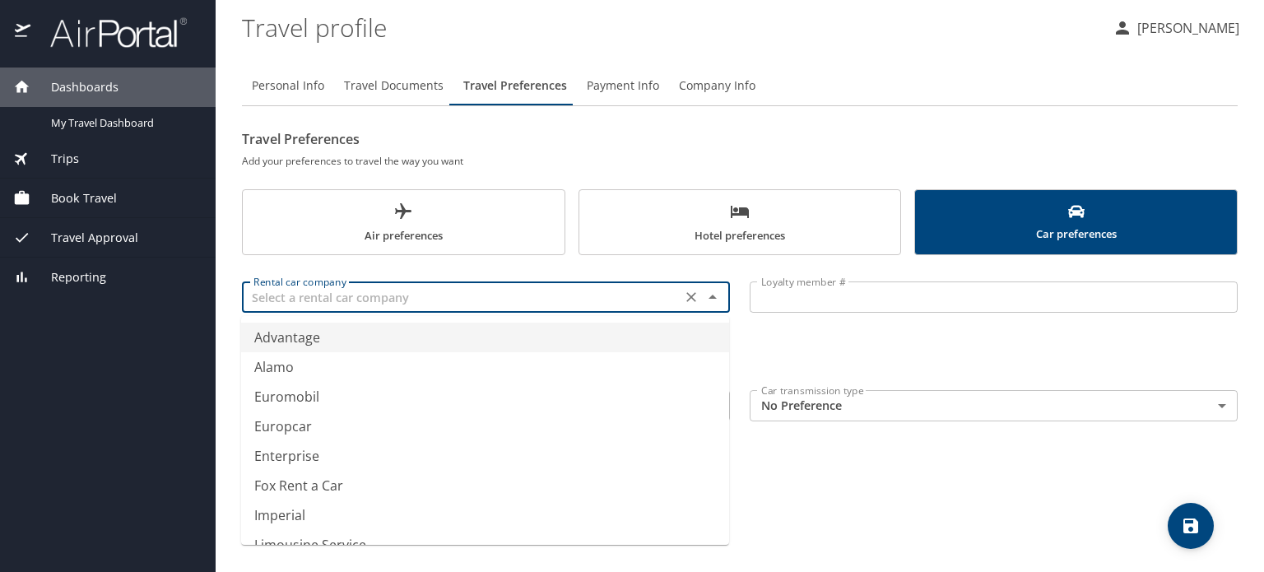
type input "Advantage"
click at [767, 337] on p "Add another car rental company" at bounding box center [740, 340] width 996 height 21
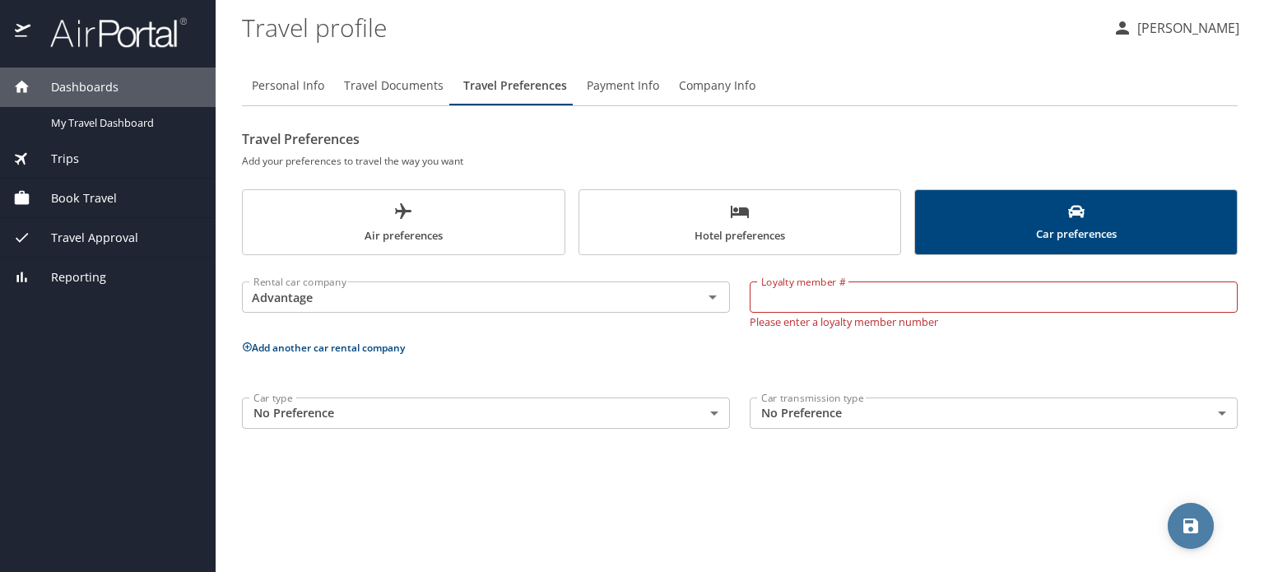
click at [1173, 525] on span "save" at bounding box center [1191, 526] width 46 height 20
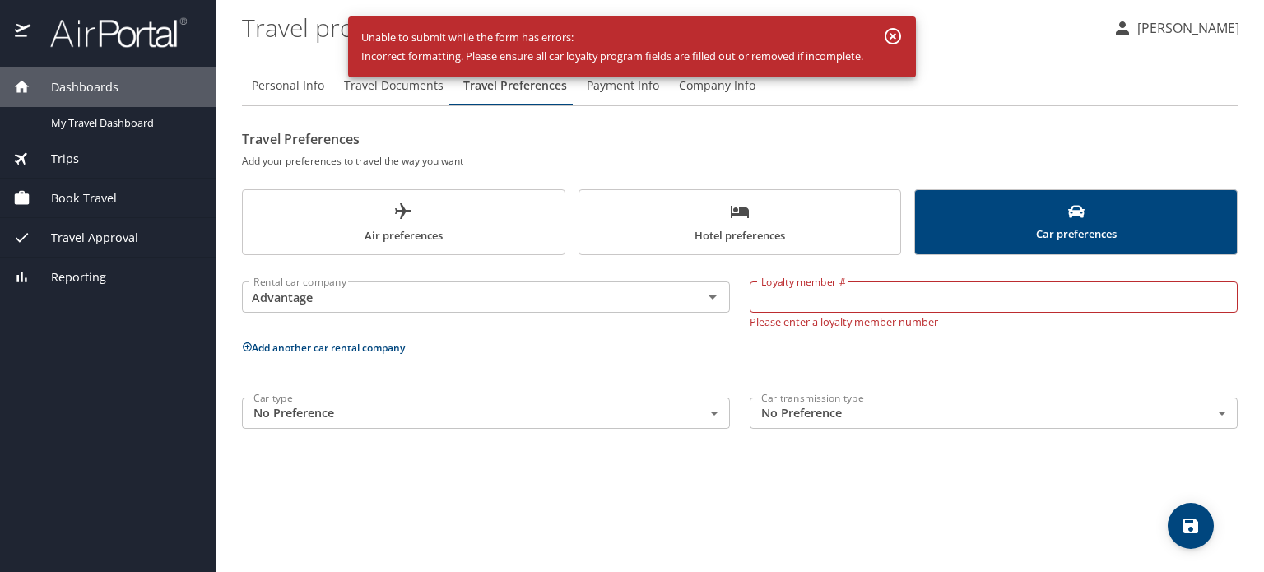
click at [730, 138] on h2 "Travel Preferences" at bounding box center [740, 139] width 996 height 26
click at [900, 42] on icon "button" at bounding box center [893, 36] width 16 height 16
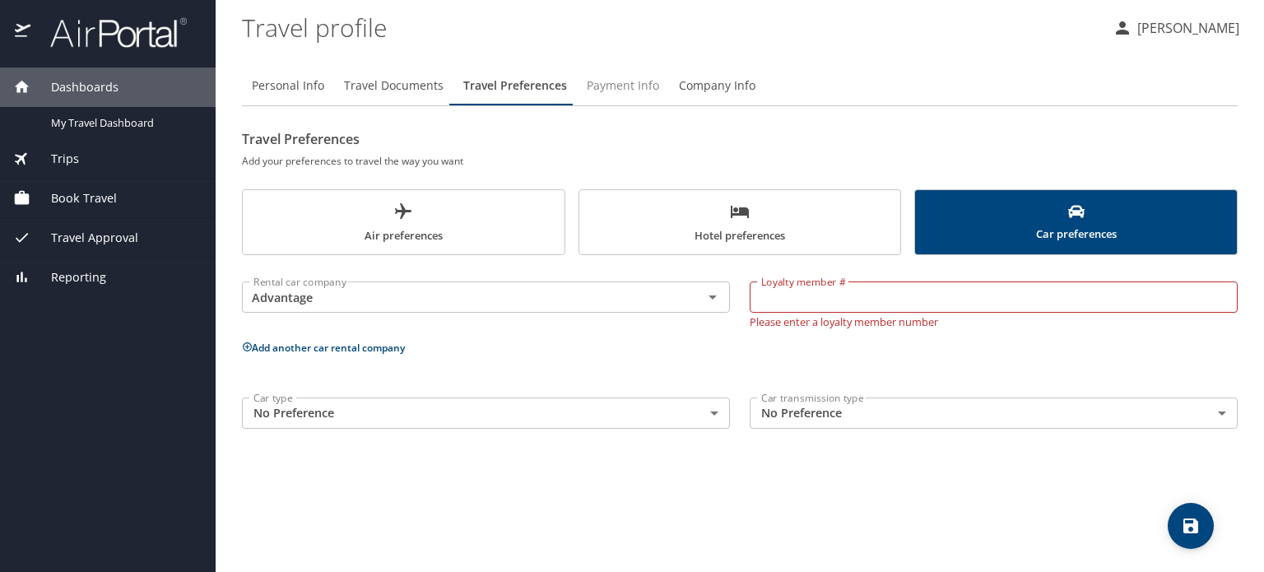
click at [617, 86] on span "Payment Info" at bounding box center [623, 86] width 72 height 21
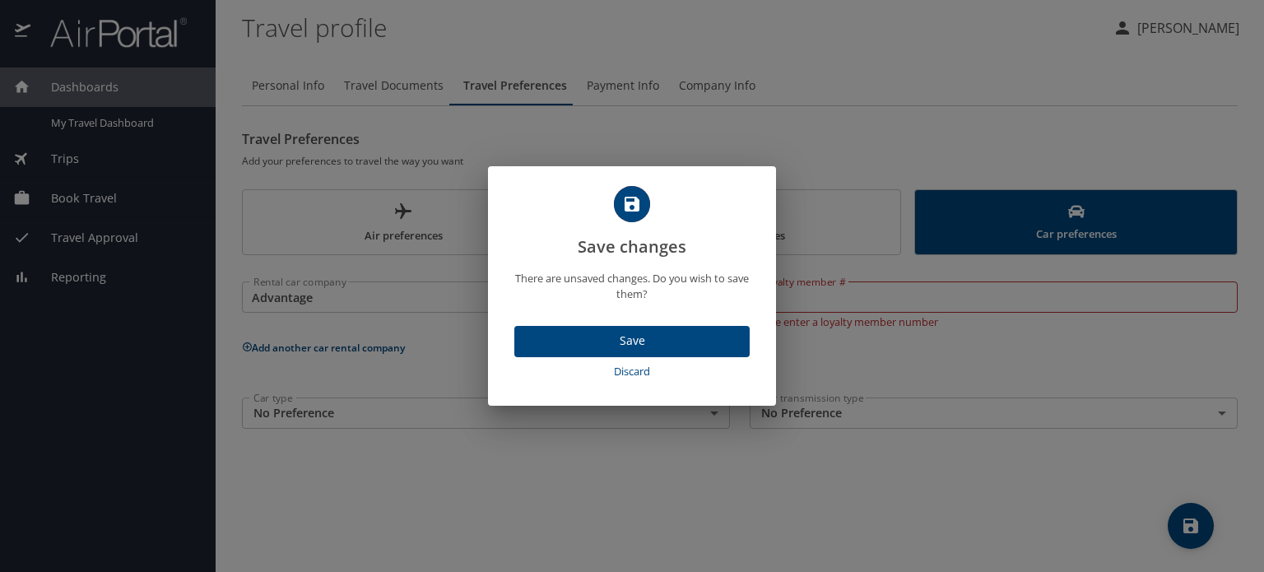
click at [596, 339] on span "Save" at bounding box center [631, 341] width 209 height 21
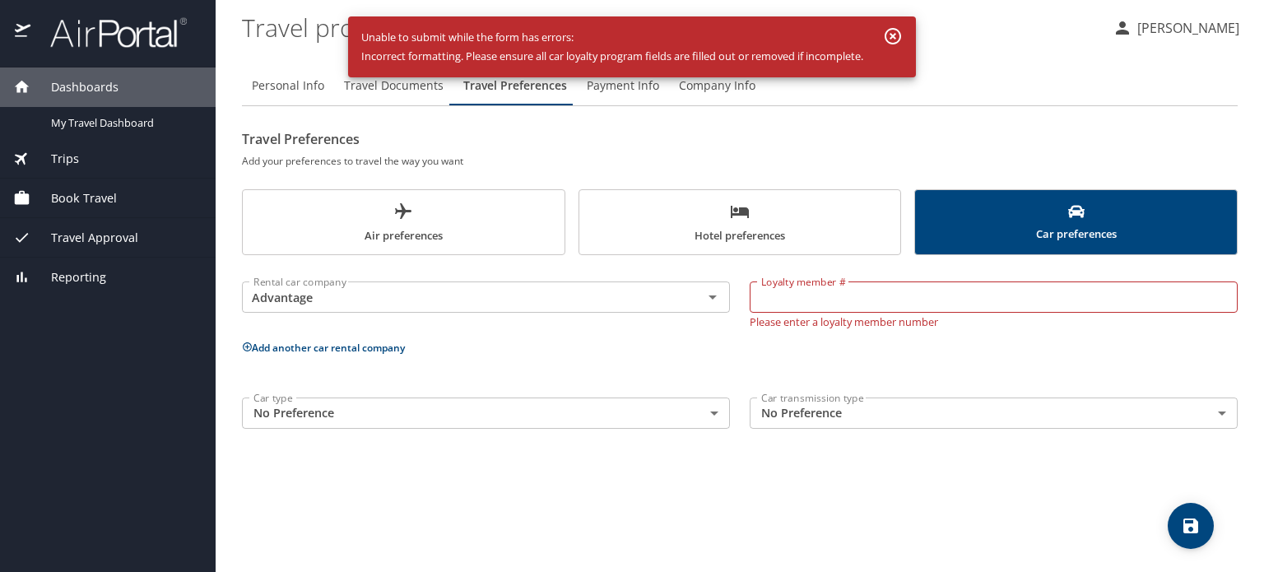
click at [899, 30] on icon "button" at bounding box center [893, 36] width 20 height 20
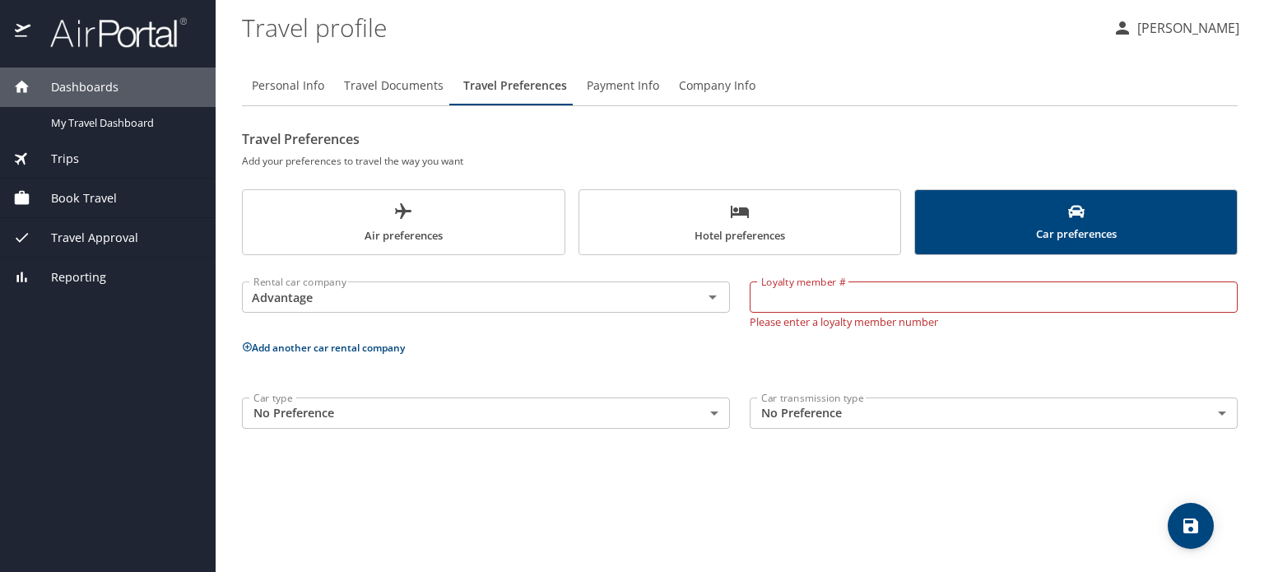
click at [608, 82] on span "Payment Info" at bounding box center [623, 86] width 72 height 21
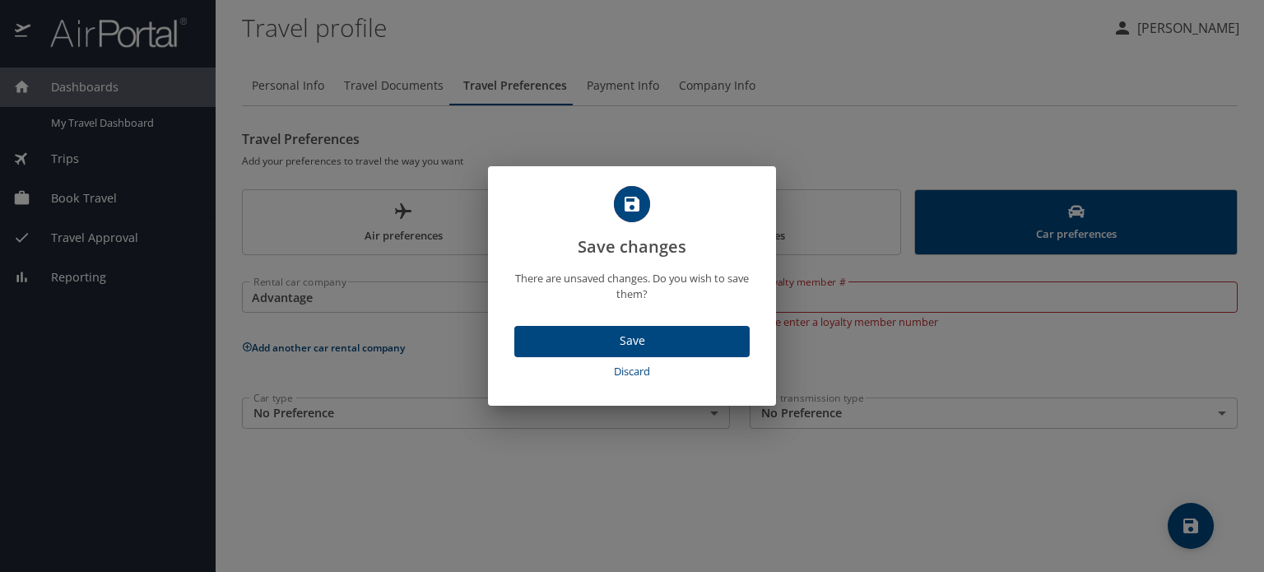
click at [627, 374] on span "Discard" at bounding box center [632, 371] width 222 height 19
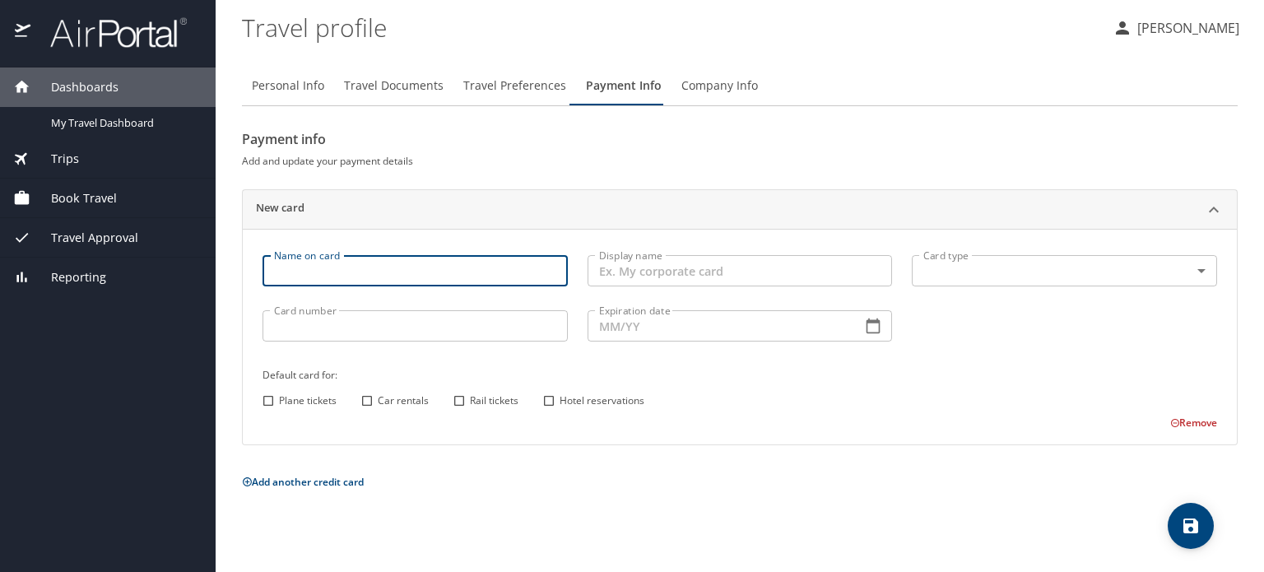
click at [355, 272] on input "Name on card" at bounding box center [415, 270] width 305 height 31
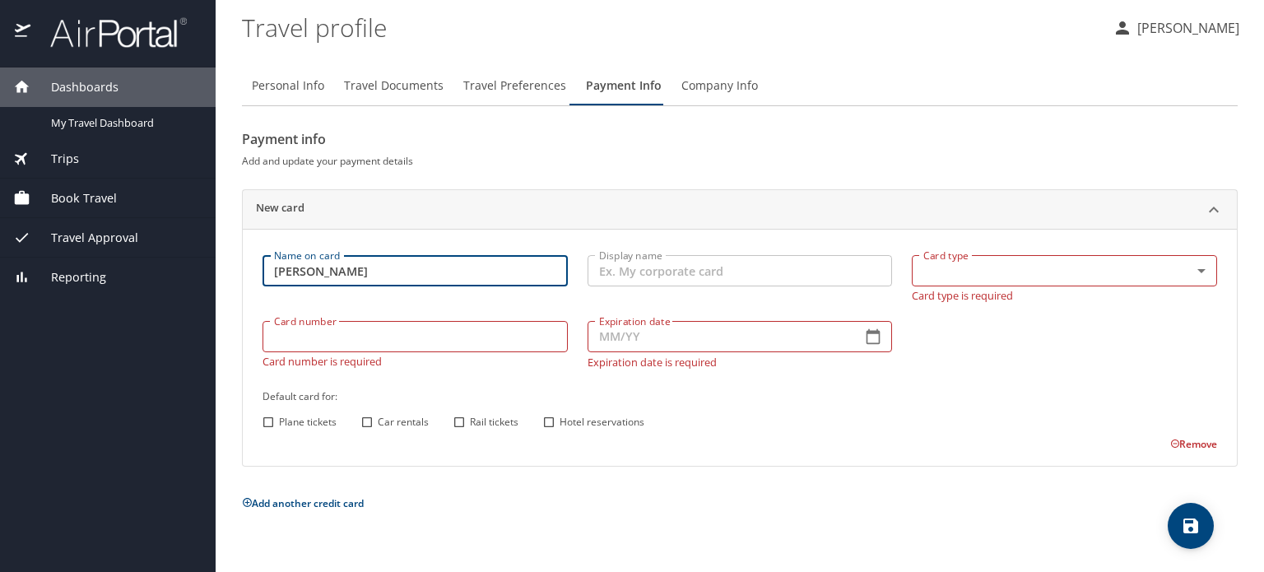
click at [355, 272] on input "Luis" at bounding box center [415, 270] width 305 height 31
type input "Luis Fraile"
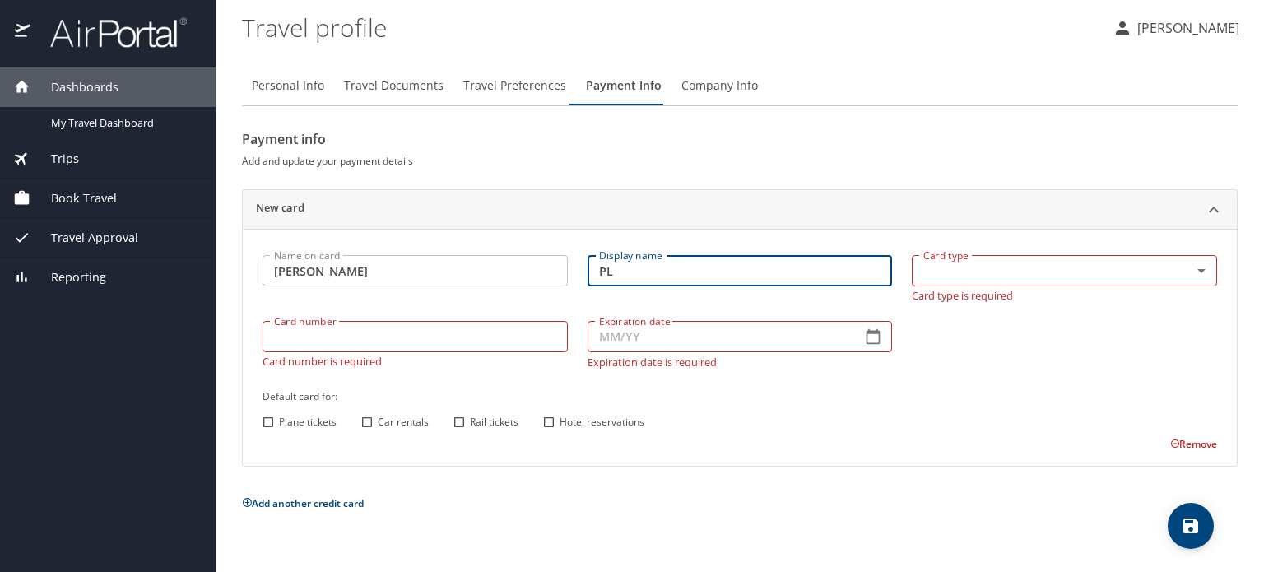
type input "P"
type input "p"
type input "PLAT PER"
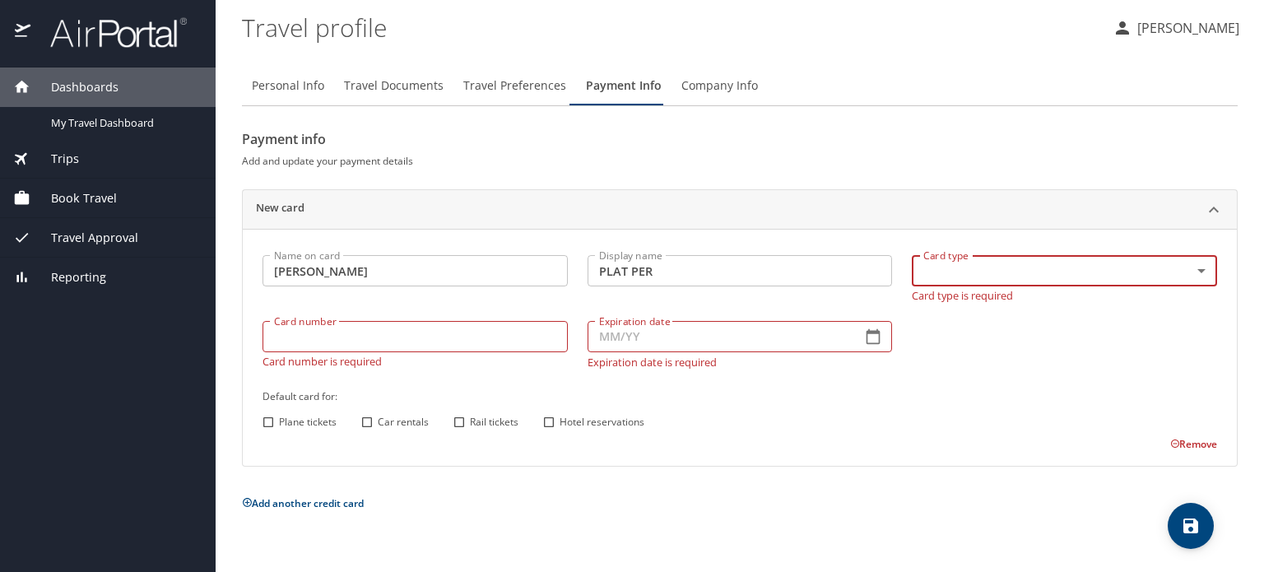
click at [969, 263] on body "Dashboards My Travel Dashboard Trips Current / Future Trips Past Trips Trips Mi…" at bounding box center [632, 286] width 1264 height 572
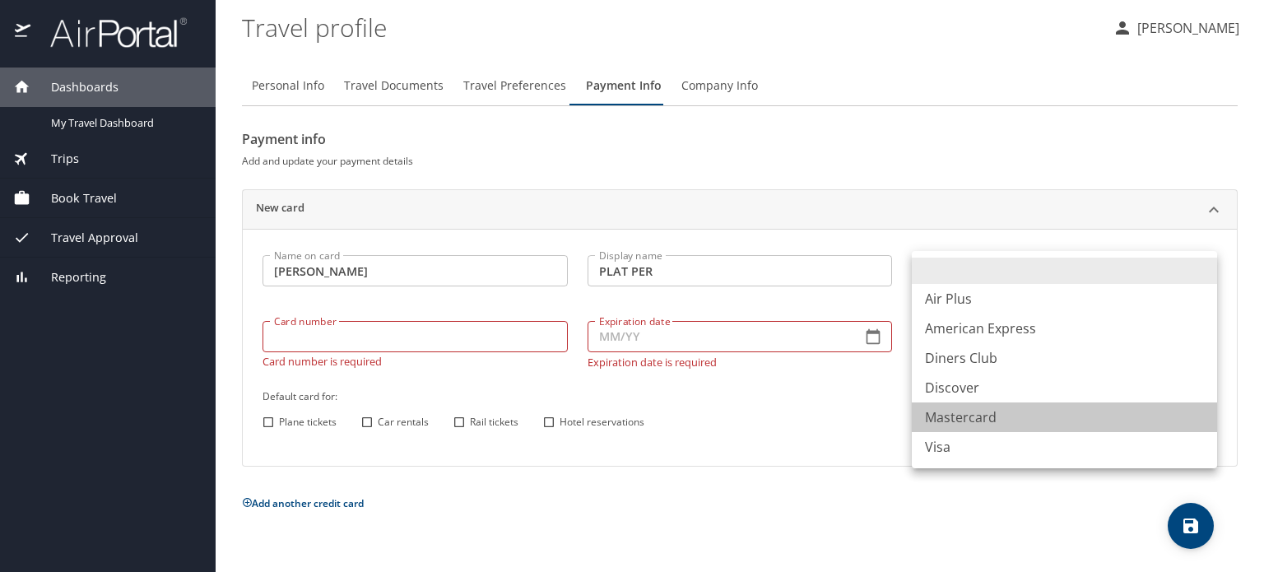
click at [963, 422] on li "Mastercard" at bounding box center [1064, 417] width 305 height 30
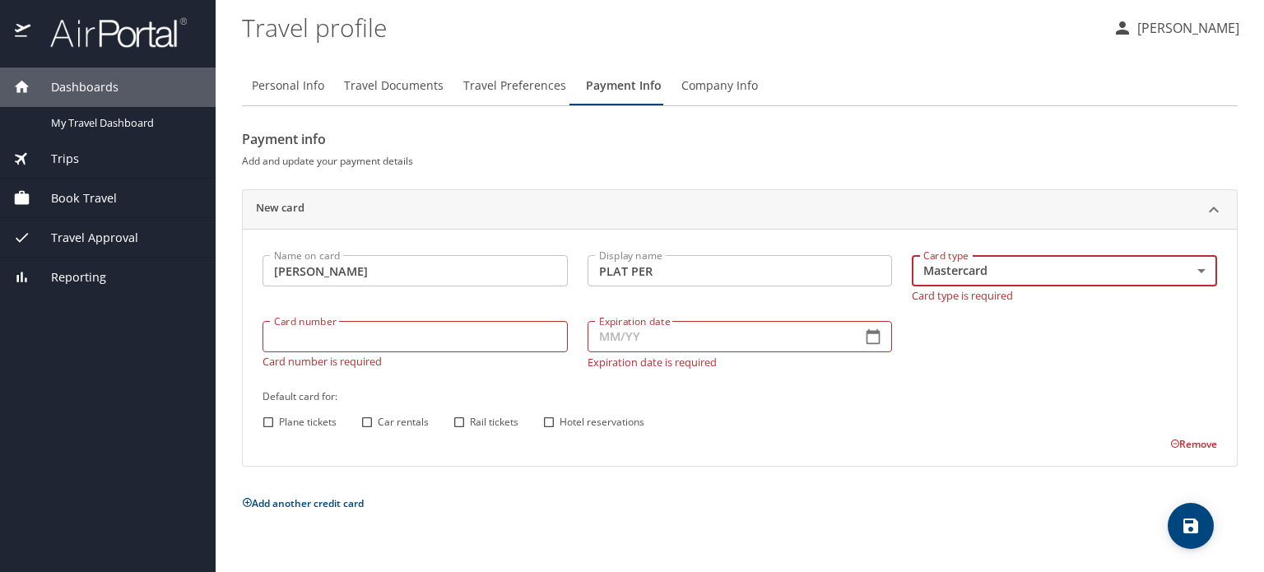
click at [1034, 263] on body "Dashboards My Travel Dashboard Trips Current / Future Trips Past Trips Trips Mi…" at bounding box center [632, 286] width 1264 height 572
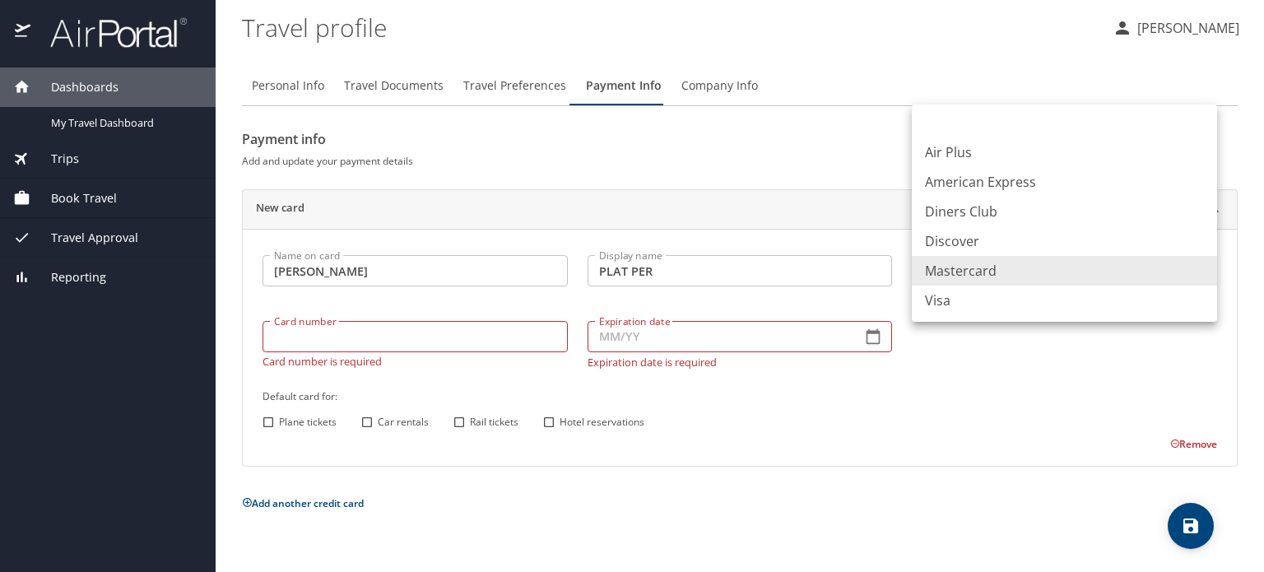
click at [987, 186] on li "American Express" at bounding box center [1064, 182] width 305 height 30
type input "AX"
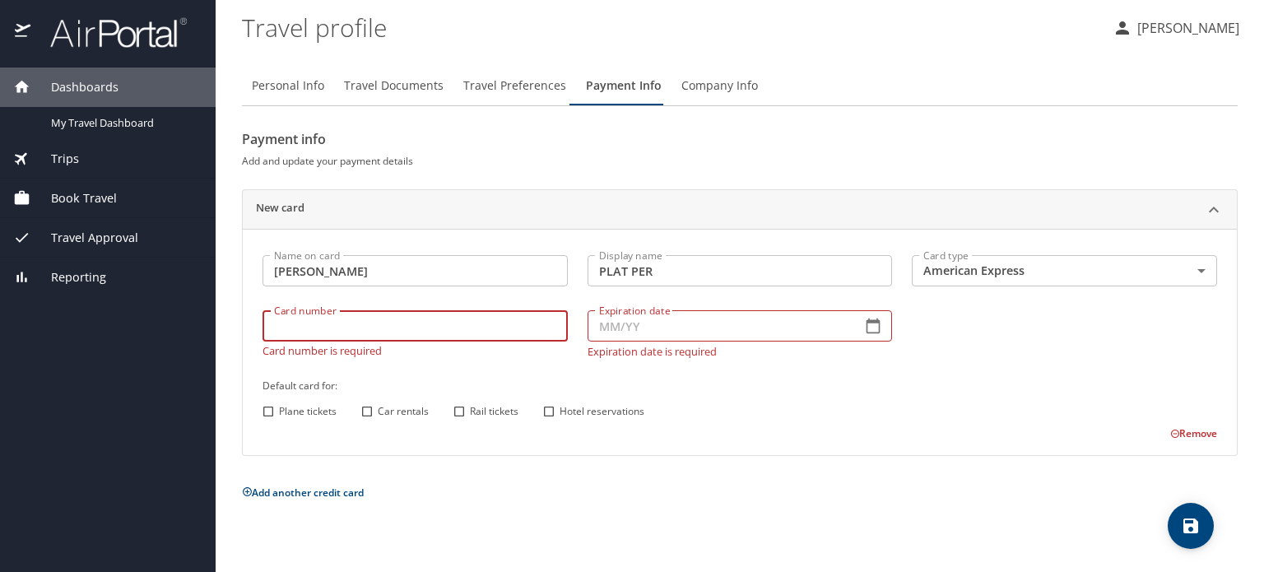
click at [342, 348] on div "Card number Card number Card number is required" at bounding box center [415, 333] width 325 height 67
type input "371145089521003"
click at [856, 418] on div "Plane tickets Car rentals Rail tickets Hotel reservations" at bounding box center [737, 411] width 959 height 21
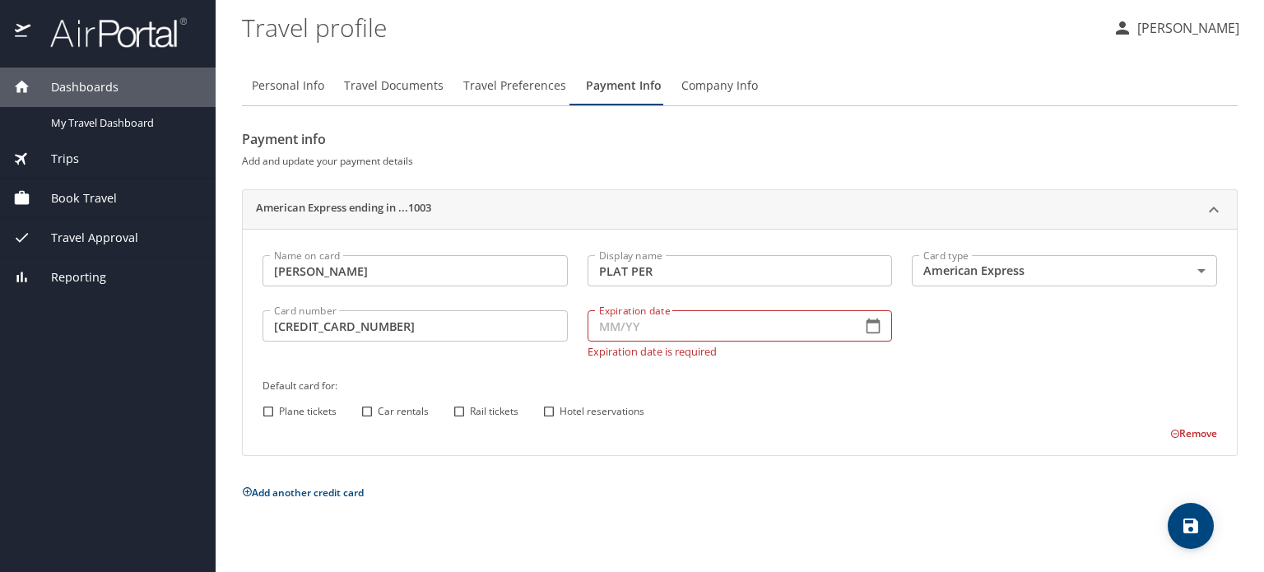
click at [885, 328] on button "button" at bounding box center [873, 326] width 36 height 36
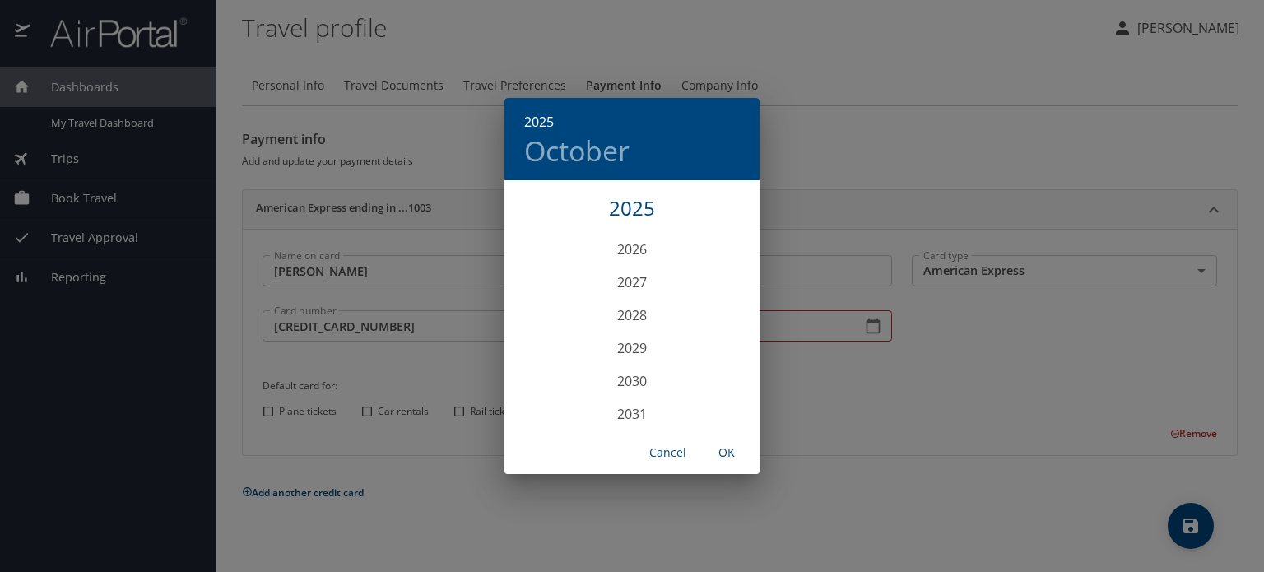
scroll to position [4147, 0]
click at [671, 381] on div "2030" at bounding box center [631, 379] width 255 height 33
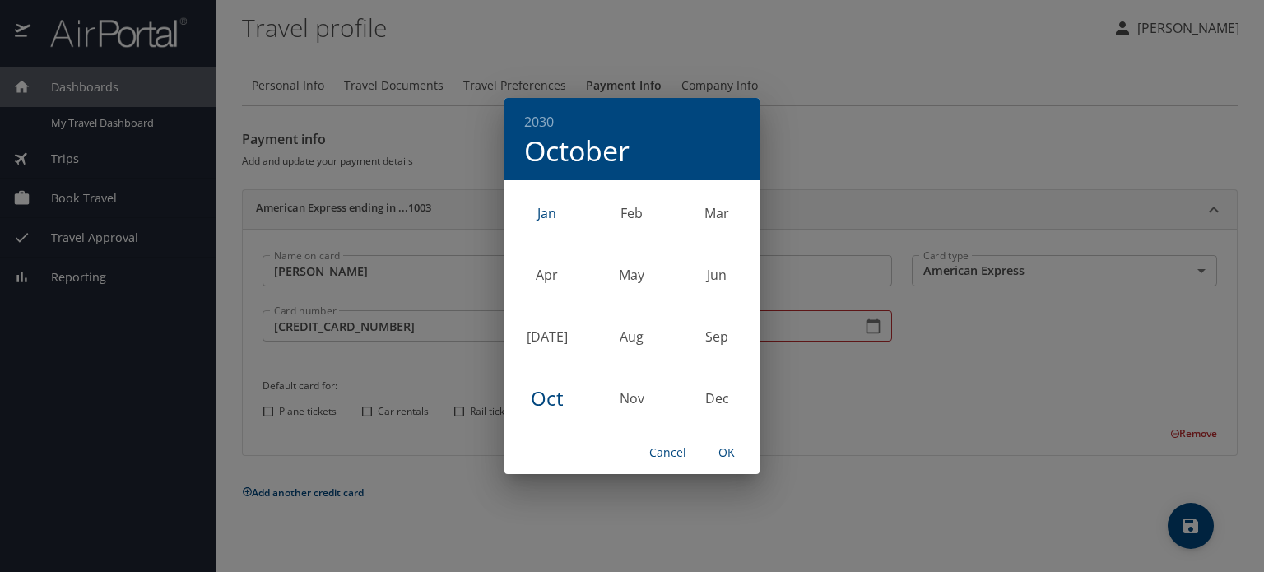
click at [540, 205] on div "Jan" at bounding box center [546, 213] width 85 height 62
click at [726, 453] on span "OK" at bounding box center [726, 453] width 39 height 21
type input "01/30"
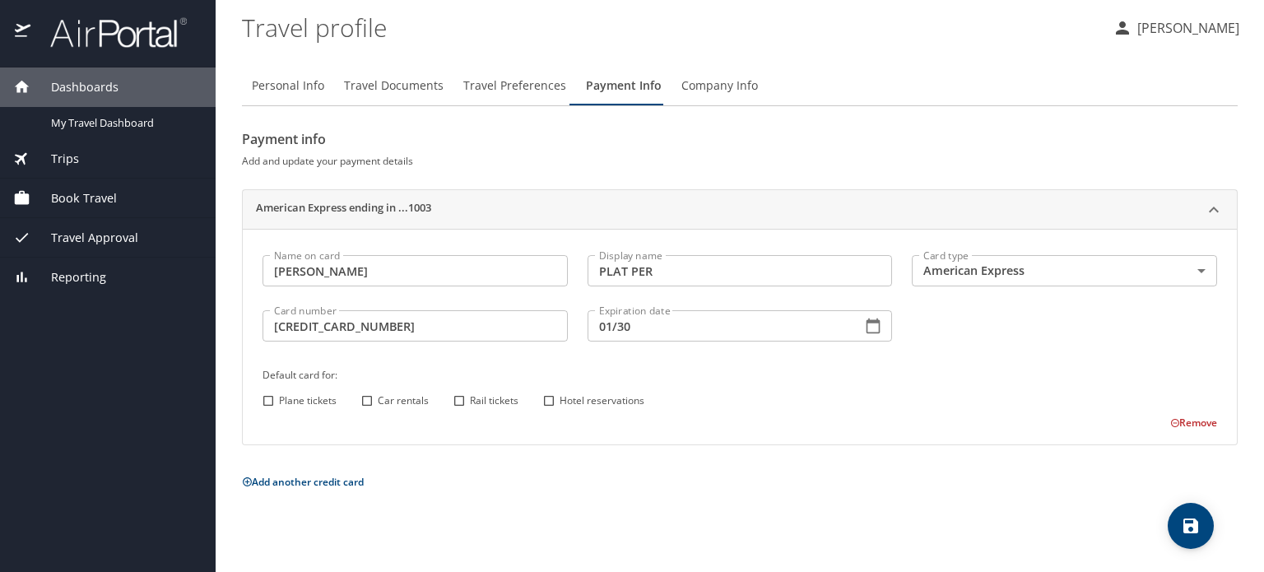
click at [975, 379] on h6 "Default card for:" at bounding box center [740, 374] width 955 height 17
click at [272, 402] on input "Plane tickets" at bounding box center [268, 400] width 21 height 21
checkbox input "true"
click at [365, 398] on input "Car rentals" at bounding box center [366, 400] width 21 height 21
checkbox input "true"
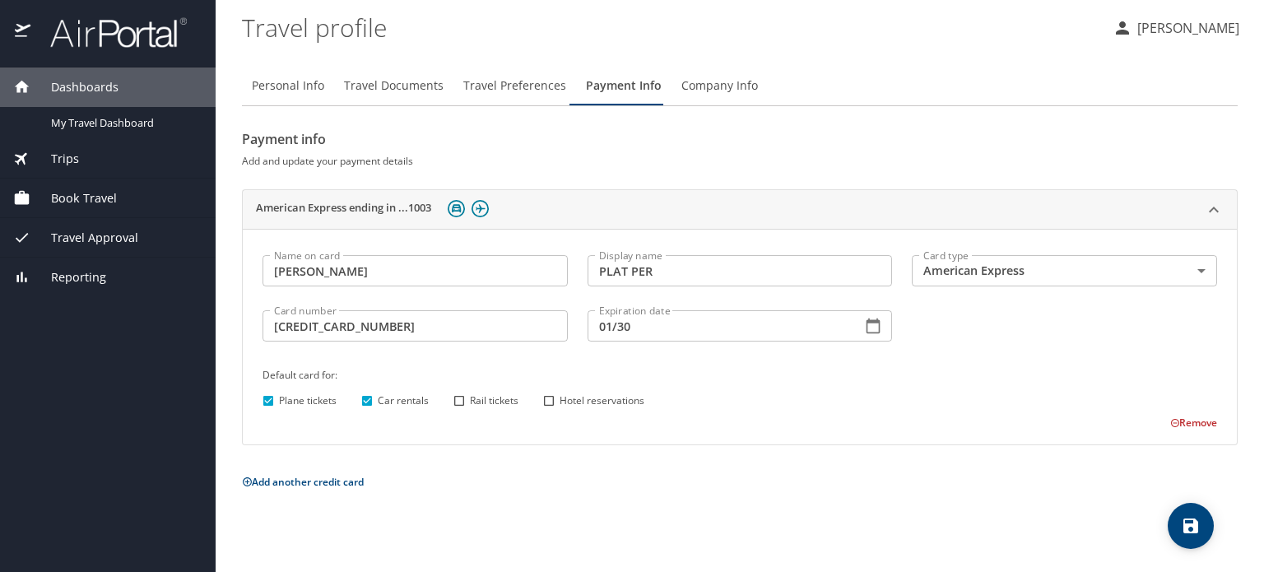
click at [457, 408] on input "Rail tickets" at bounding box center [458, 400] width 21 height 21
checkbox input "true"
click at [551, 401] on input "Hotel reservations" at bounding box center [548, 400] width 21 height 21
checkbox input "true"
click at [1201, 533] on span "save" at bounding box center [1191, 526] width 46 height 20
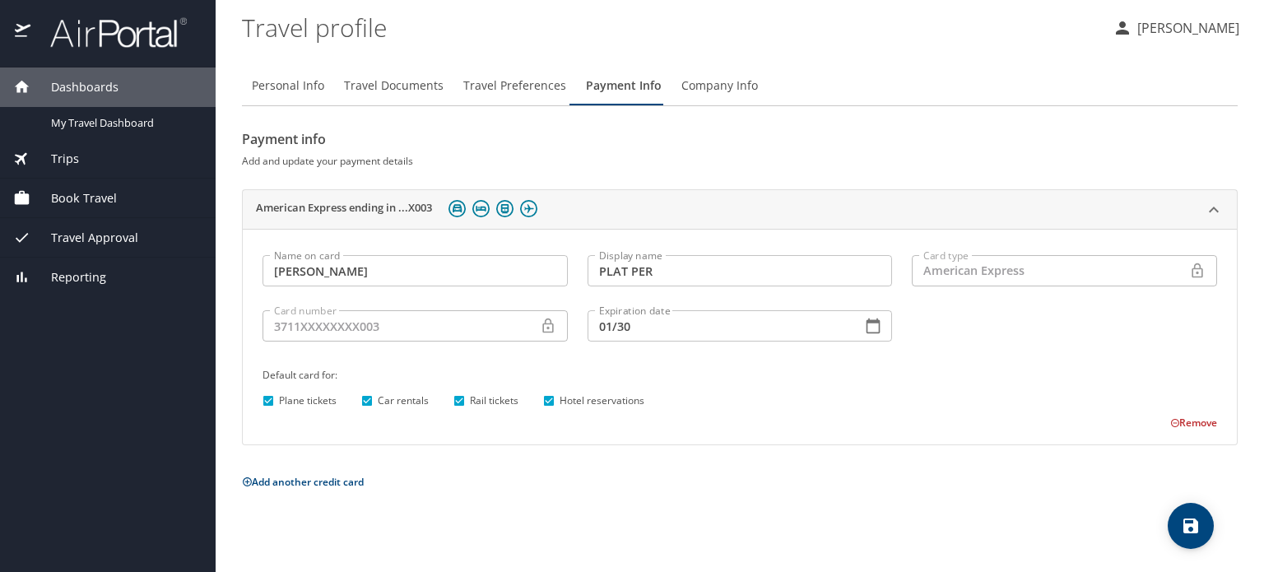
click at [700, 89] on span "Company Info" at bounding box center [719, 86] width 77 height 21
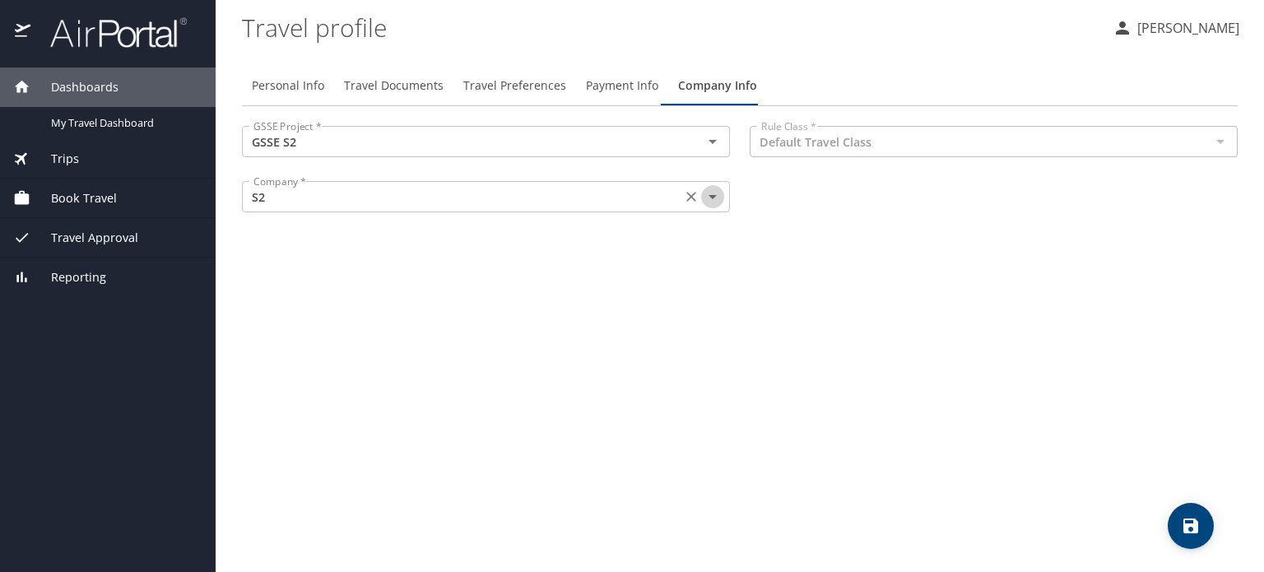
click at [715, 197] on icon "Open" at bounding box center [713, 197] width 20 height 20
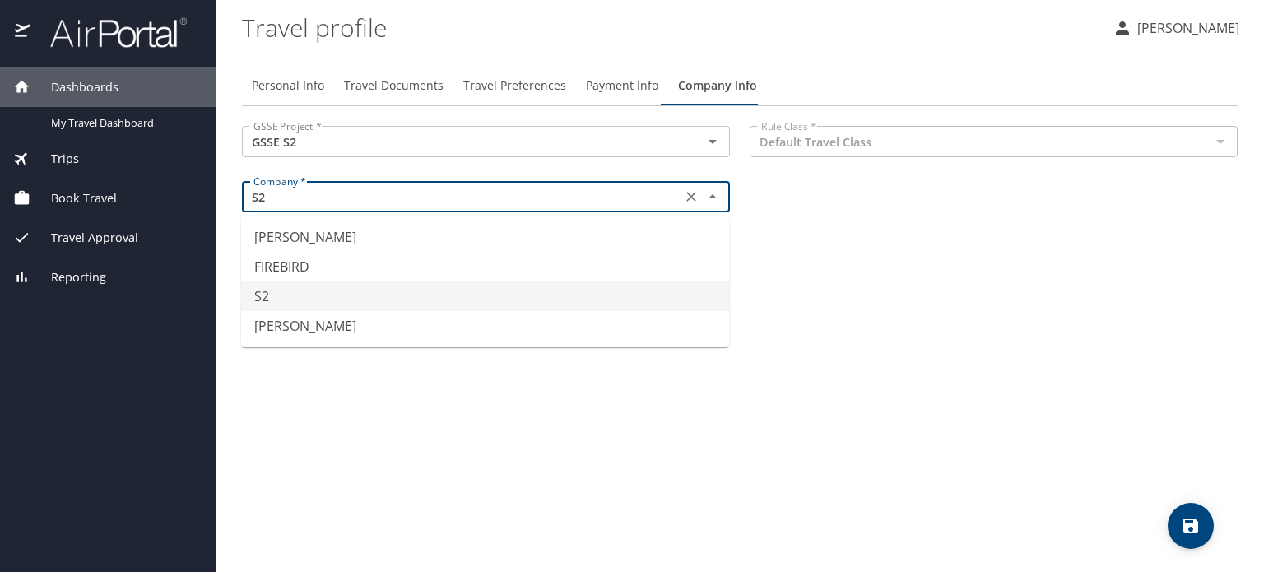
click at [715, 197] on icon "Close" at bounding box center [713, 196] width 8 height 4
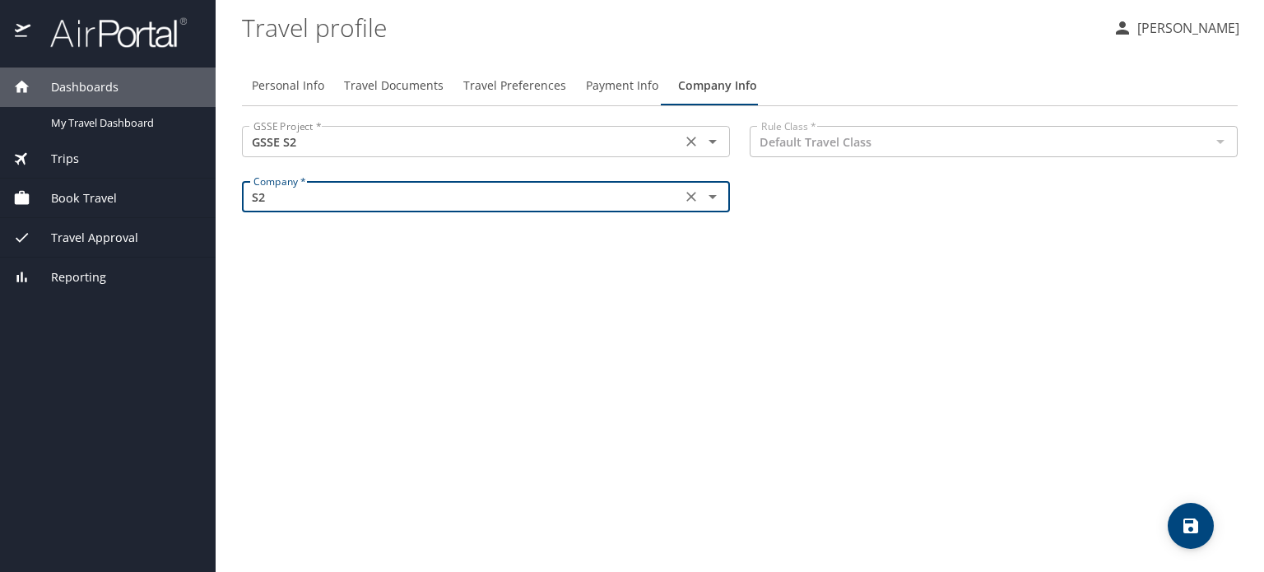
click at [717, 145] on icon "Open" at bounding box center [713, 142] width 20 height 20
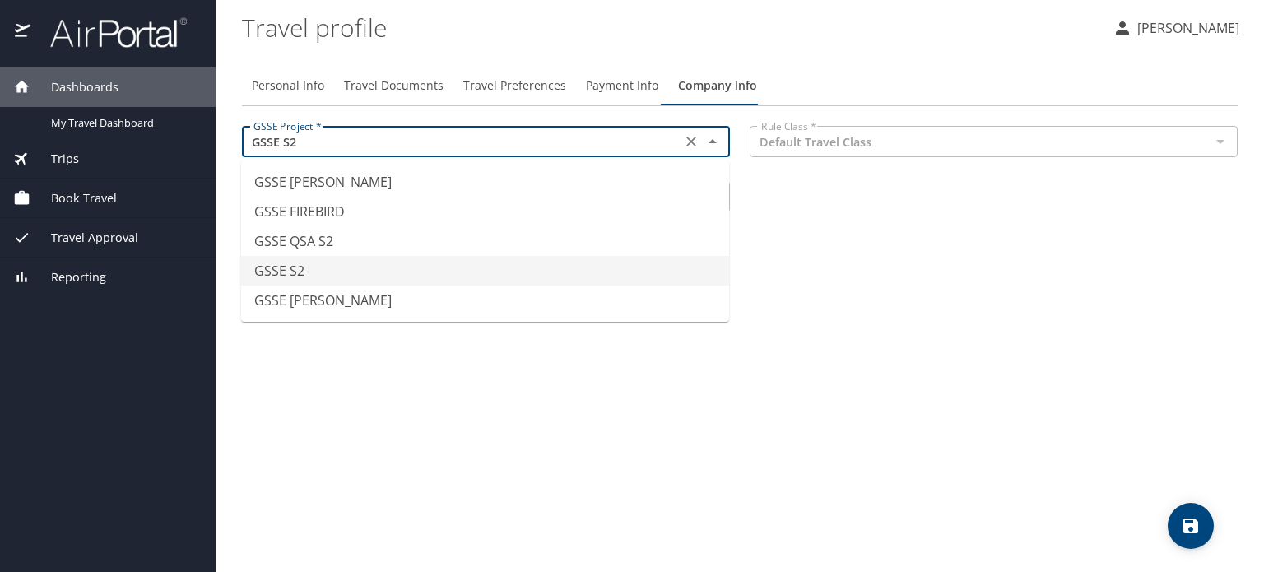
click at [717, 145] on icon "Close" at bounding box center [713, 142] width 20 height 20
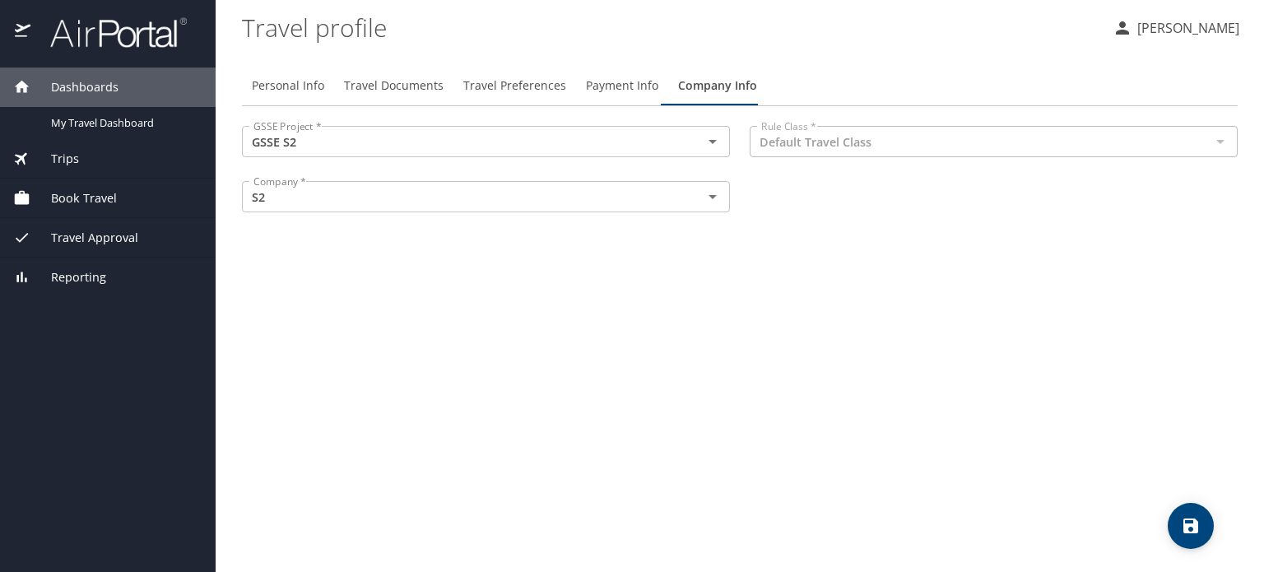
click at [676, 285] on div "Personal Info Travel Documents Travel Preferences Payment Info Company Info GSS…" at bounding box center [740, 312] width 996 height 519
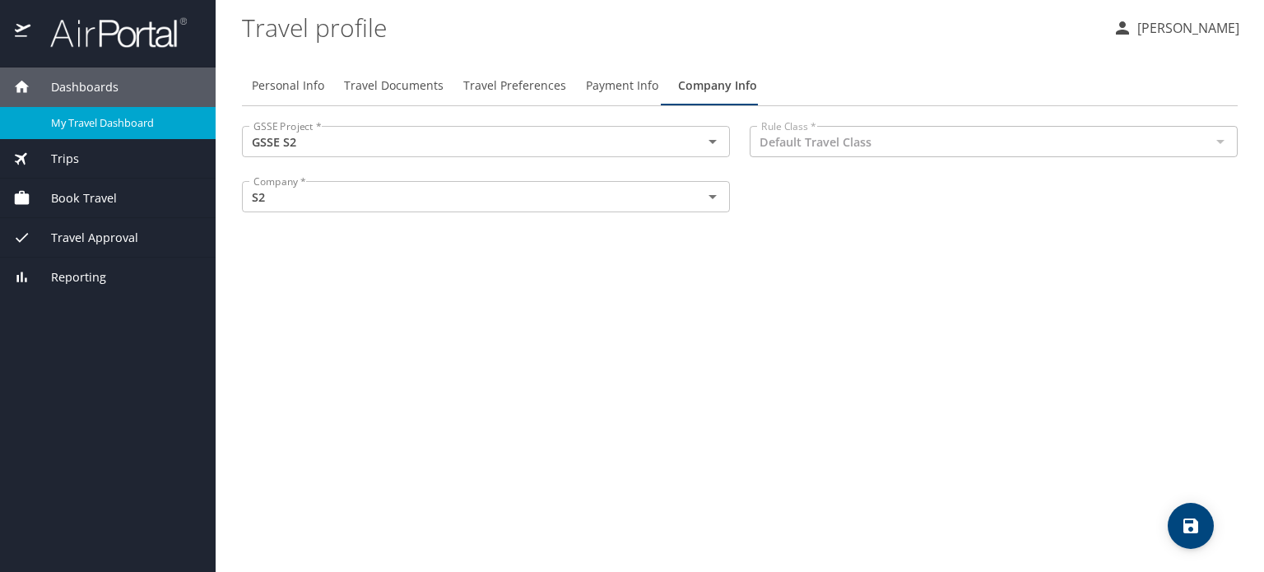
click at [82, 130] on span "My Travel Dashboard" at bounding box center [123, 123] width 145 height 16
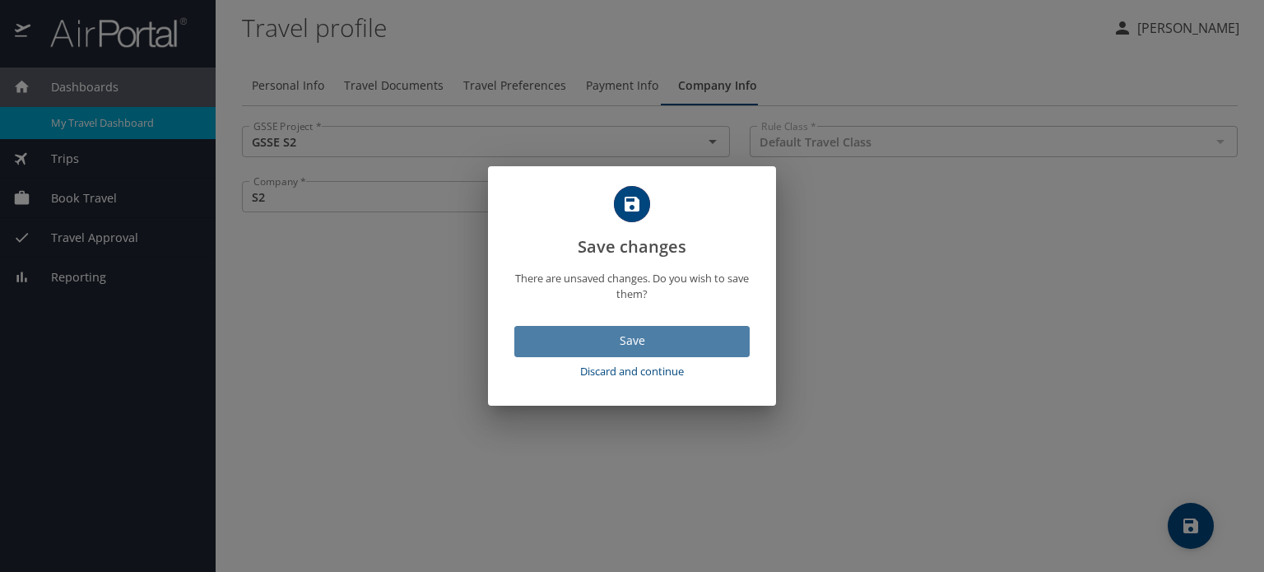
click at [588, 345] on span "Save" at bounding box center [631, 341] width 209 height 21
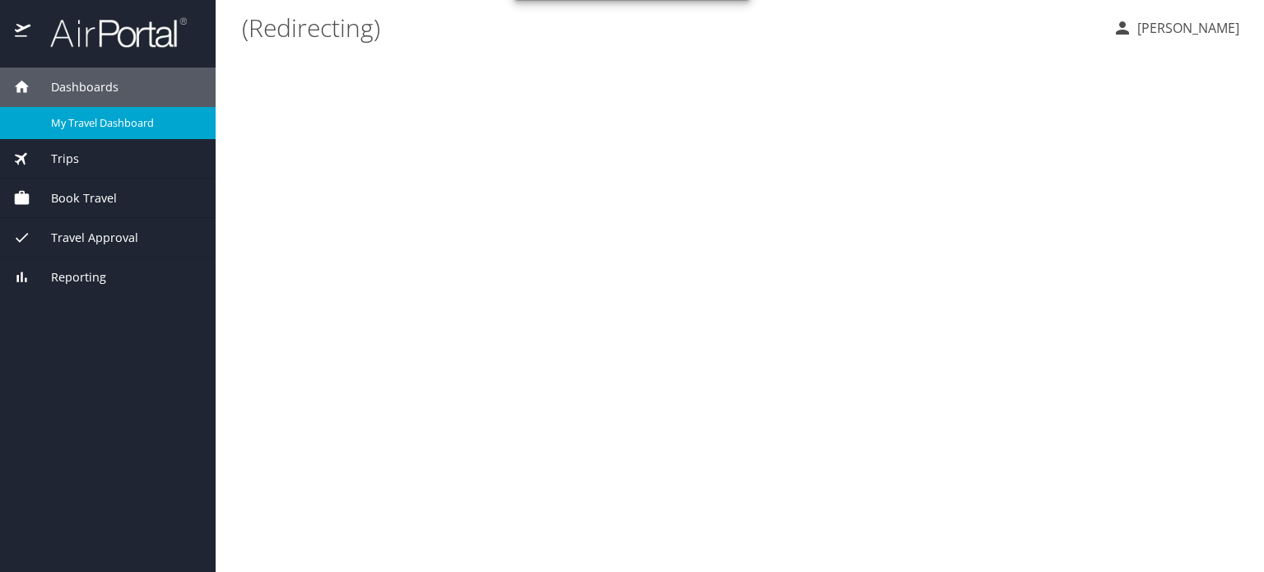
select select "US"
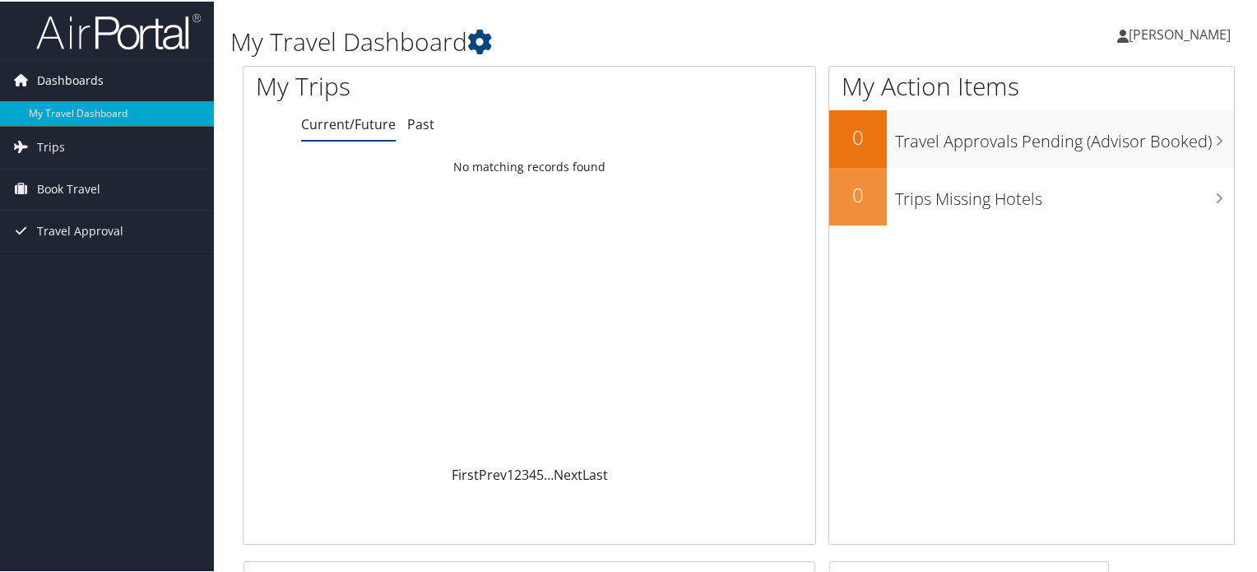
click at [105, 78] on link "Dashboards" at bounding box center [107, 78] width 214 height 41
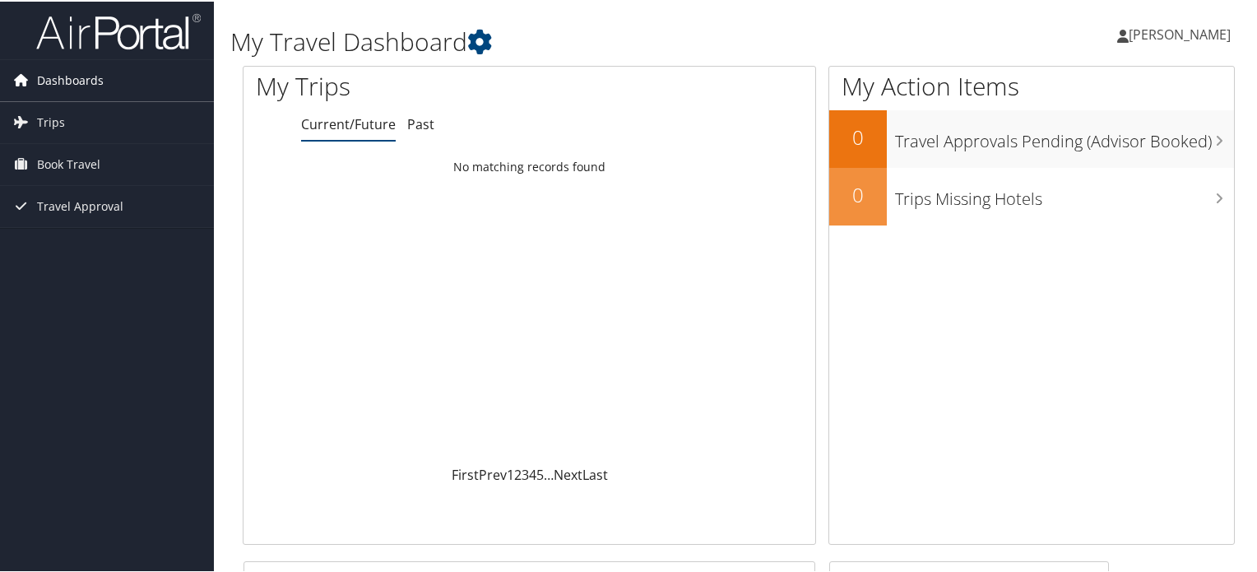
click at [105, 78] on link "Dashboards" at bounding box center [107, 78] width 214 height 41
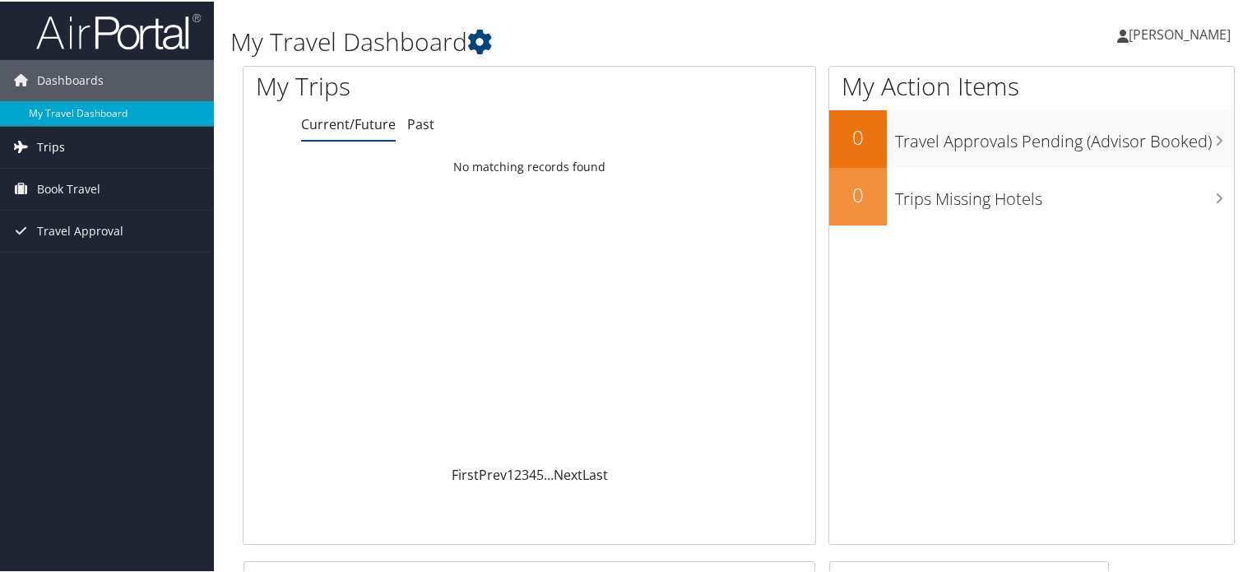
click at [45, 142] on span "Trips" at bounding box center [51, 145] width 28 height 41
click at [109, 266] on link "Book Travel" at bounding box center [107, 261] width 214 height 41
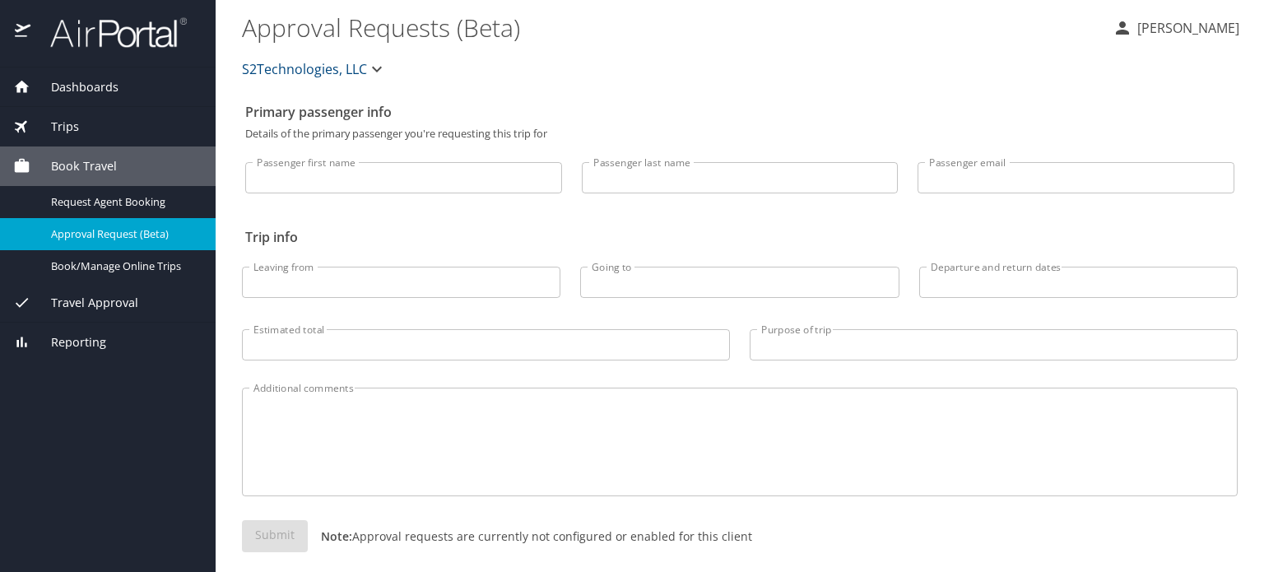
select select "US"
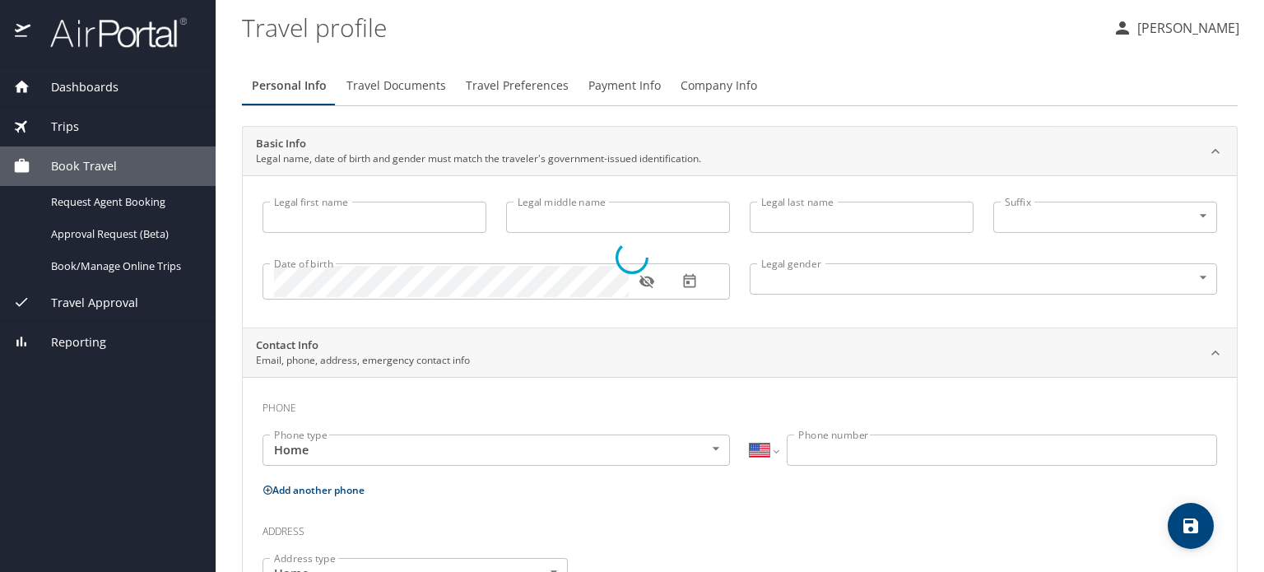
type input "luis"
type input "Fraile"
type input "Male"
type input "Alice"
type input "Fraile"
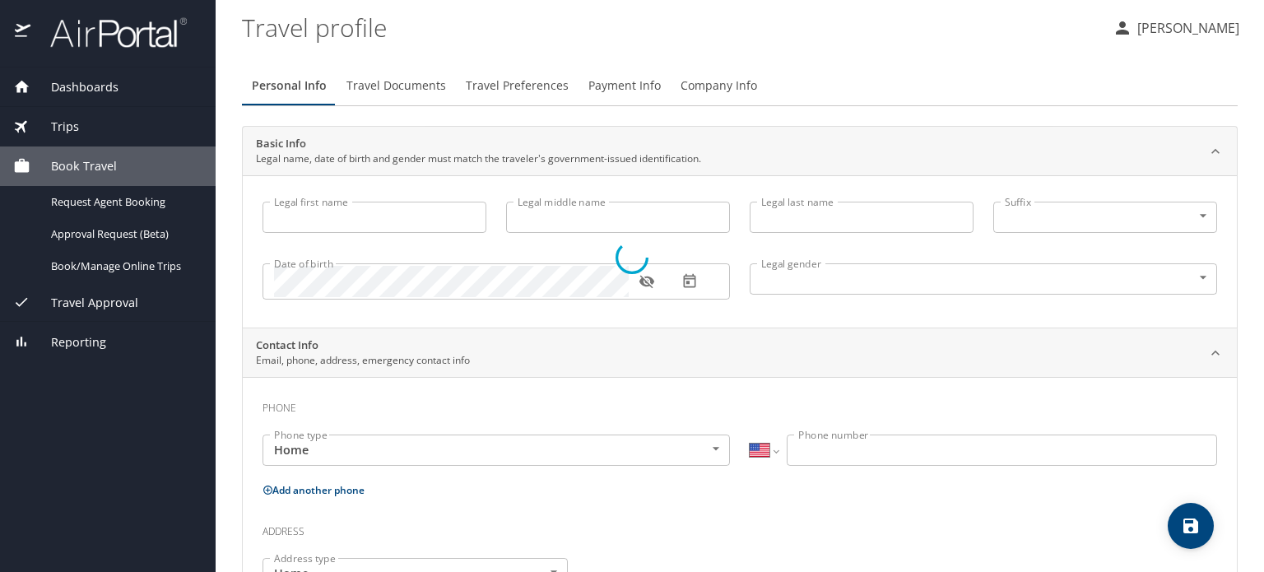
type input "(706) 587-9797"
type input "alice.e.fraile@gmail.com"
select select "US"
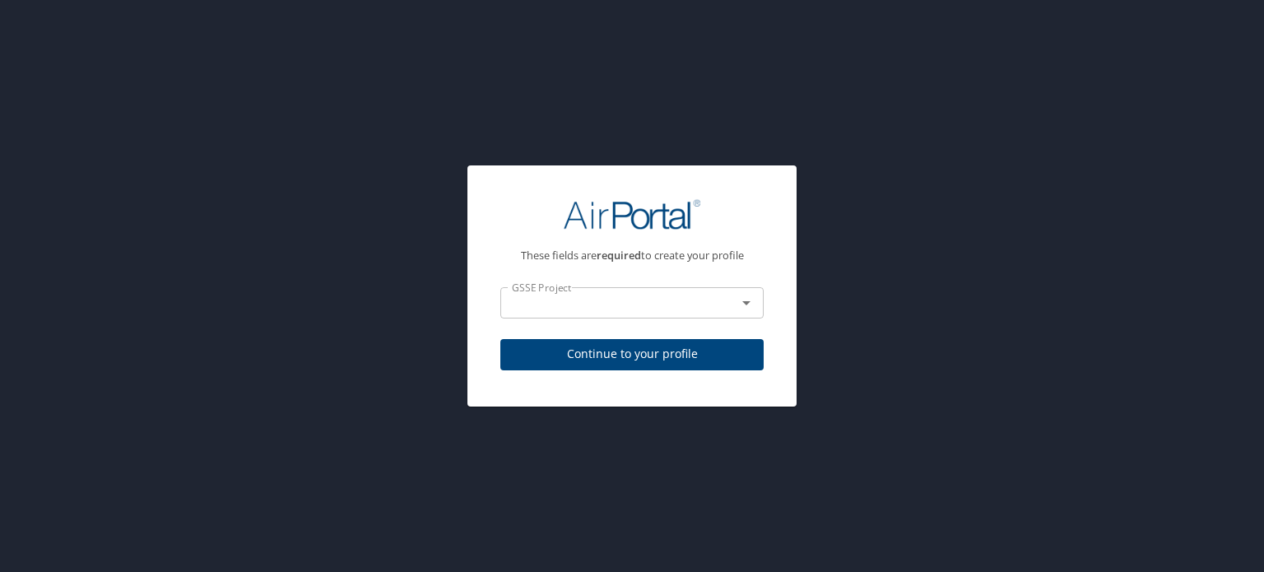
click at [556, 302] on input "text" at bounding box center [607, 302] width 205 height 21
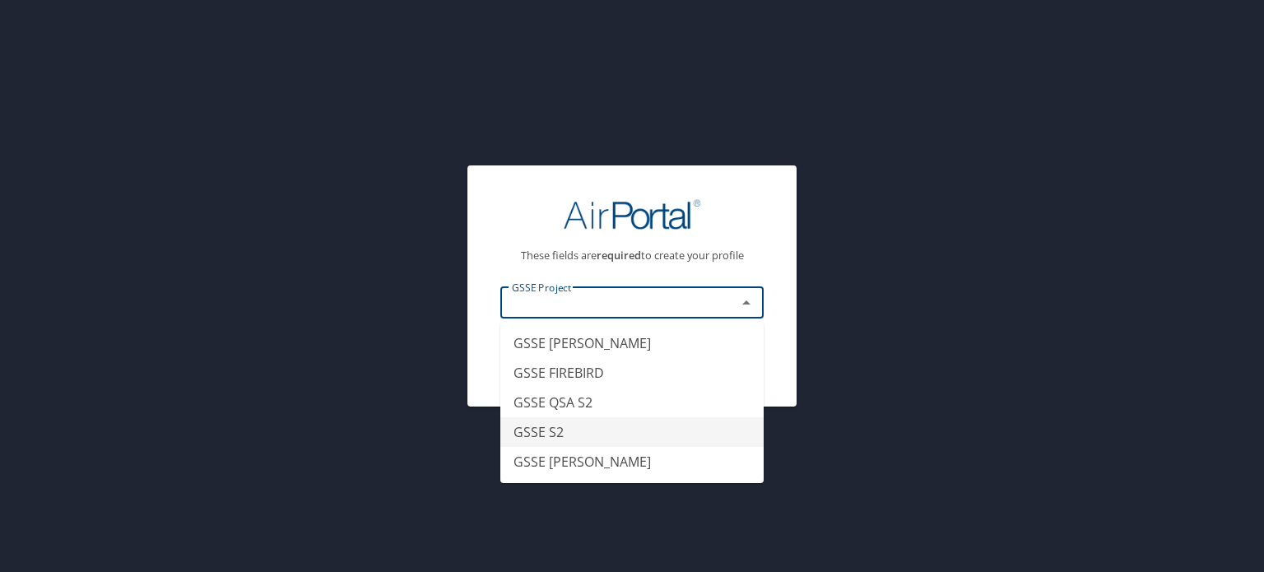
click at [548, 423] on li "GSSE S2" at bounding box center [631, 432] width 263 height 30
type input "GSSE S2"
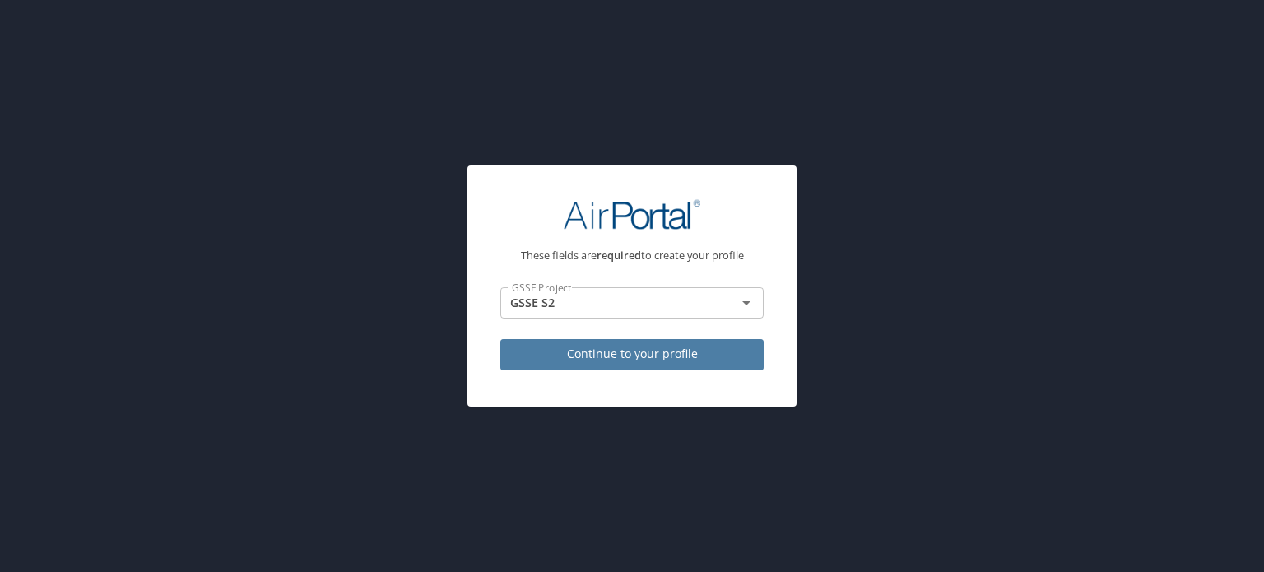
click at [601, 351] on span "Continue to your profile" at bounding box center [631, 354] width 237 height 21
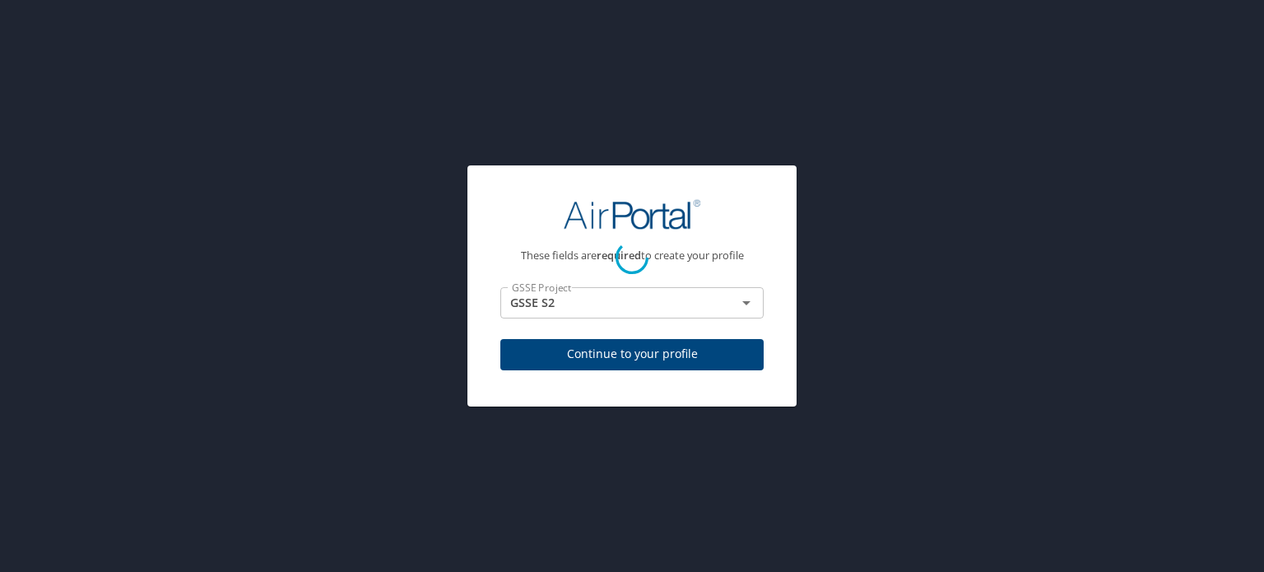
select select "US"
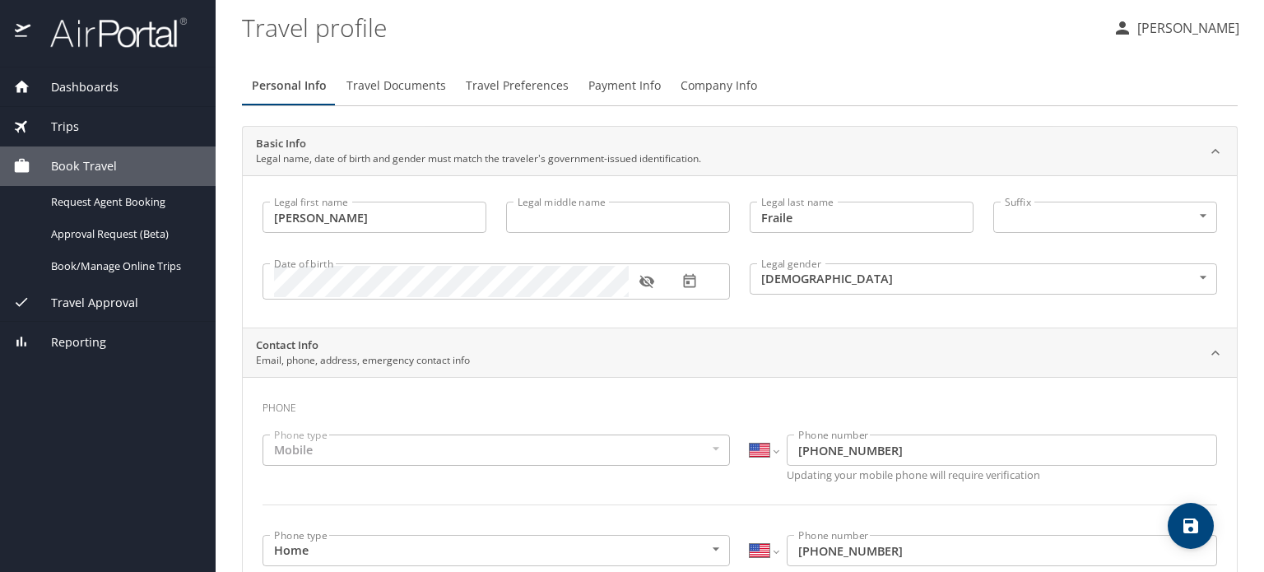
click at [393, 93] on span "Travel Documents" at bounding box center [396, 86] width 100 height 21
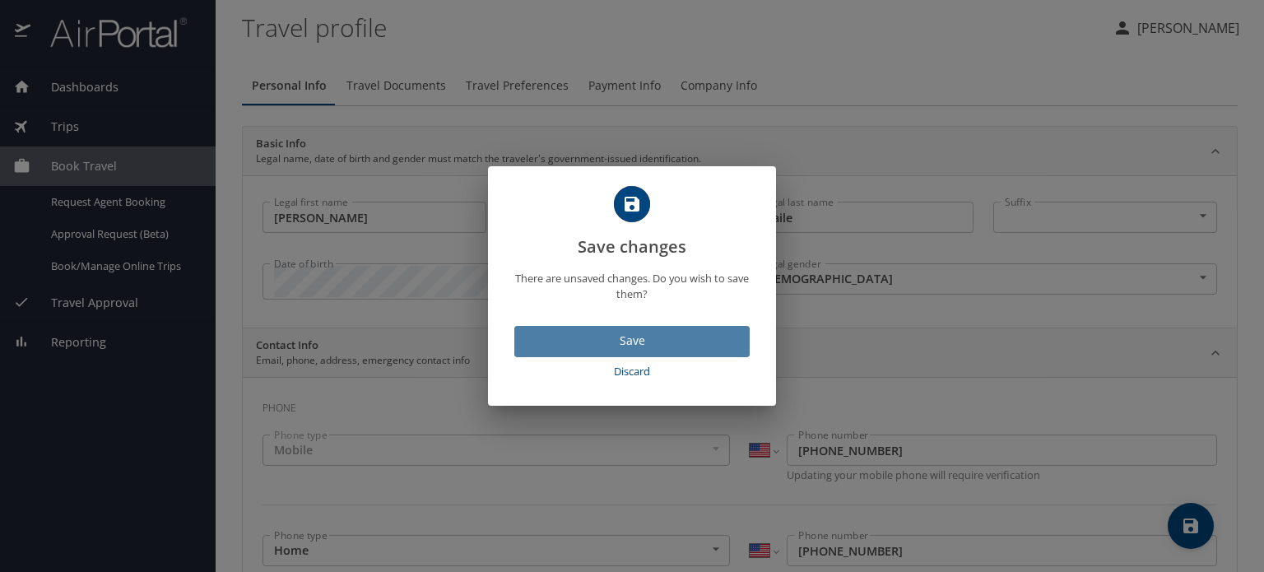
click at [622, 342] on span "Save" at bounding box center [631, 341] width 209 height 21
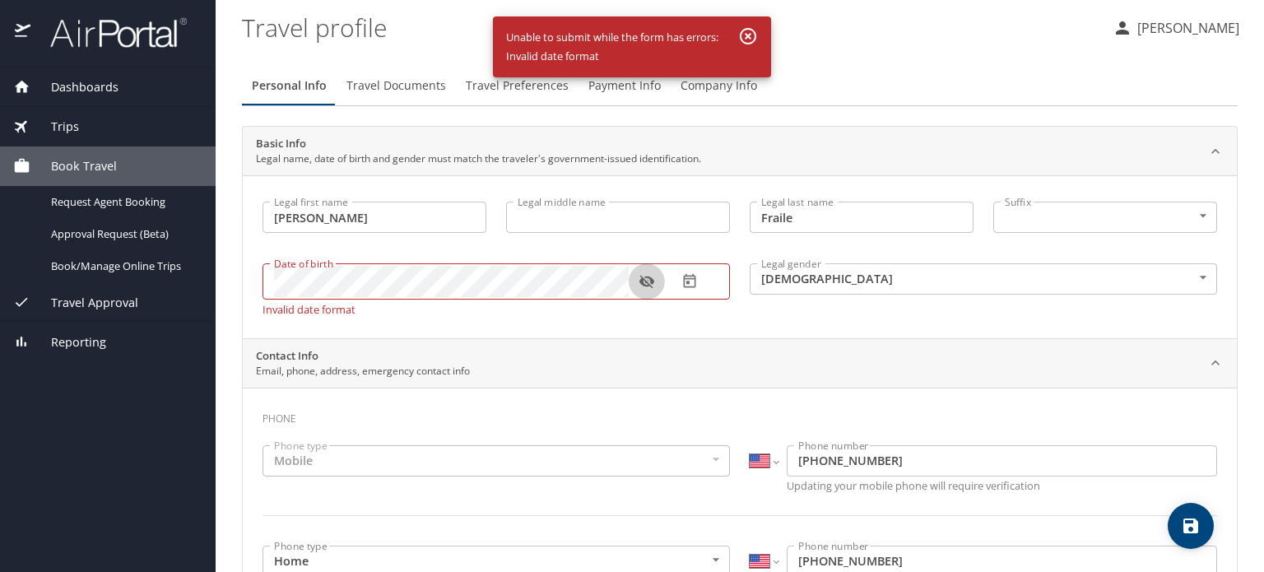
click at [648, 284] on icon "button" at bounding box center [646, 282] width 15 height 13
click at [693, 281] on icon "button" at bounding box center [689, 281] width 16 height 16
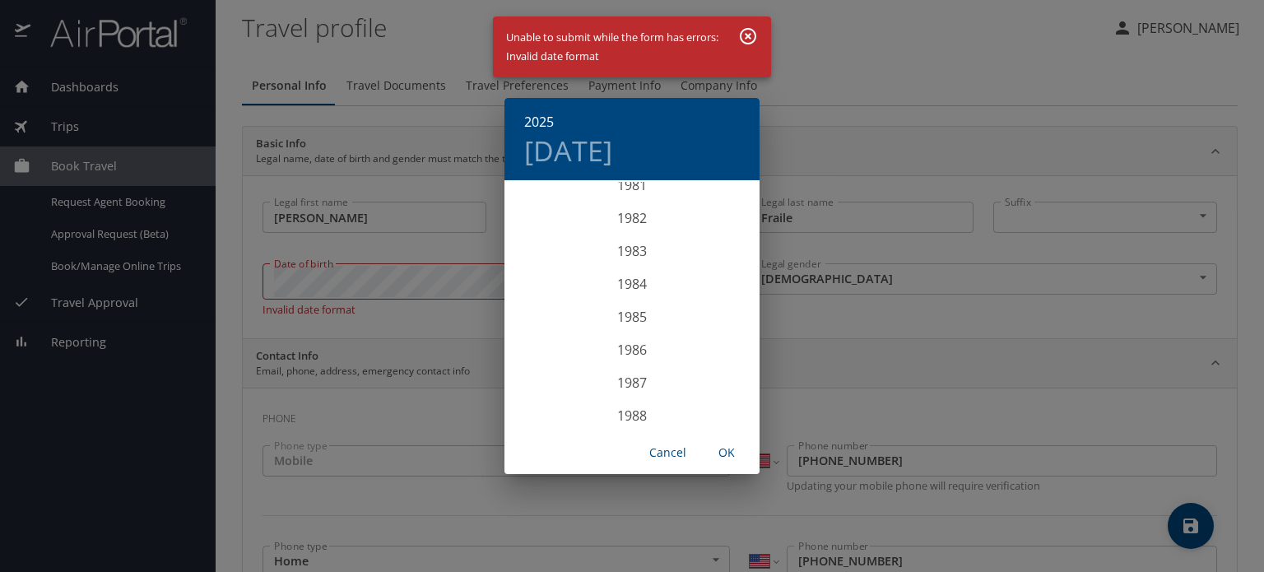
scroll to position [2711, 0]
click at [630, 352] on div "1986" at bounding box center [631, 350] width 255 height 33
click at [640, 210] on div "Feb" at bounding box center [631, 213] width 85 height 62
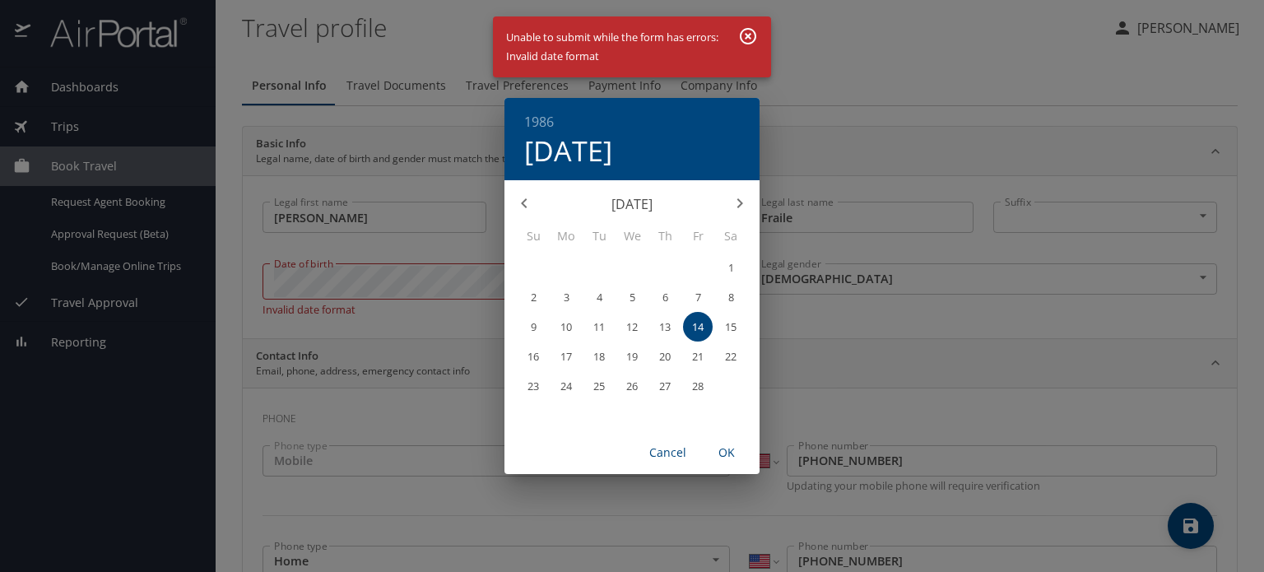
click at [665, 383] on p "27" at bounding box center [665, 386] width 12 height 11
click at [729, 454] on span "OK" at bounding box center [726, 453] width 39 height 21
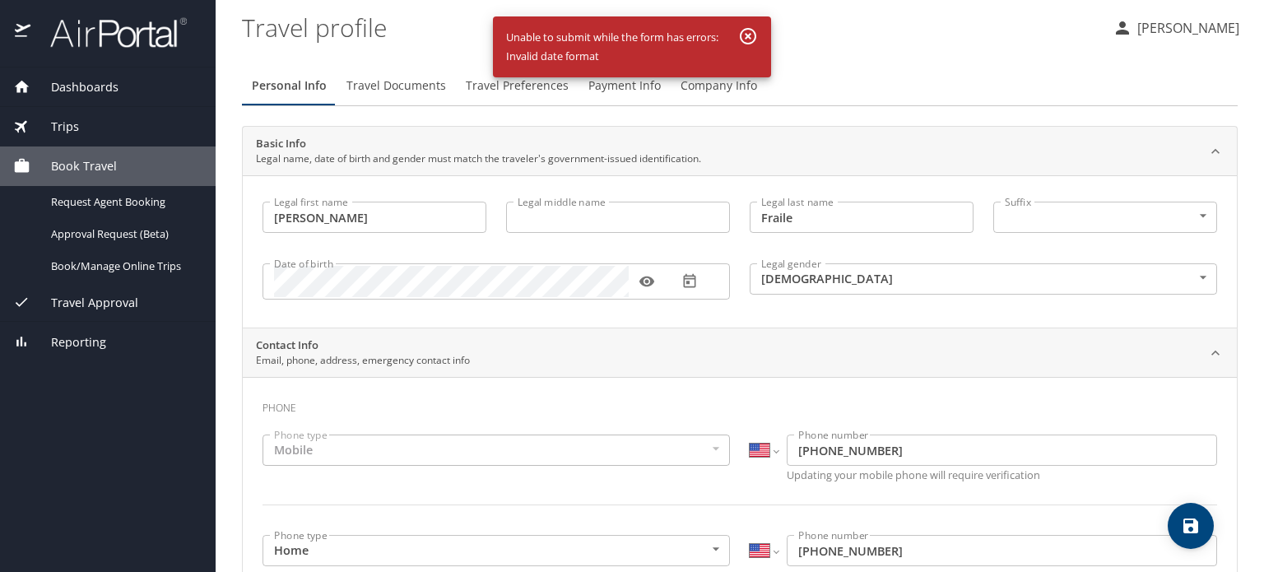
click at [1192, 521] on icon "save" at bounding box center [1191, 526] width 20 height 20
select select "US"
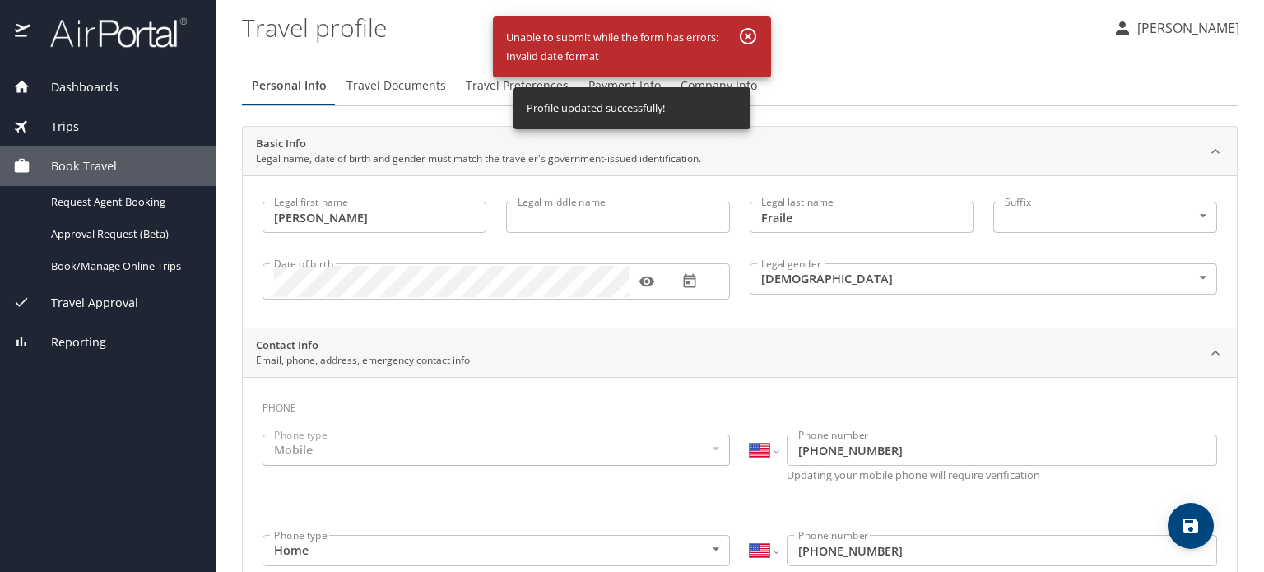
select select "US"
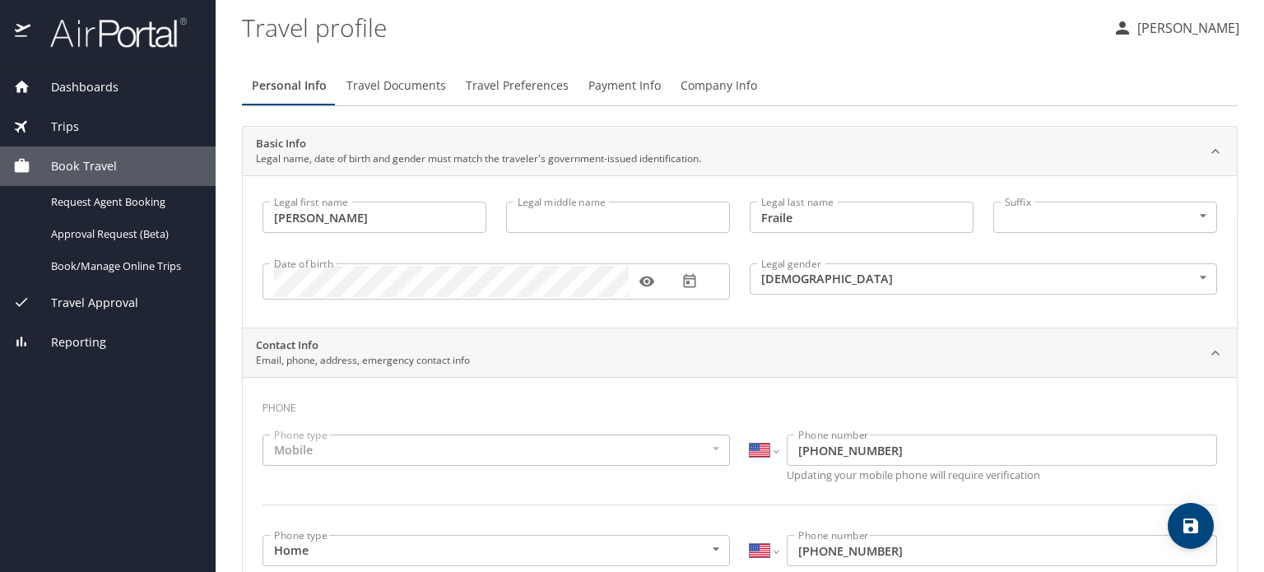
click at [403, 77] on span "Travel Documents" at bounding box center [396, 86] width 100 height 21
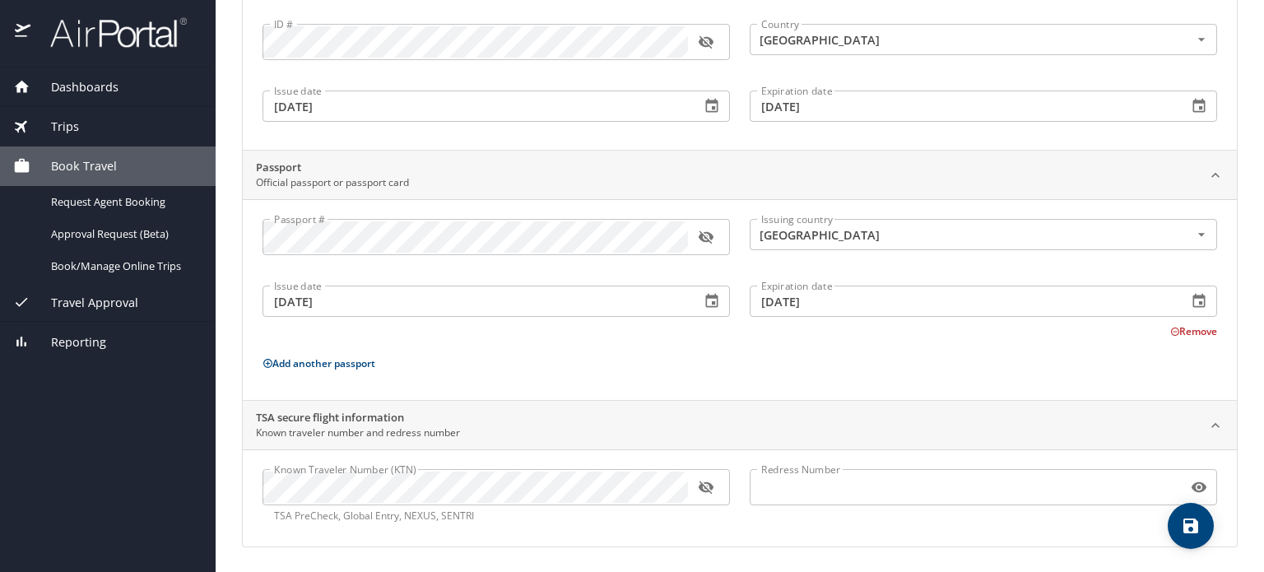
scroll to position [0, 0]
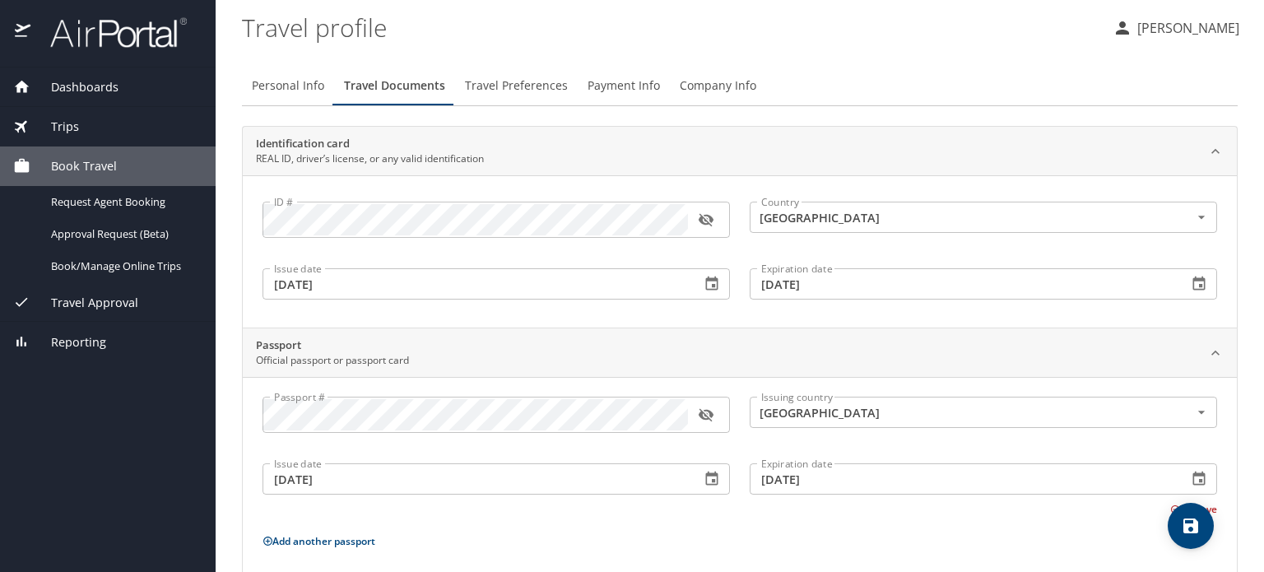
click at [498, 78] on span "Travel Preferences" at bounding box center [516, 86] width 103 height 21
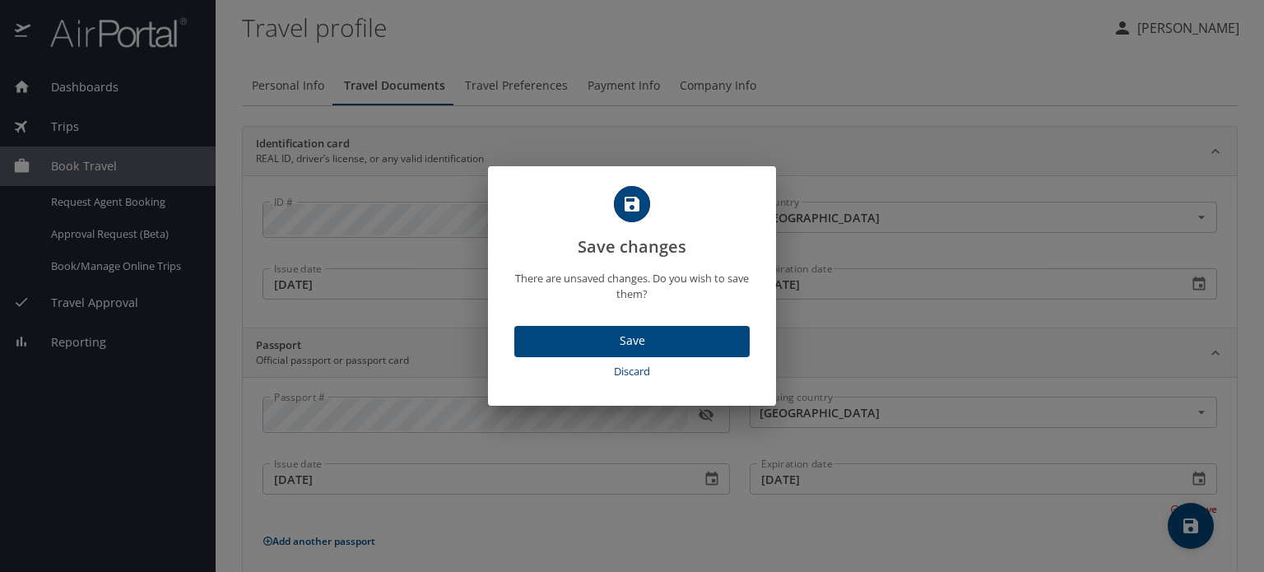
click at [634, 375] on span "Discard" at bounding box center [632, 371] width 222 height 19
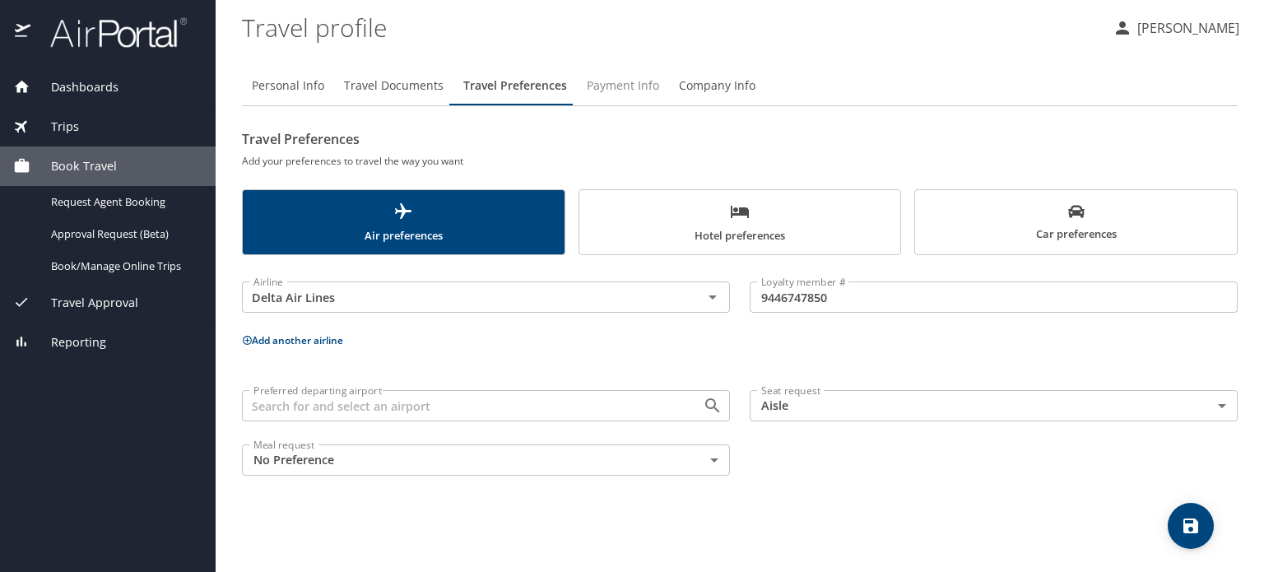
click at [618, 90] on span "Payment Info" at bounding box center [623, 86] width 72 height 21
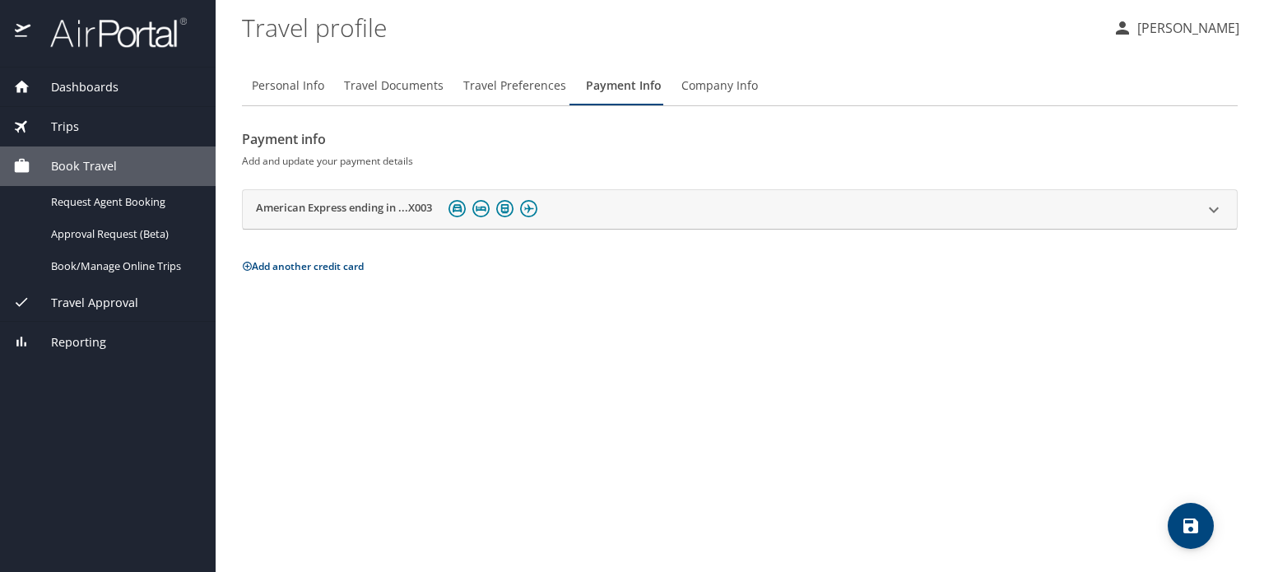
click at [717, 86] on span "Company Info" at bounding box center [719, 86] width 77 height 21
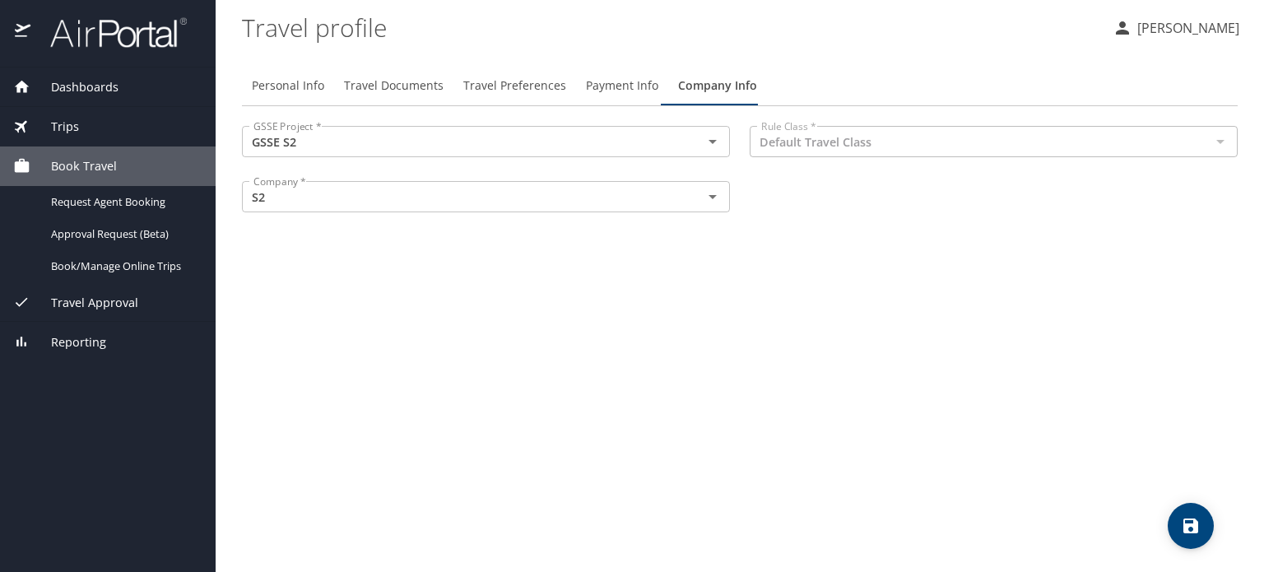
click at [616, 91] on span "Payment Info" at bounding box center [622, 86] width 72 height 21
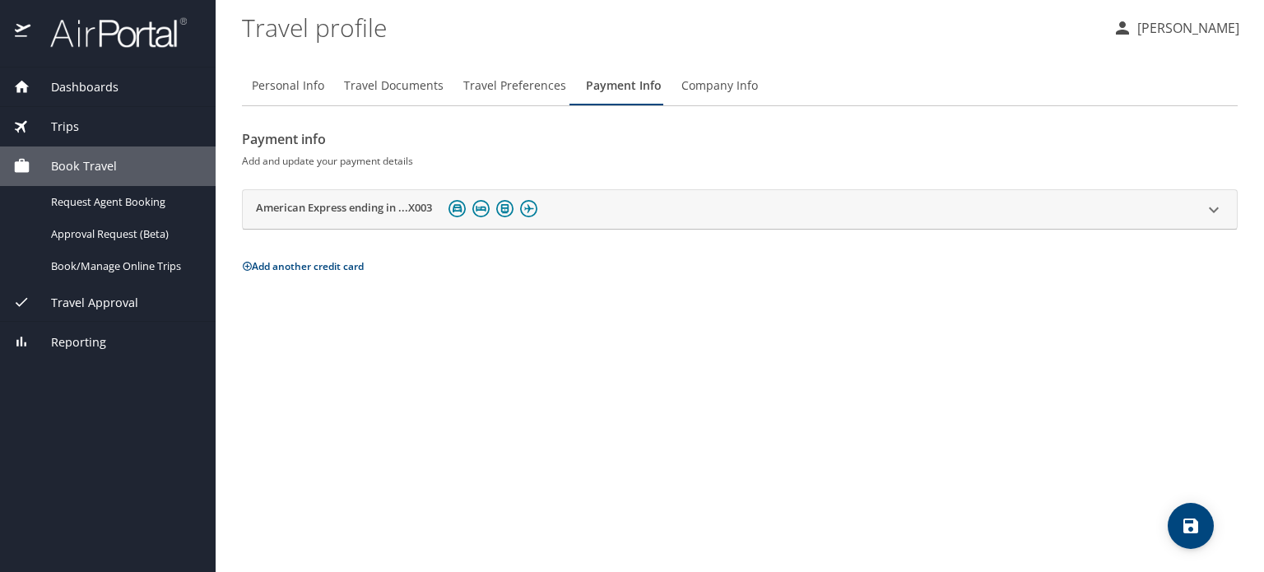
click at [508, 77] on span "Travel Preferences" at bounding box center [514, 86] width 103 height 21
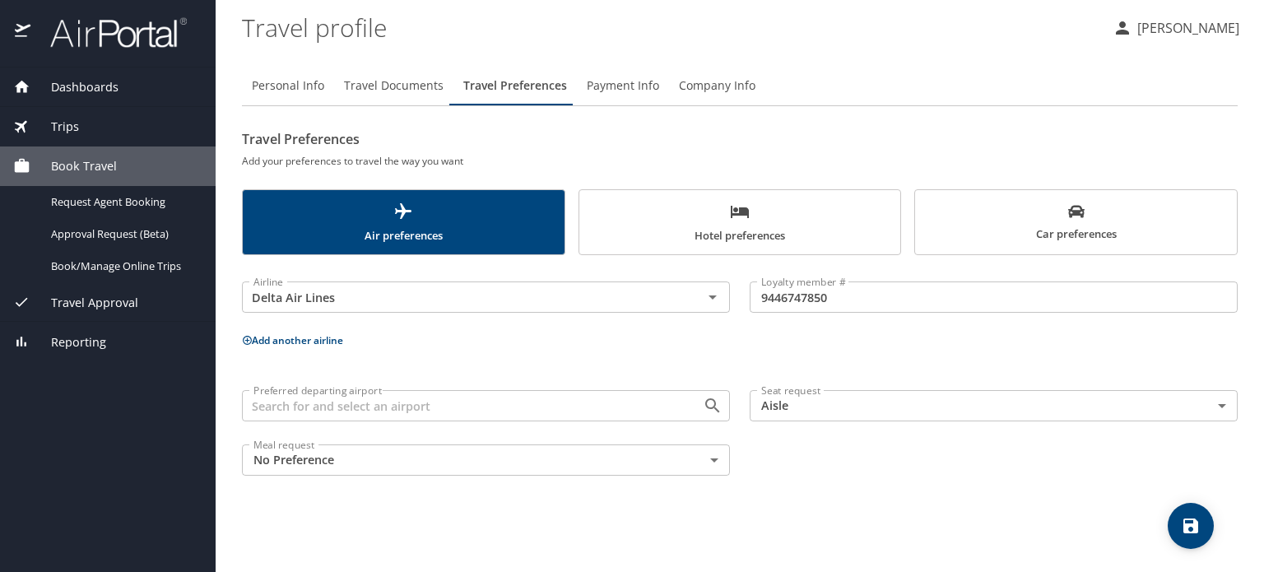
click at [404, 92] on span "Travel Documents" at bounding box center [394, 86] width 100 height 21
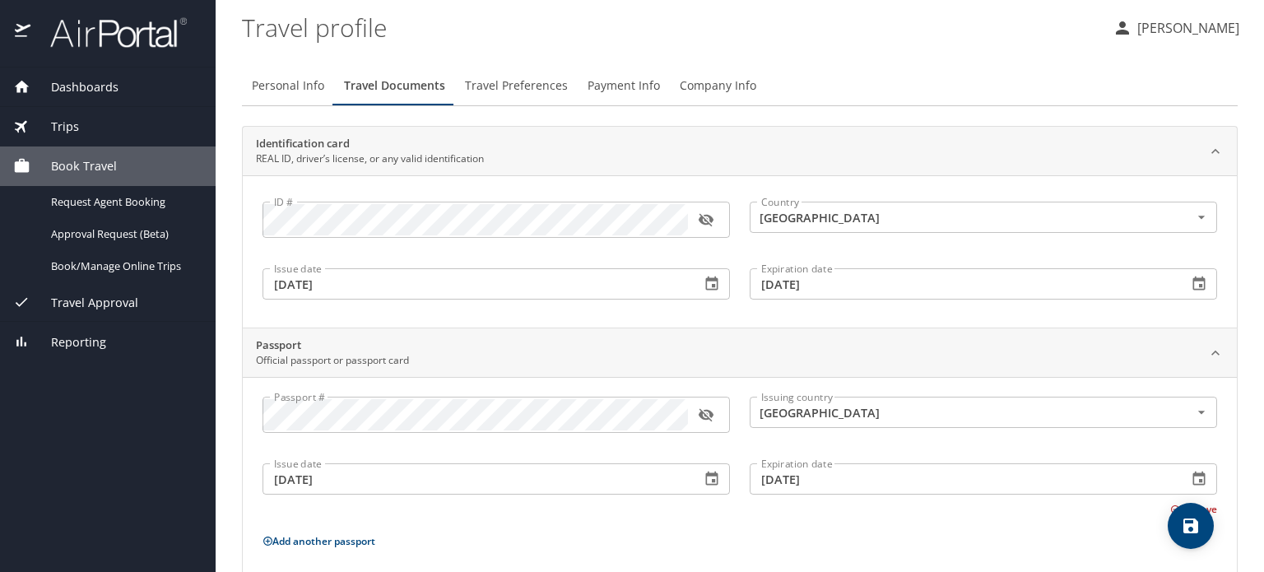
click at [278, 97] on button "Personal Info" at bounding box center [288, 85] width 92 height 39
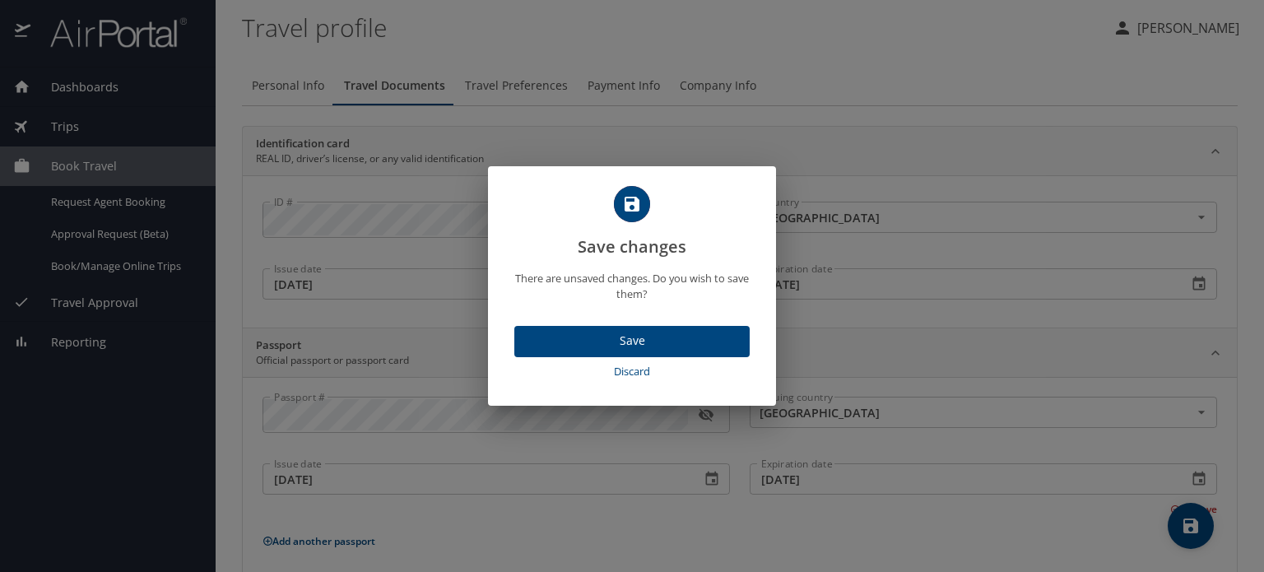
click at [619, 349] on span "Save" at bounding box center [631, 341] width 209 height 21
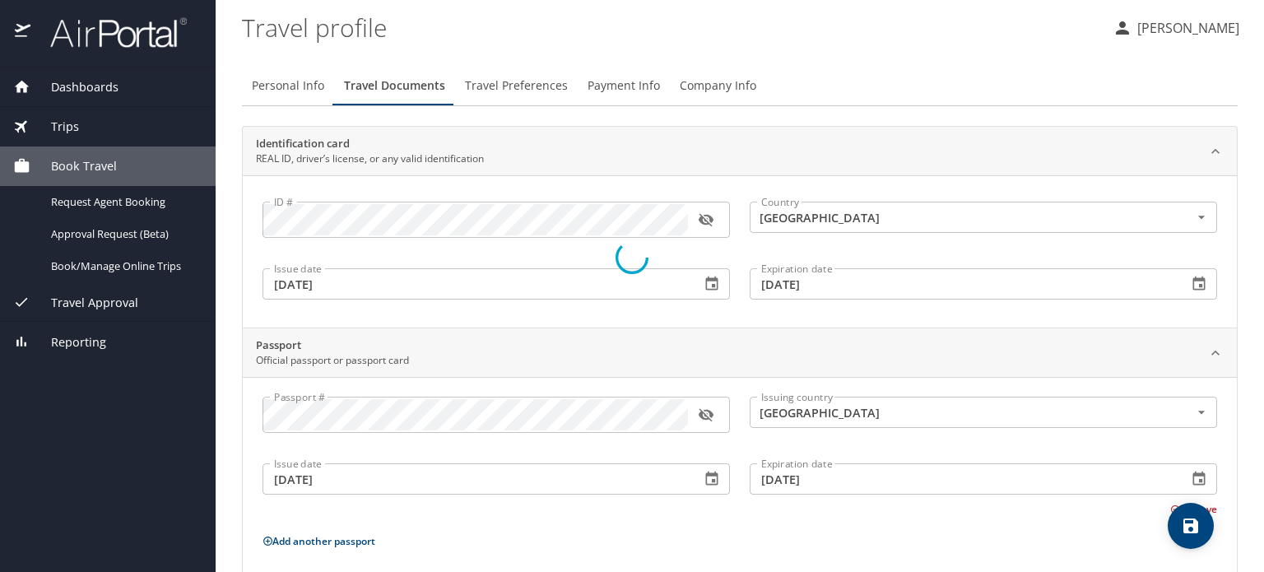
select select "US"
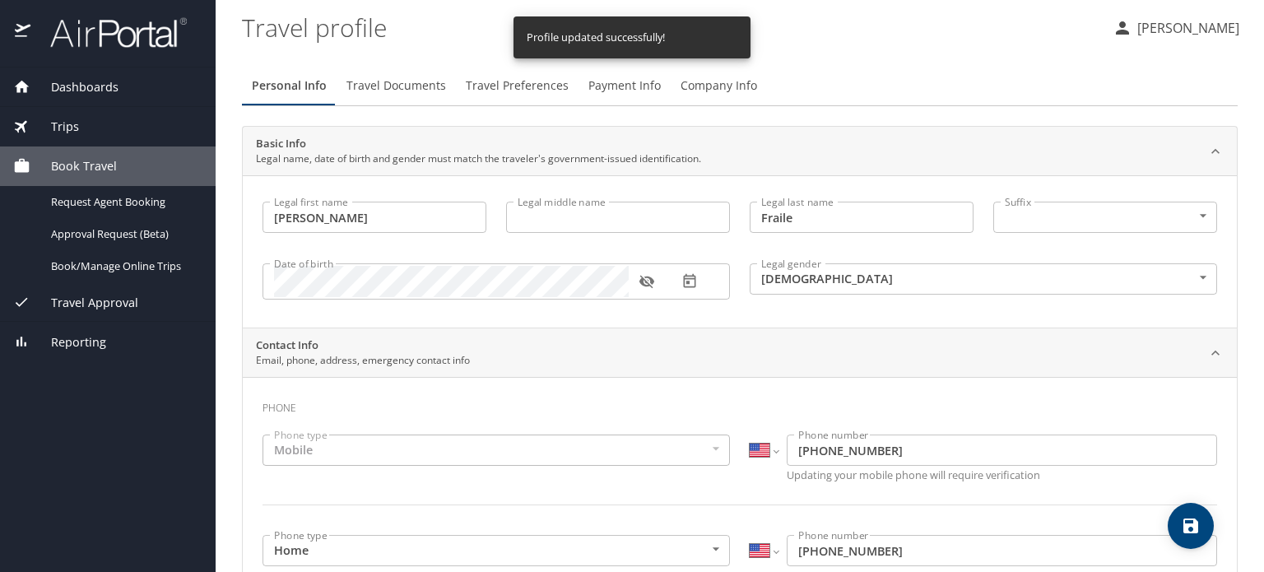
select select "US"
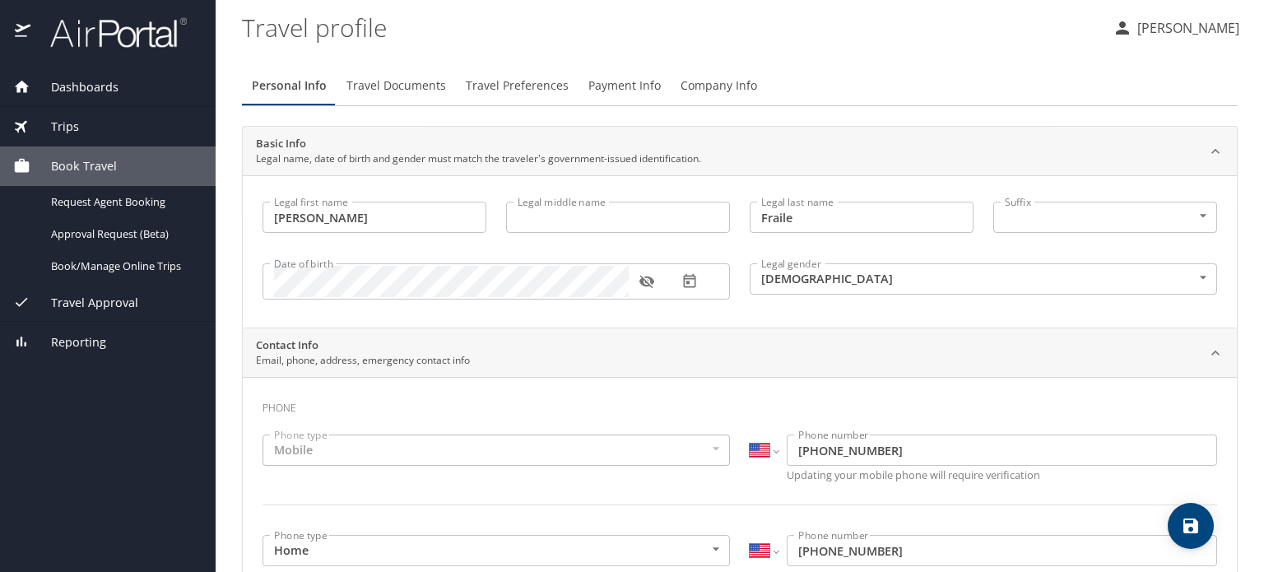
click at [76, 340] on span "Reporting" at bounding box center [68, 342] width 76 height 18
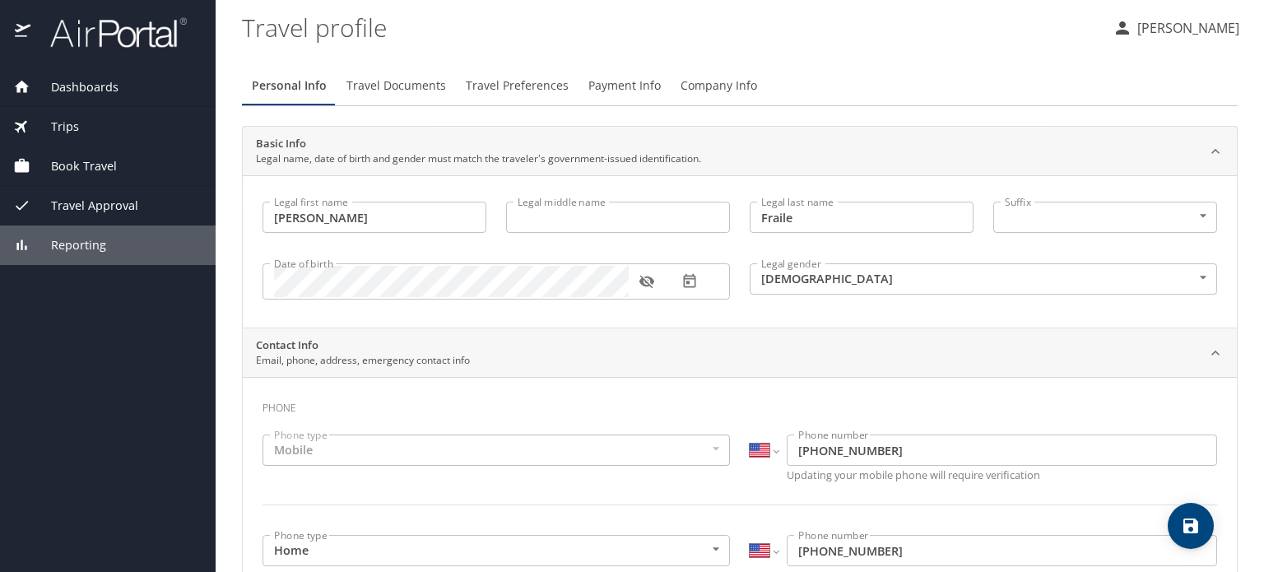
click at [94, 244] on span "Reporting" at bounding box center [68, 245] width 76 height 18
